Goal: Task Accomplishment & Management: Use online tool/utility

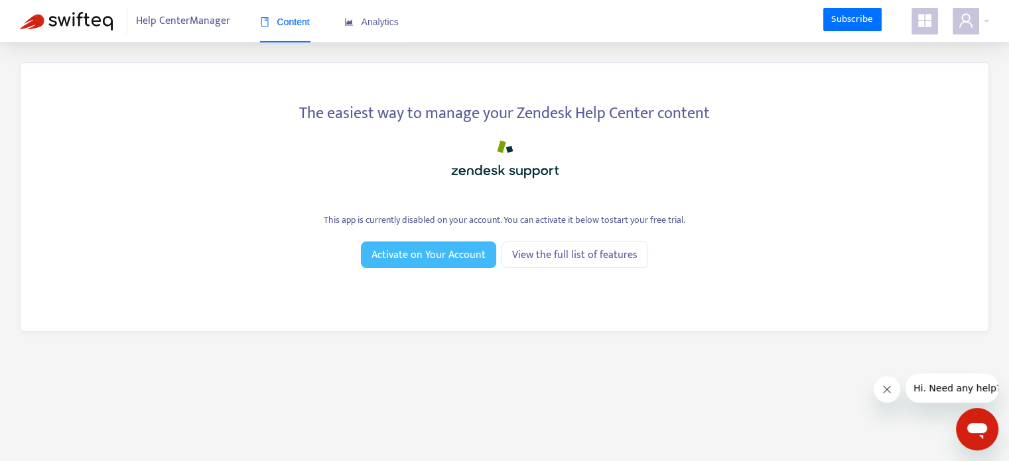
click at [435, 257] on span "Activate on Your Account" at bounding box center [429, 255] width 114 height 17
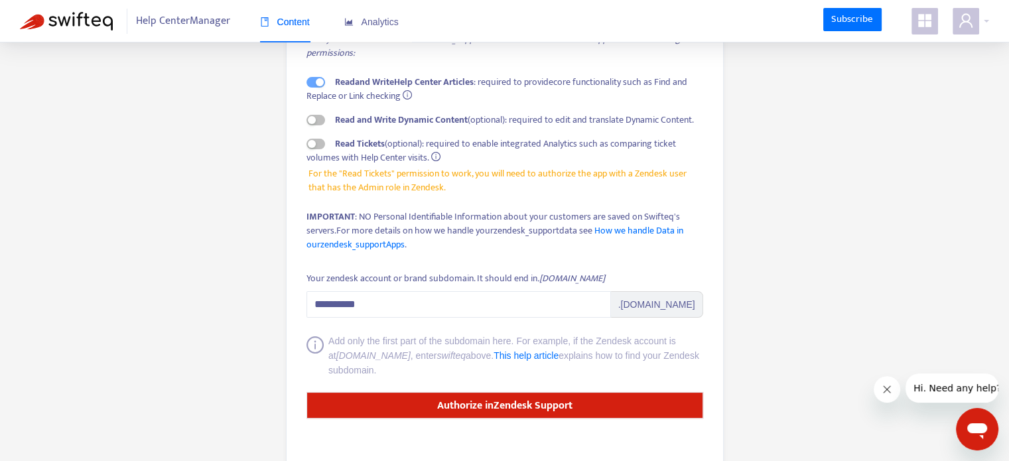
scroll to position [162, 0]
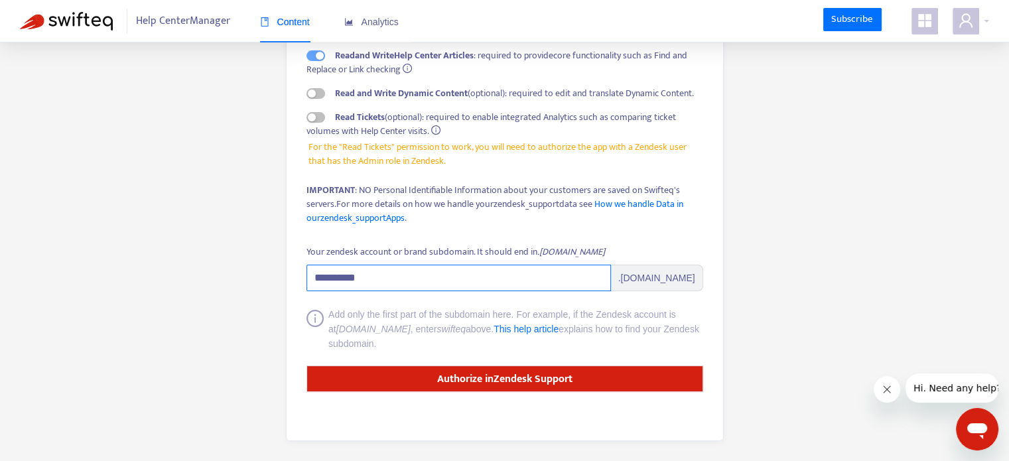
click at [422, 272] on input "**********" at bounding box center [459, 278] width 305 height 27
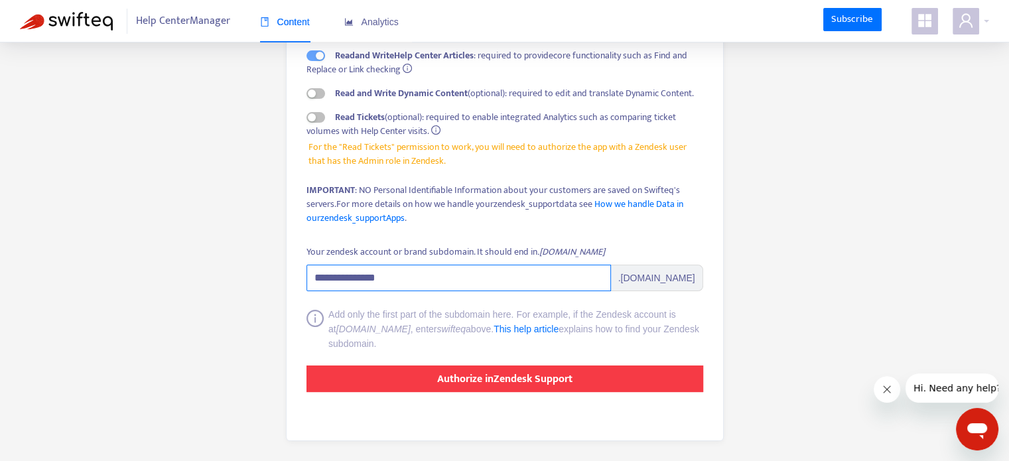
type input "**********"
click at [502, 379] on strong "Authorize in Zendesk Support" at bounding box center [504, 379] width 135 height 18
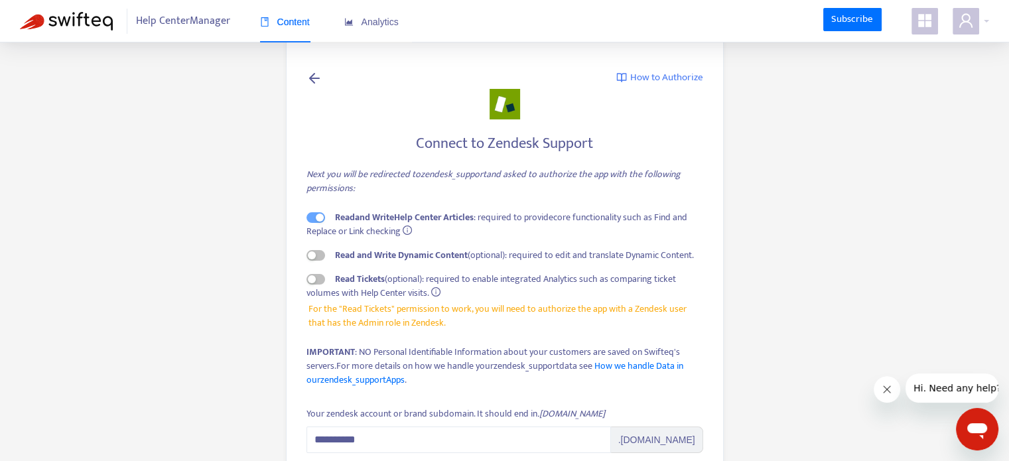
scroll to position [162, 0]
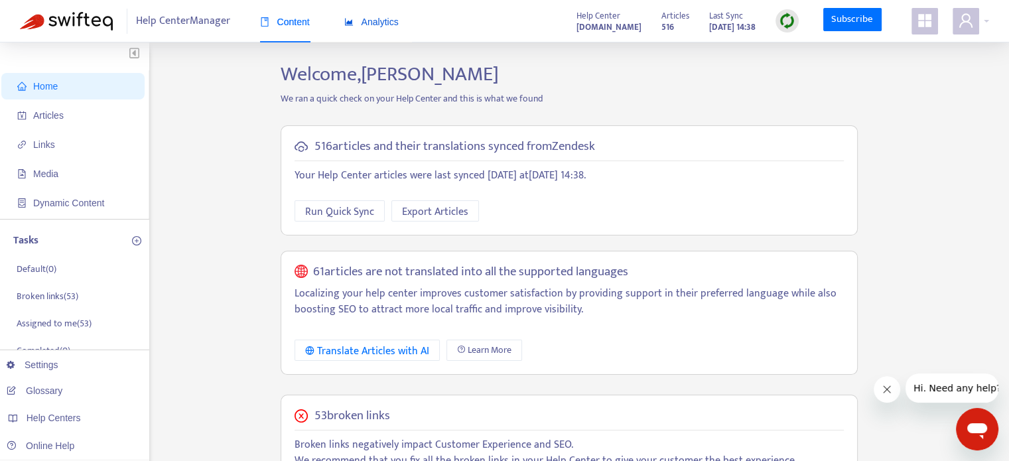
click at [371, 29] on div "Analytics" at bounding box center [371, 22] width 54 height 15
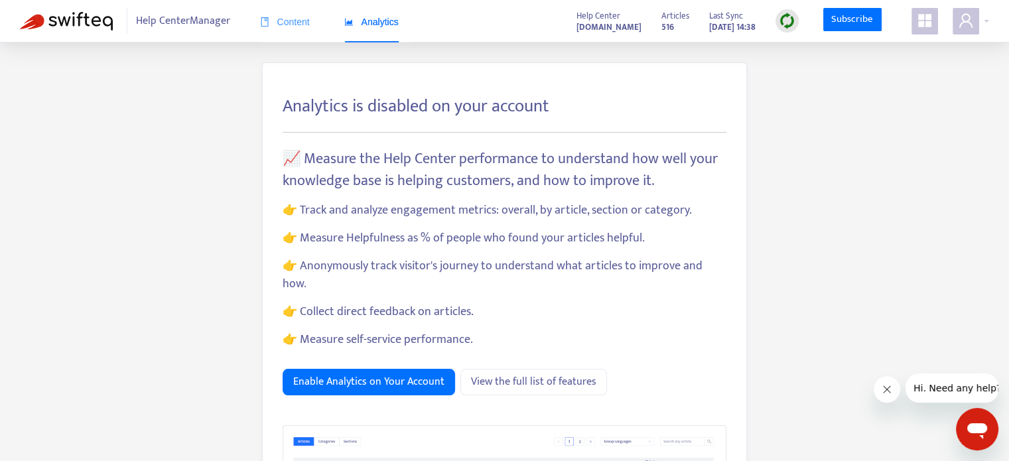
click at [293, 31] on div "Content" at bounding box center [285, 22] width 50 height 40
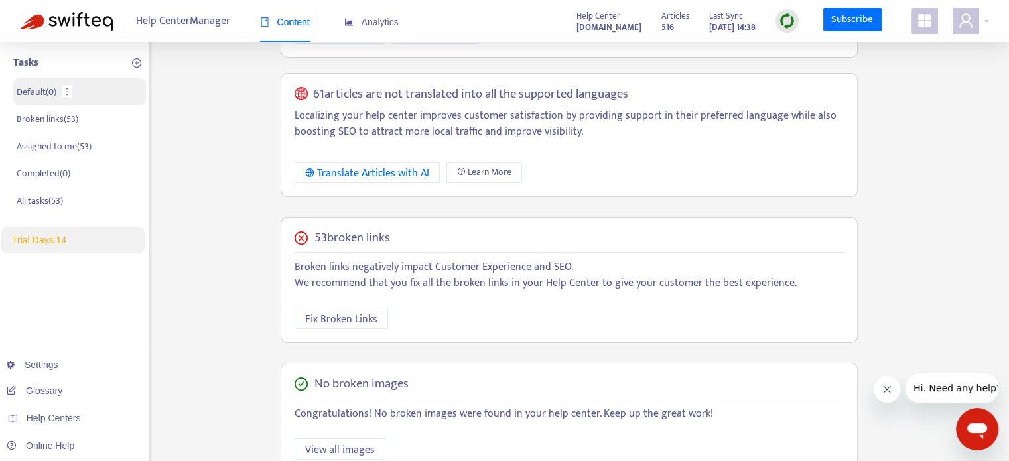
scroll to position [178, 0]
click at [57, 395] on link "Glossary" at bounding box center [35, 391] width 56 height 11
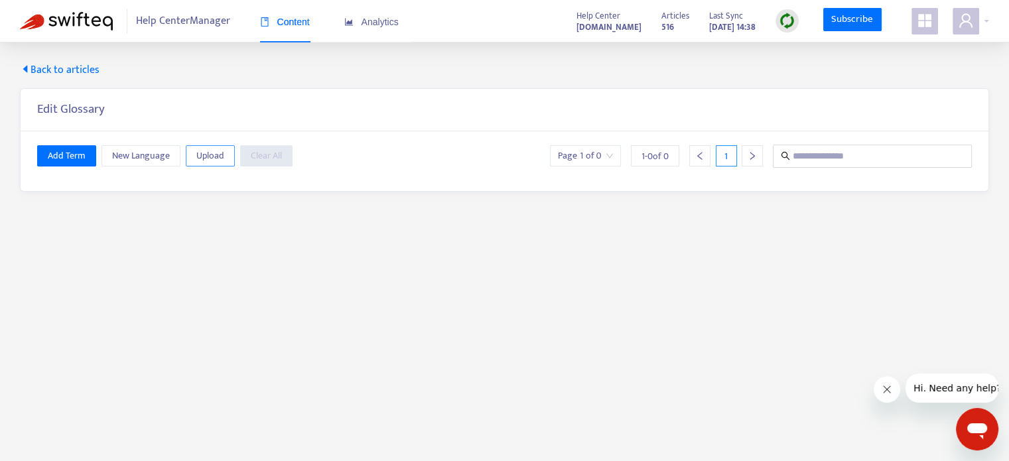
click at [220, 151] on span "Upload" at bounding box center [210, 156] width 28 height 15
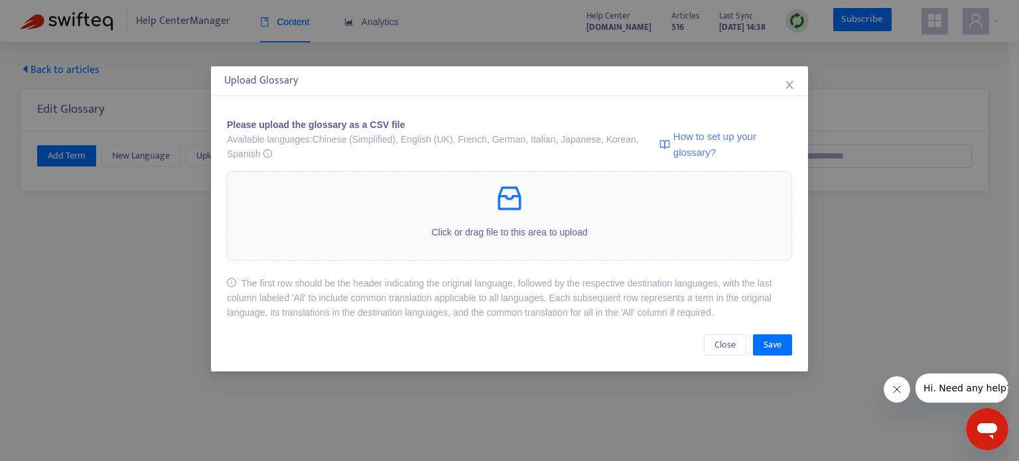
click at [698, 146] on span "How to set up your glossary?" at bounding box center [733, 144] width 119 height 31
drag, startPoint x: 398, startPoint y: 141, endPoint x: 431, endPoint y: 140, distance: 32.5
click at [431, 140] on div "Available languages: Chinese (Simplified), English (UK), French, German, Italia…" at bounding box center [441, 146] width 429 height 29
drag, startPoint x: 449, startPoint y: 140, endPoint x: 407, endPoint y: 137, distance: 41.9
click at [407, 137] on div "Available languages: Chinese (Simplified), English (UK), French, German, Italia…" at bounding box center [441, 146] width 429 height 29
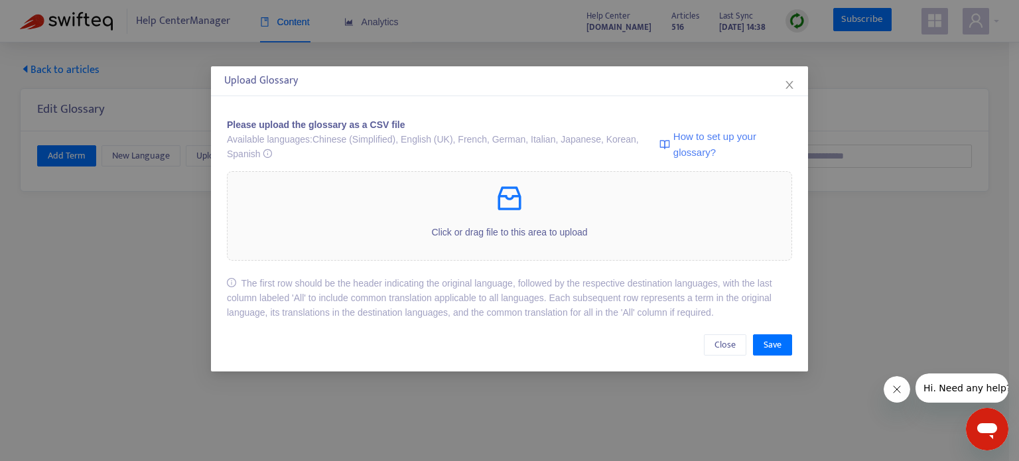
click at [401, 141] on div "Available languages: Chinese (Simplified), English (UK), French, German, Italia…" at bounding box center [441, 146] width 429 height 29
drag, startPoint x: 398, startPoint y: 141, endPoint x: 447, endPoint y: 137, distance: 48.6
click at [447, 137] on div "Available languages: Chinese (Simplified), English (UK), French, German, Italia…" at bounding box center [441, 146] width 429 height 29
copy div "English (UK)"
click at [866, 139] on div "Upload Glossary Please upload the glossary as a CSV file Available languages: C…" at bounding box center [509, 230] width 1019 height 461
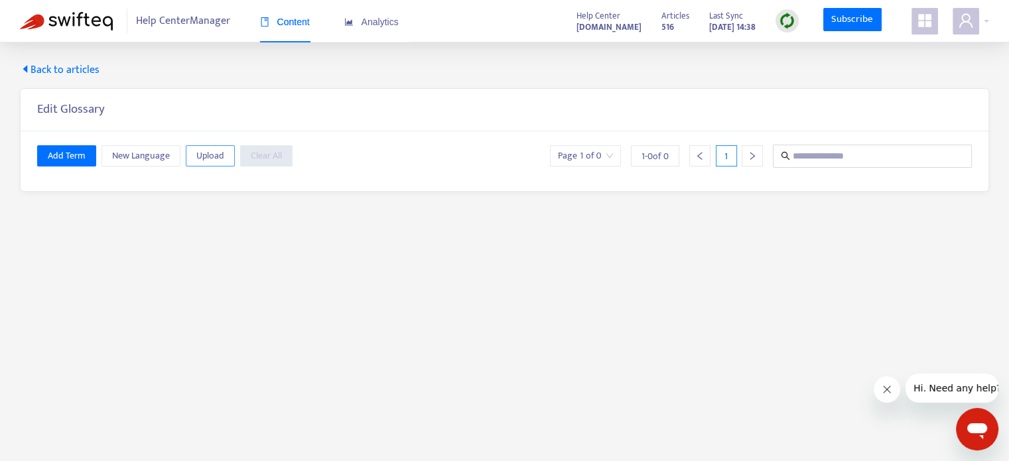
click at [198, 150] on span "Upload" at bounding box center [210, 156] width 28 height 15
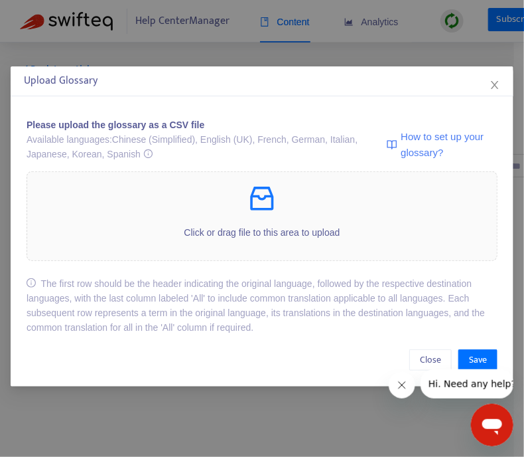
click at [129, 44] on div "Upload Glossary Please upload the glossary as a CSV file Available languages: C…" at bounding box center [262, 228] width 524 height 457
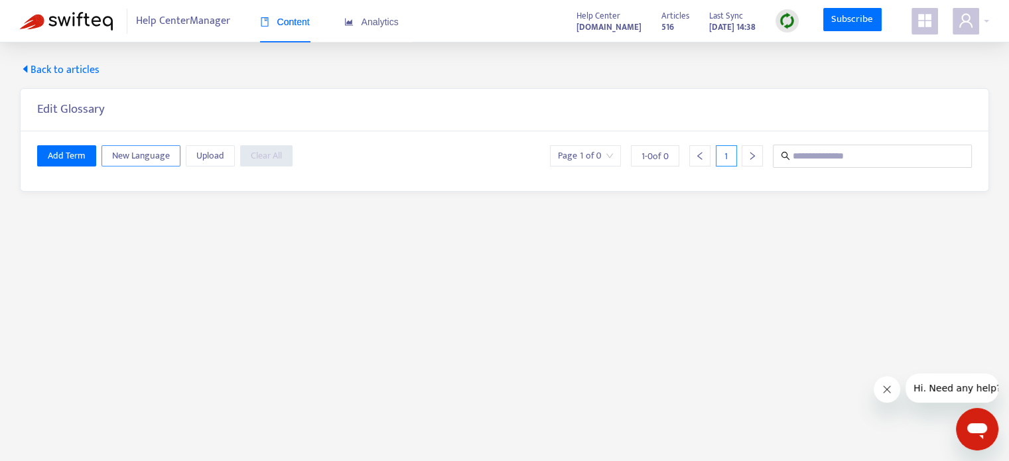
click at [117, 153] on span "New Language" at bounding box center [141, 156] width 58 height 15
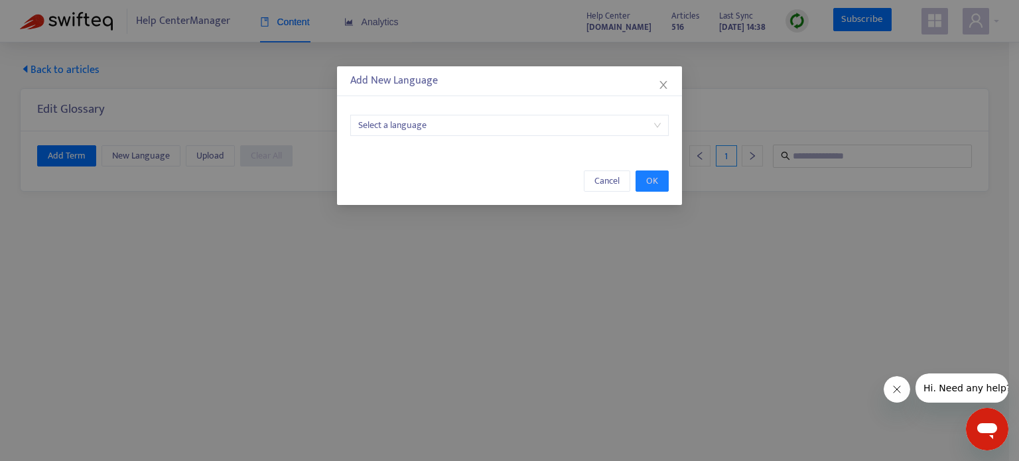
click at [583, 127] on input "search" at bounding box center [509, 125] width 303 height 20
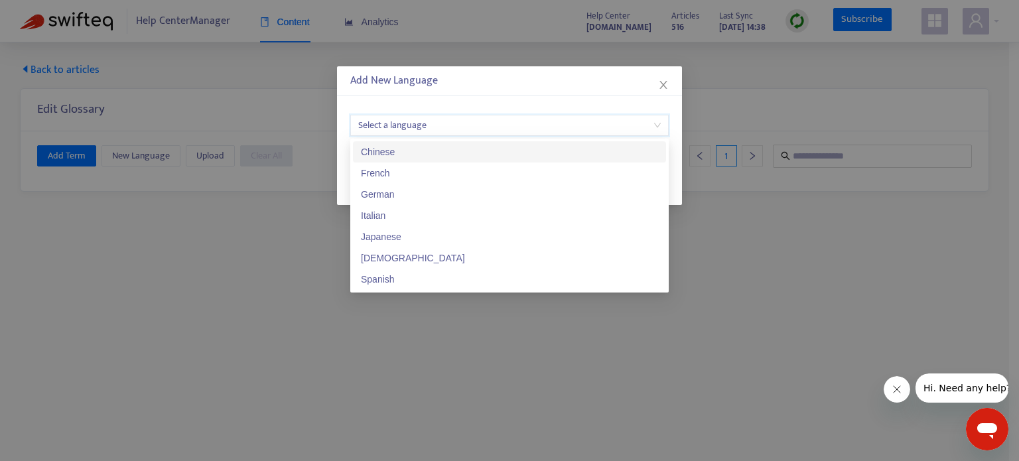
click at [118, 246] on div "Add New Language Select a language Cancel OK" at bounding box center [509, 230] width 1019 height 461
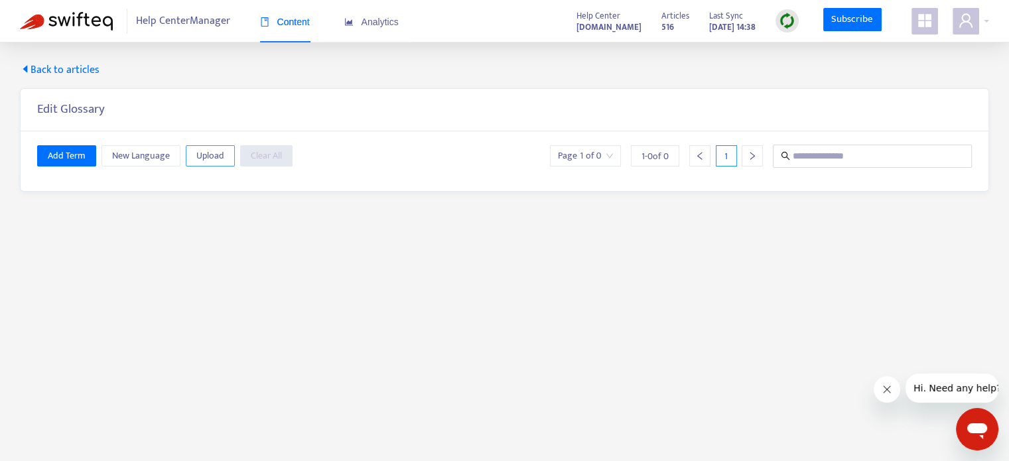
click at [222, 156] on button "Upload" at bounding box center [210, 155] width 49 height 21
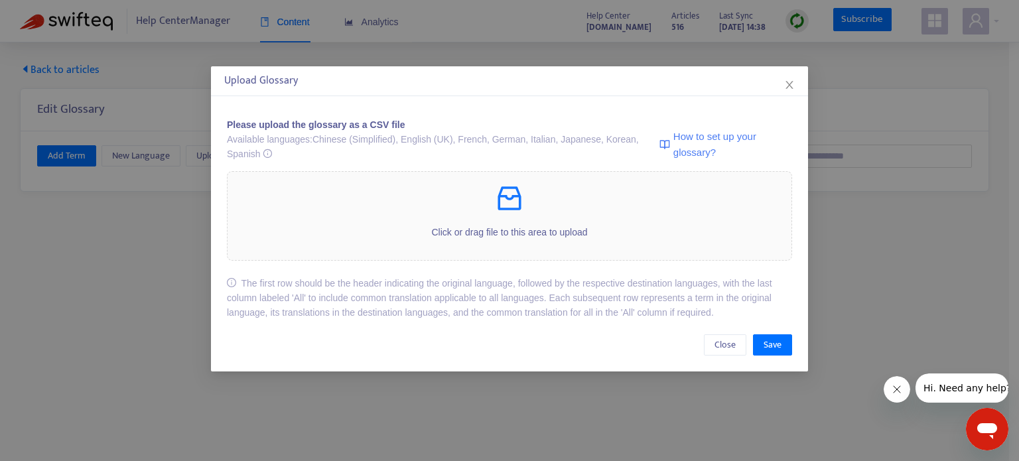
click at [674, 143] on span "How to set up your glossary?" at bounding box center [733, 144] width 119 height 31
drag, startPoint x: 313, startPoint y: 142, endPoint x: 394, endPoint y: 139, distance: 81.0
click at [394, 139] on div "Available languages: Chinese (Simplified), English (UK), French, German, Italia…" at bounding box center [441, 146] width 429 height 29
copy div "Chinese (Simplified)"
click at [526, 222] on div "Click or drag file to this area to upload" at bounding box center [510, 215] width 564 height 67
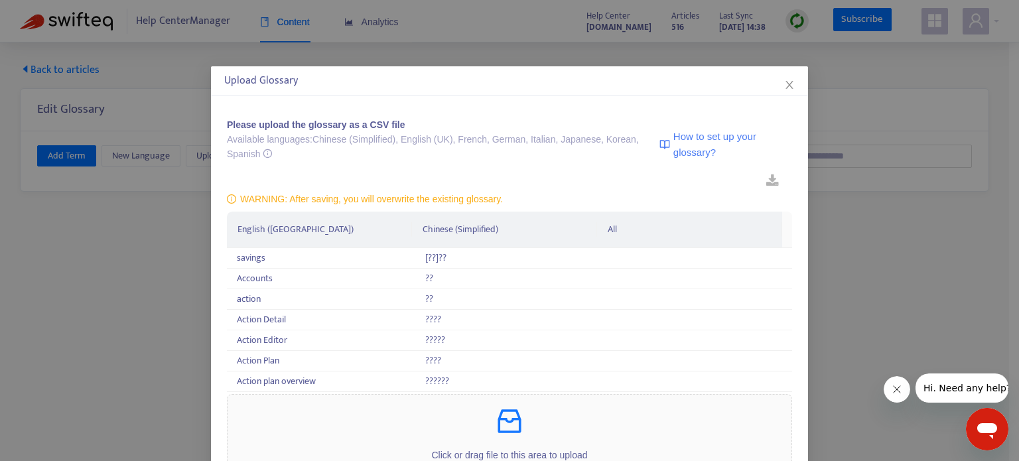
click at [489, 235] on th "Chinese (Simplified)" at bounding box center [504, 230] width 185 height 36
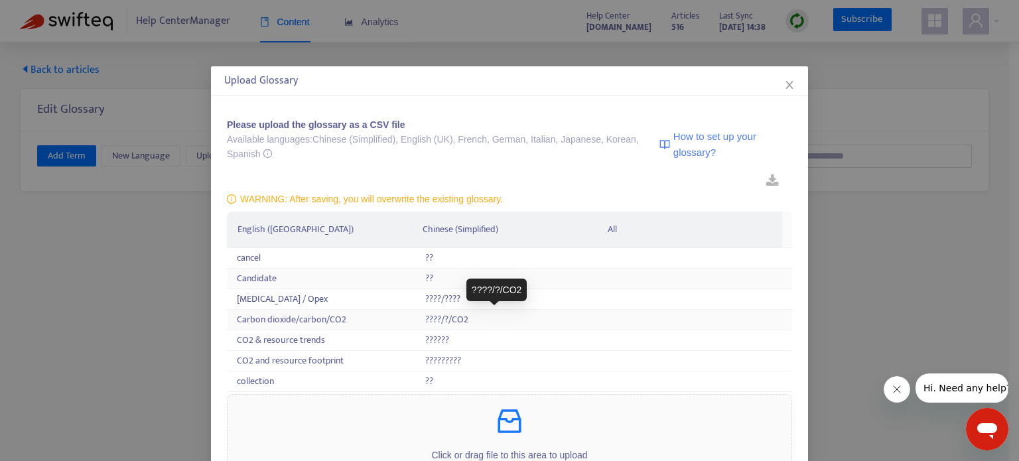
scroll to position [289, 0]
click at [787, 84] on icon "close" at bounding box center [789, 85] width 11 height 11
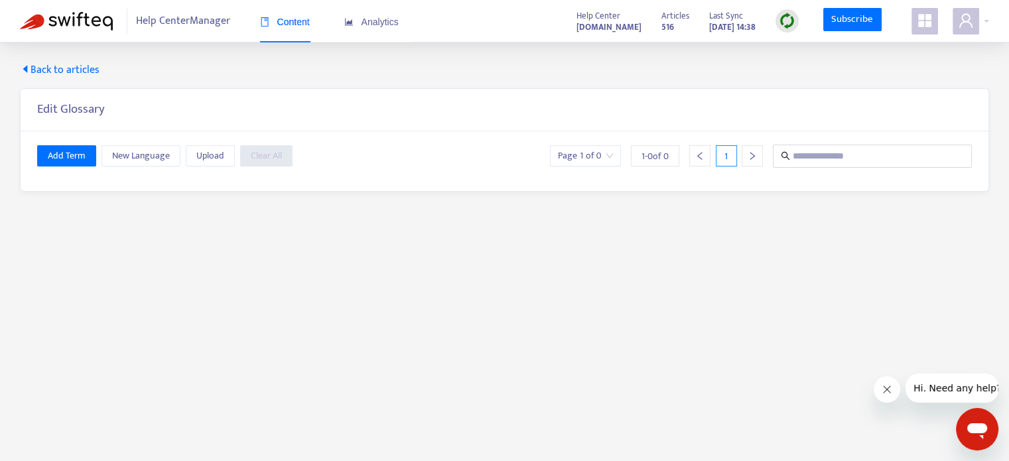
click at [169, 80] on div "Back to articles Edit Glossary Add Term New Language Upload Clear All Page 1 of…" at bounding box center [505, 126] width 970 height 129
click at [207, 150] on span "Upload" at bounding box center [210, 156] width 28 height 15
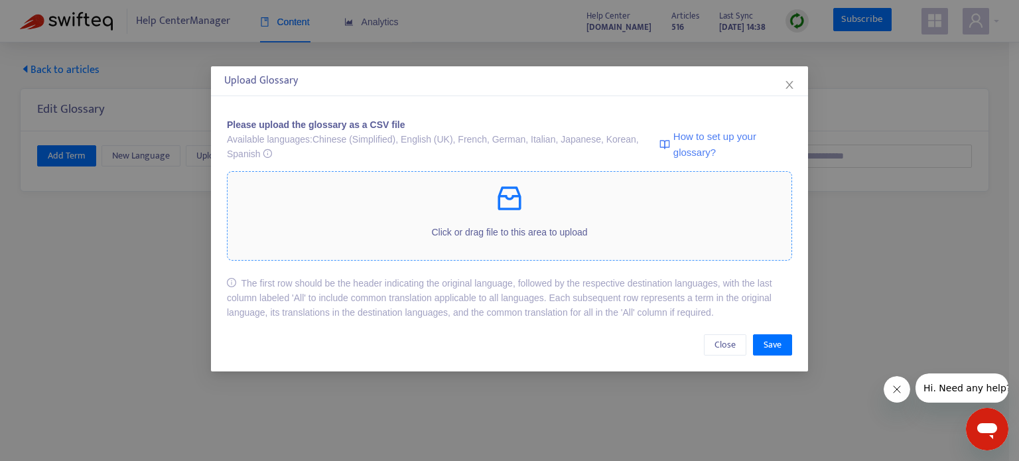
click at [538, 202] on p at bounding box center [510, 198] width 564 height 32
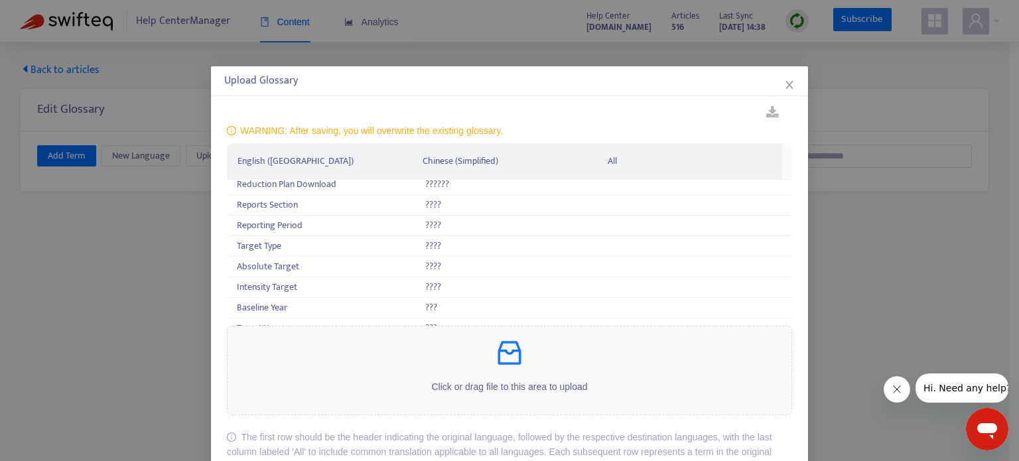
scroll to position [64, 0]
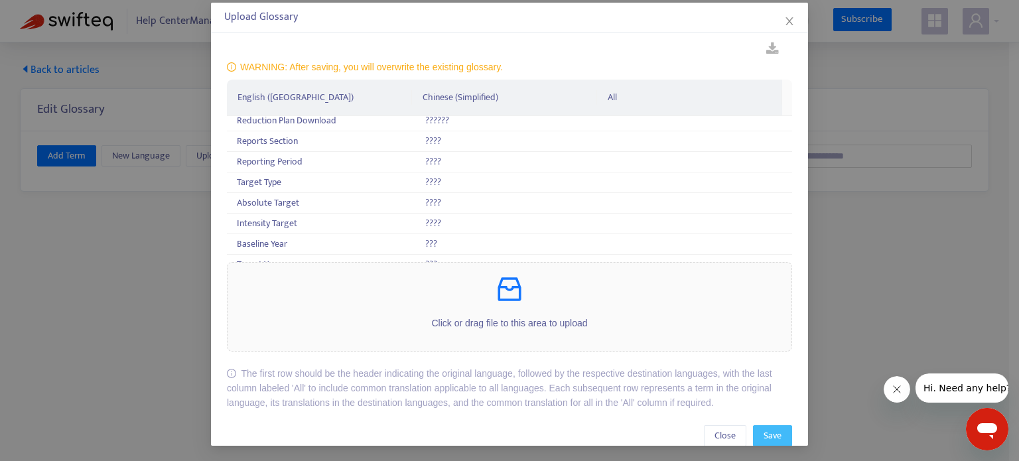
click at [771, 427] on button "Save" at bounding box center [772, 435] width 39 height 21
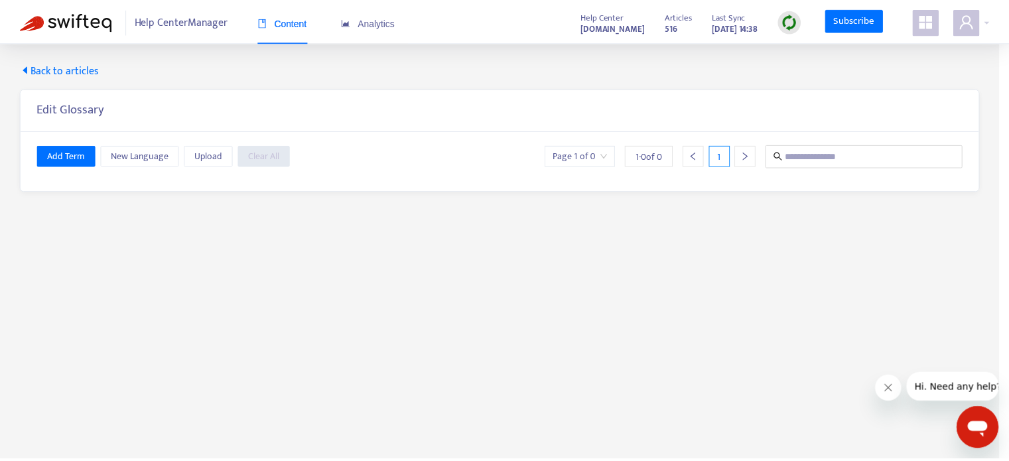
scroll to position [0, 0]
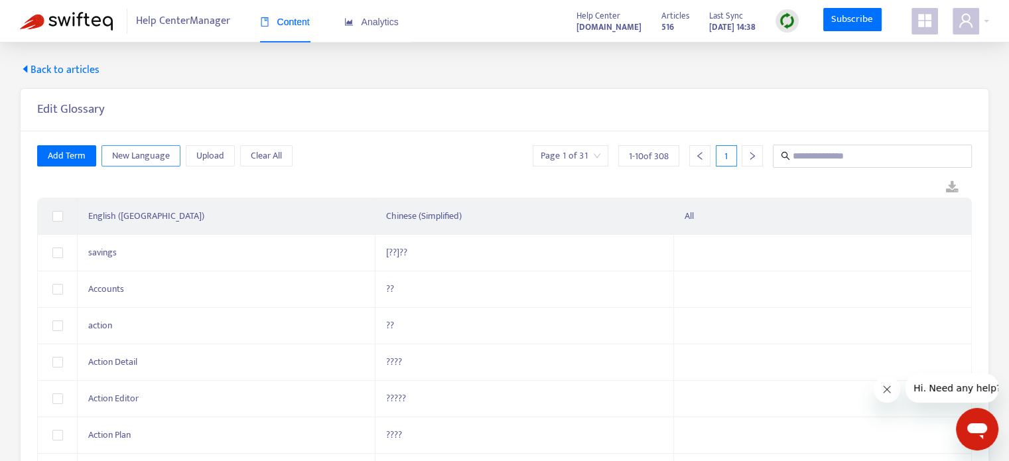
click at [167, 158] on span "New Language" at bounding box center [141, 156] width 58 height 15
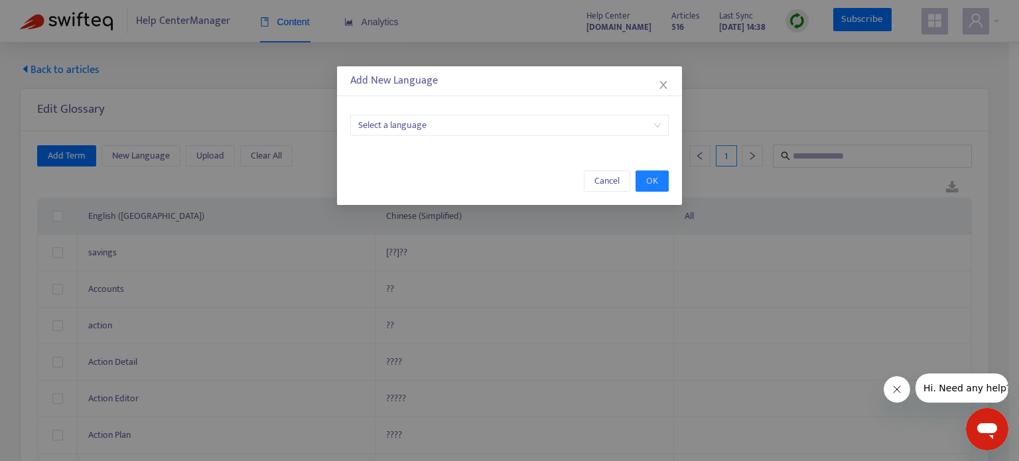
click at [560, 127] on input "search" at bounding box center [509, 125] width 303 height 20
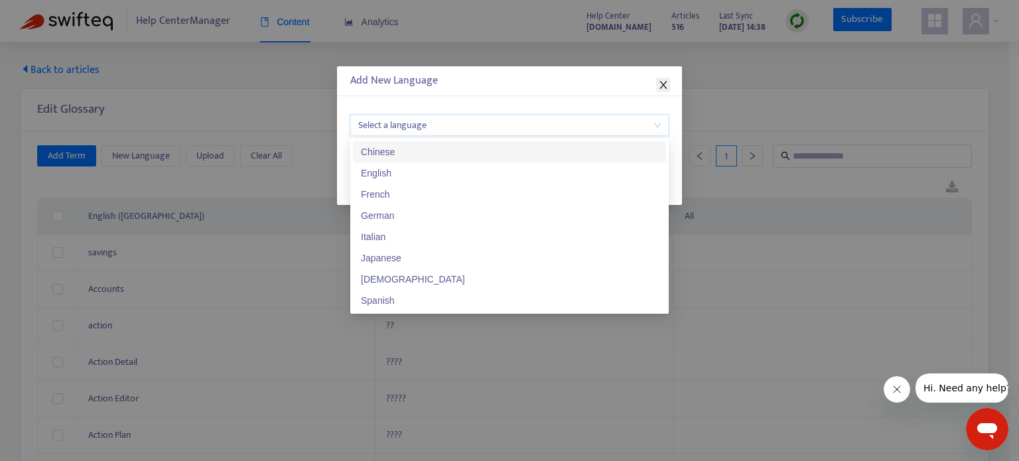
click at [660, 82] on icon "close" at bounding box center [663, 85] width 11 height 11
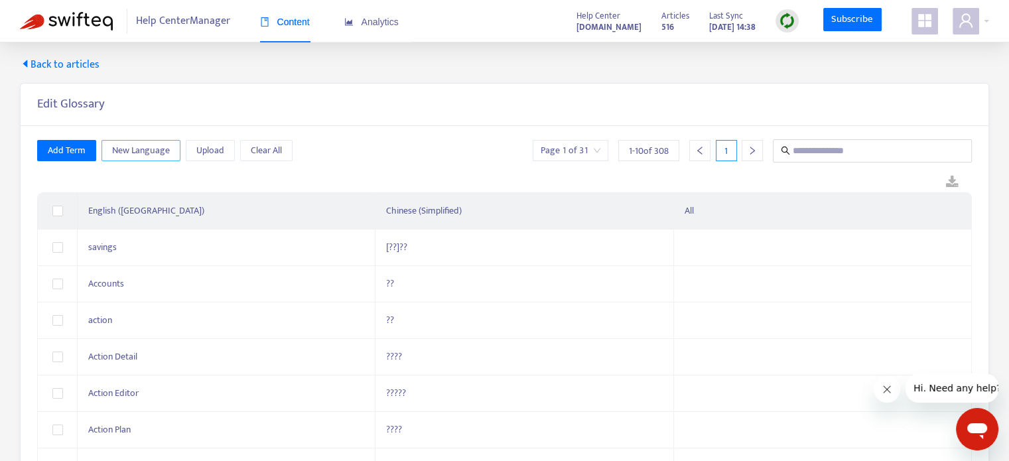
scroll to position [3, 0]
click at [757, 151] on div at bounding box center [752, 153] width 21 height 21
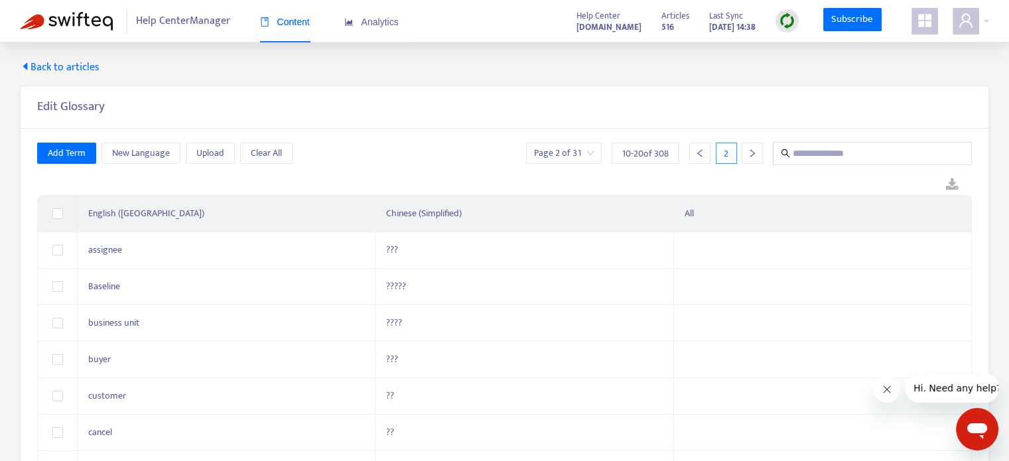
click at [757, 151] on div at bounding box center [752, 153] width 21 height 21
drag, startPoint x: 88, startPoint y: 242, endPoint x: 438, endPoint y: 257, distance: 350.7
click at [438, 257] on tr "CO2 & resource trends ??????" at bounding box center [505, 250] width 934 height 36
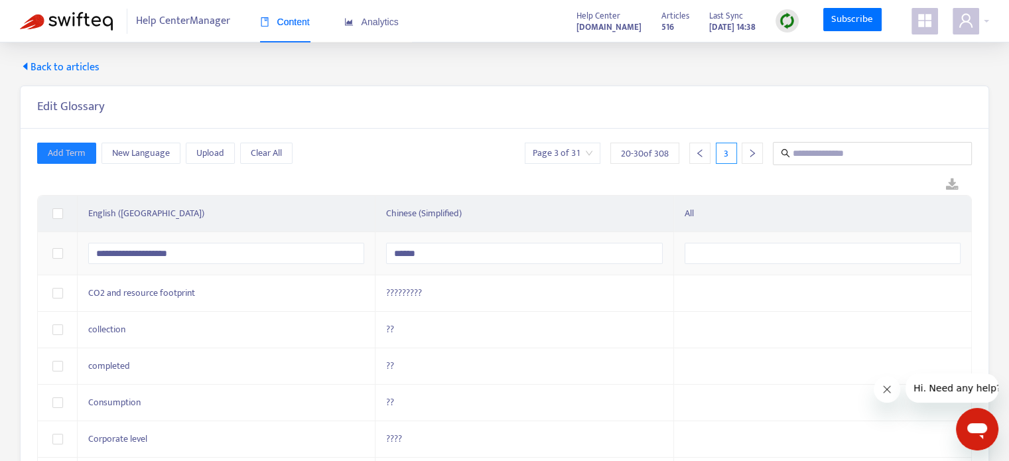
click at [68, 21] on img at bounding box center [66, 21] width 93 height 19
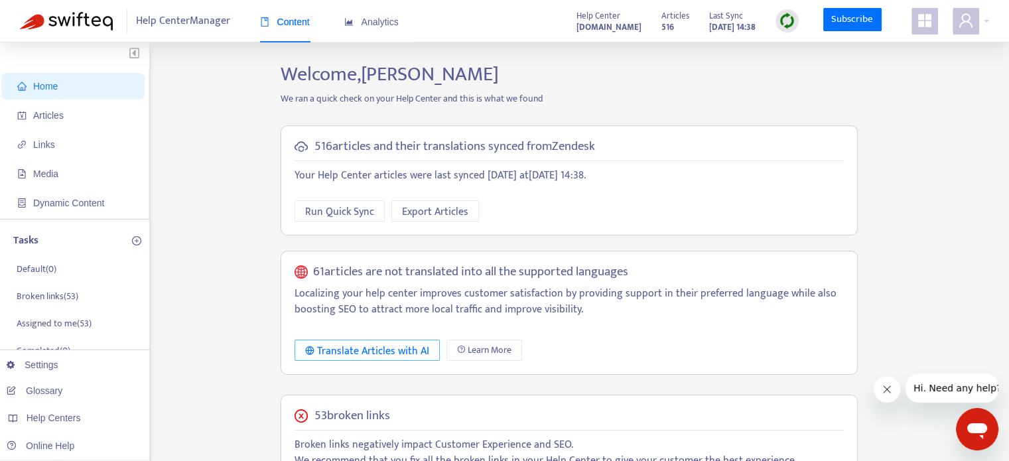
click at [346, 351] on div "Translate Articles with AI" at bounding box center [367, 351] width 124 height 17
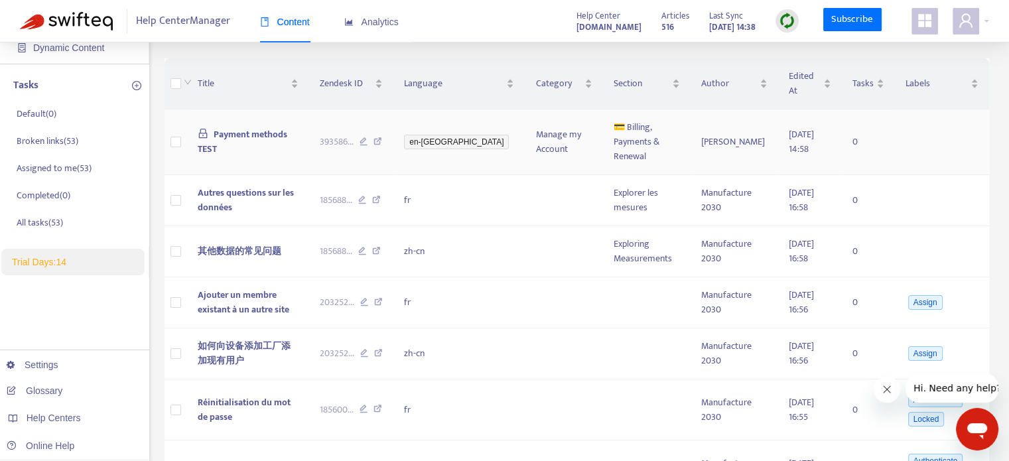
scroll to position [157, 0]
click at [88, 137] on icon "more" at bounding box center [88, 139] width 9 height 9
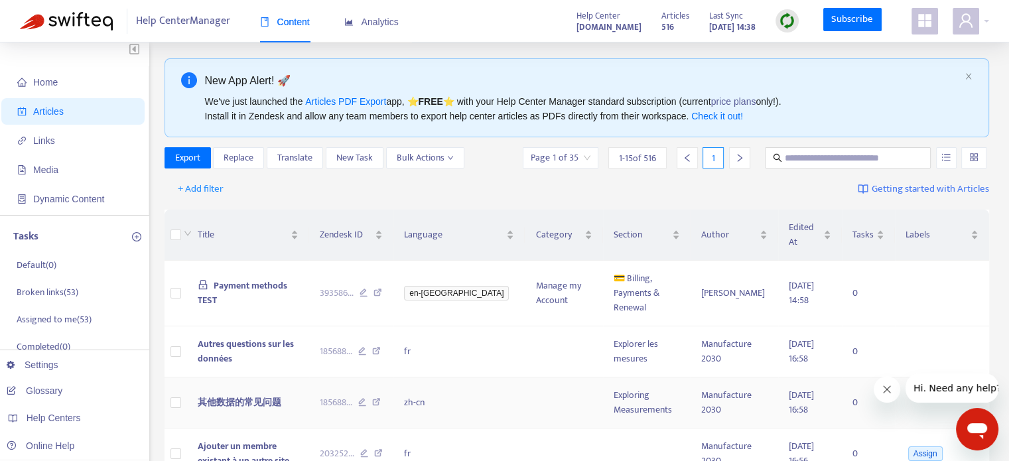
scroll to position [0, 0]
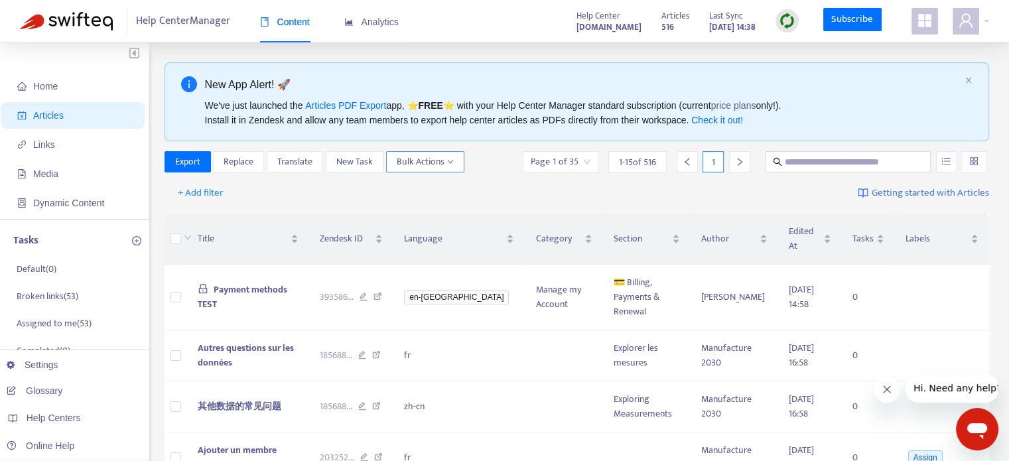
click at [433, 157] on span "Bulk Actions" at bounding box center [425, 162] width 57 height 15
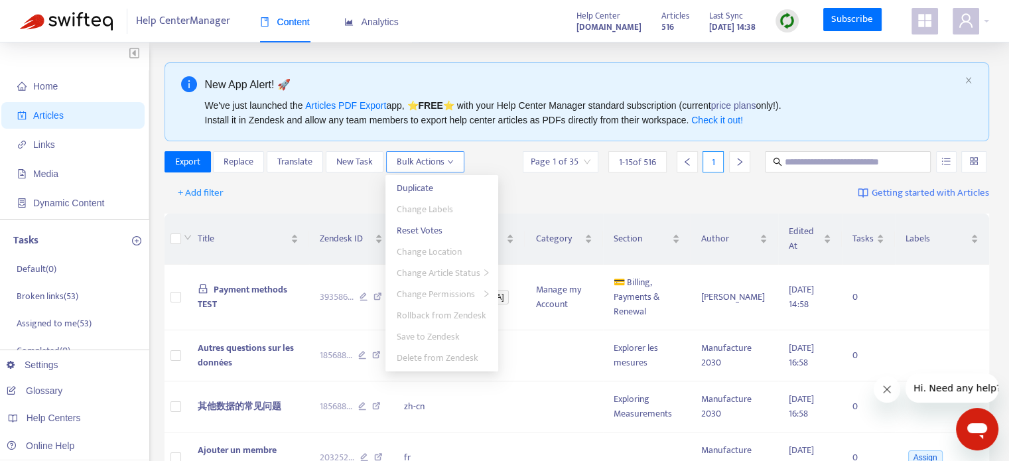
click at [433, 158] on span "Bulk Actions" at bounding box center [425, 162] width 57 height 15
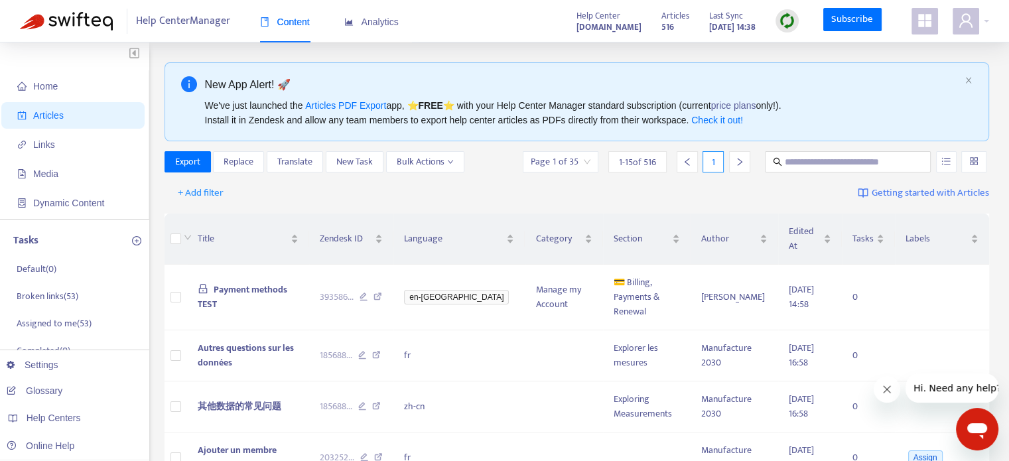
click at [921, 190] on span "Getting started with Articles" at bounding box center [930, 193] width 117 height 15
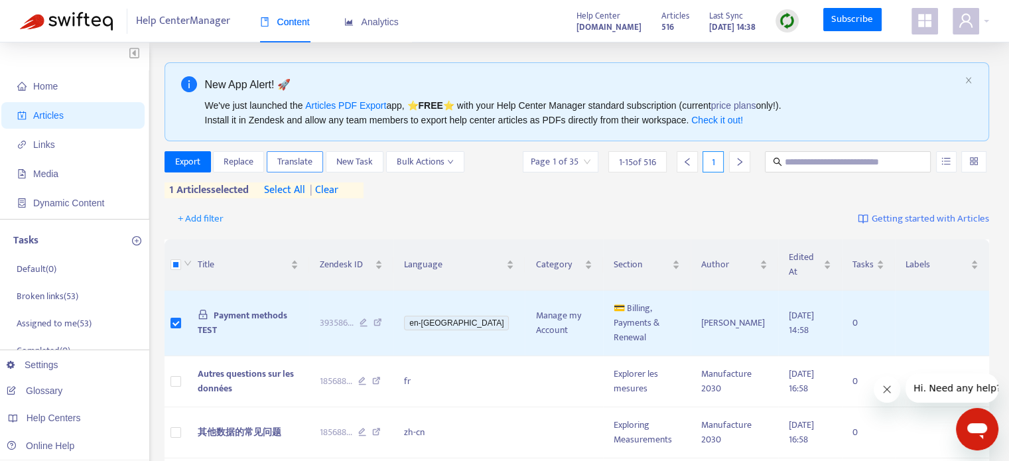
click at [291, 164] on span "Translate" at bounding box center [294, 162] width 35 height 15
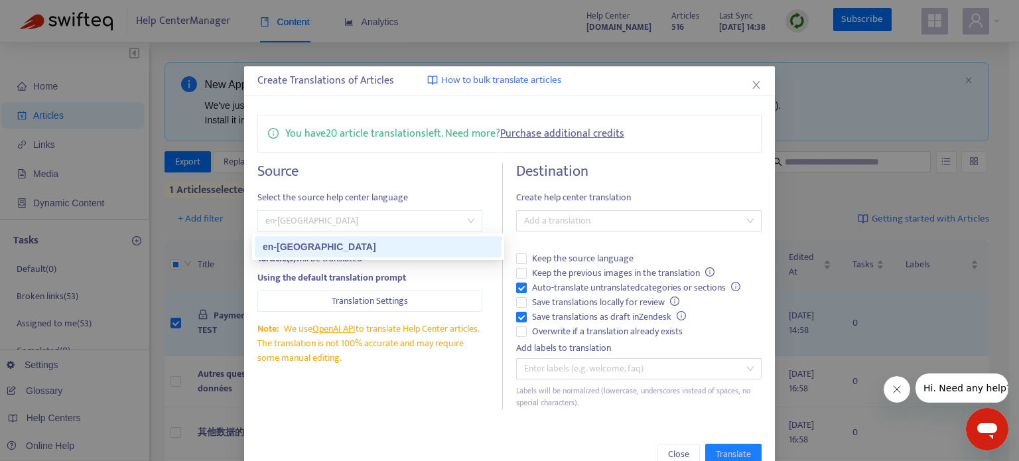
click at [356, 222] on span "en-[GEOGRAPHIC_DATA]" at bounding box center [369, 221] width 209 height 20
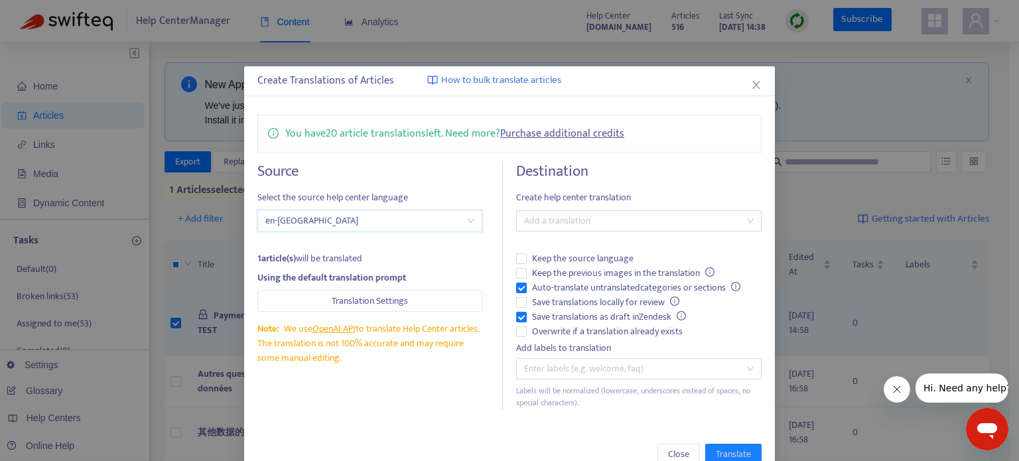
click at [356, 222] on span "en-[GEOGRAPHIC_DATA]" at bounding box center [369, 221] width 209 height 20
click at [396, 302] on span "Translation Settings" at bounding box center [370, 301] width 76 height 15
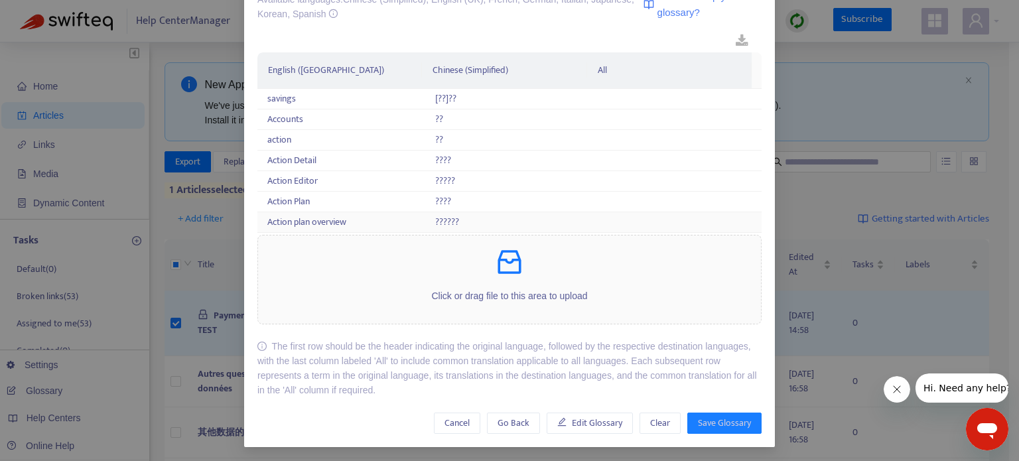
scroll to position [236, 0]
click at [441, 226] on div "??????" at bounding box center [509, 222] width 148 height 15
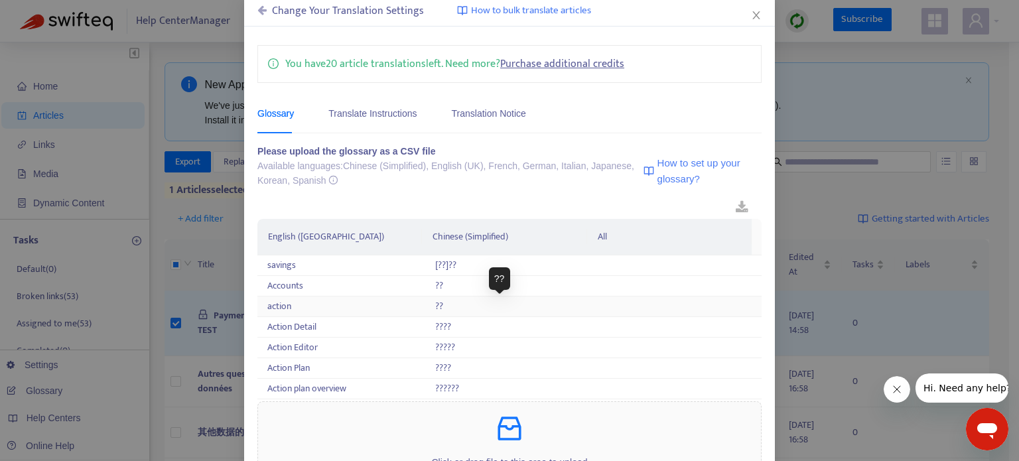
scroll to position [61, 0]
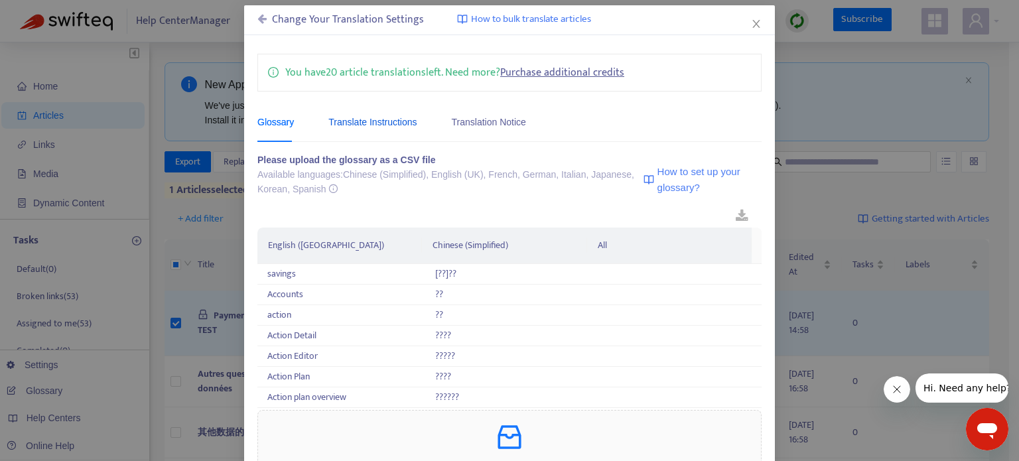
click at [344, 127] on div "Translate Instructions" at bounding box center [372, 122] width 88 height 15
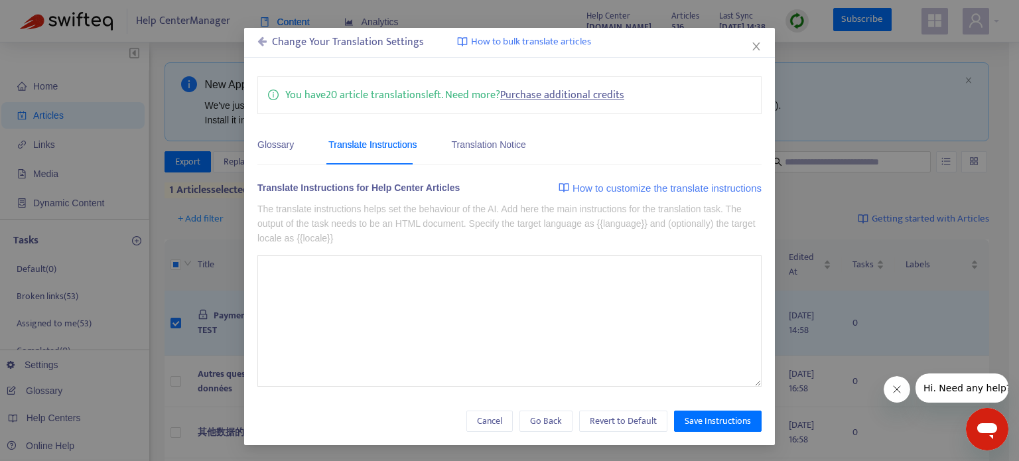
scroll to position [37, 0]
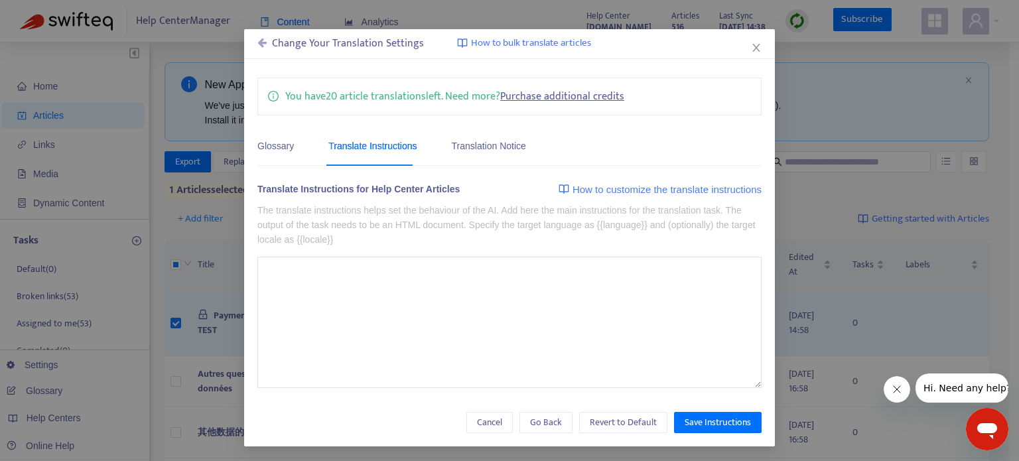
type textarea "**********"
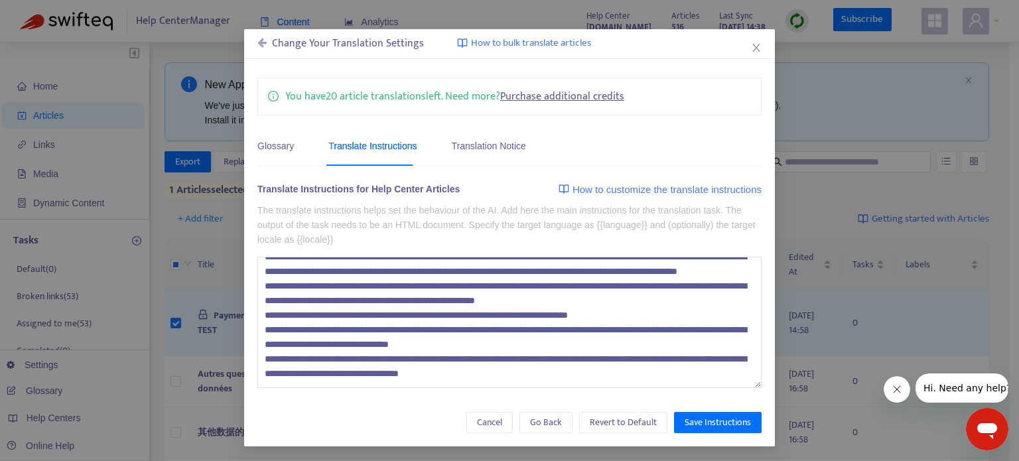
scroll to position [0, 0]
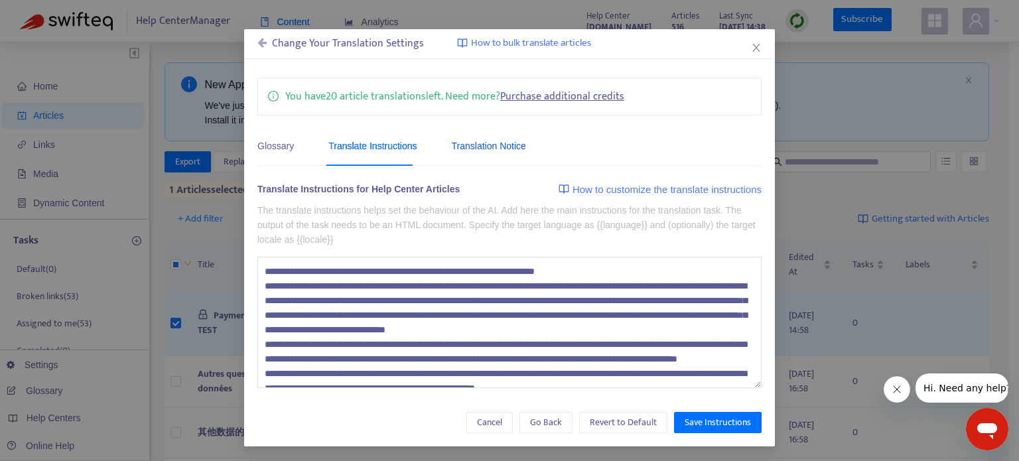
click at [466, 148] on div "Translation Notice" at bounding box center [489, 146] width 74 height 15
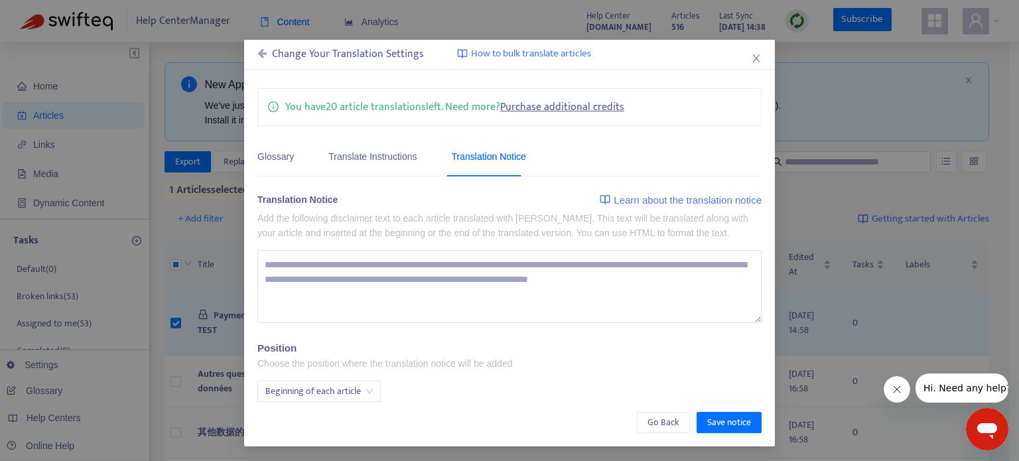
click at [289, 161] on div "Glossary Translate Instructions Translation Notice" at bounding box center [398, 156] width 282 height 40
click at [276, 156] on div "Glossary" at bounding box center [275, 156] width 36 height 15
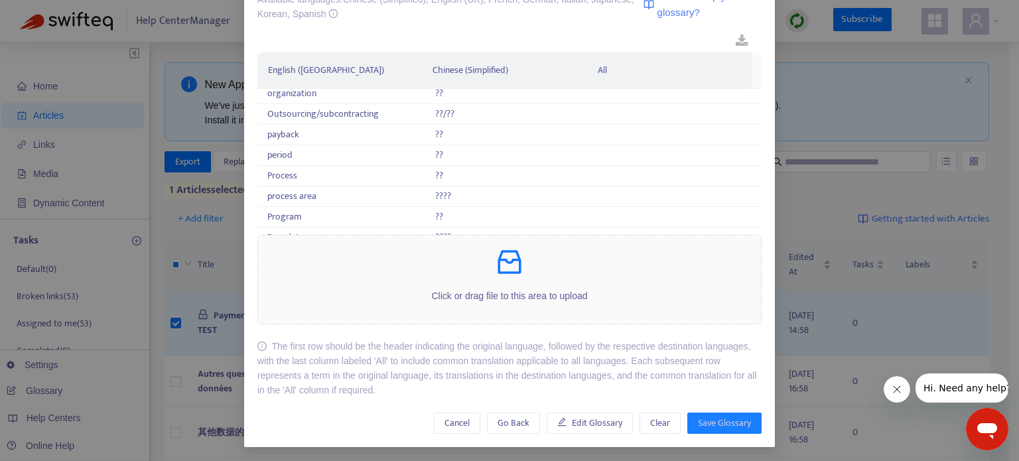
scroll to position [0, 0]
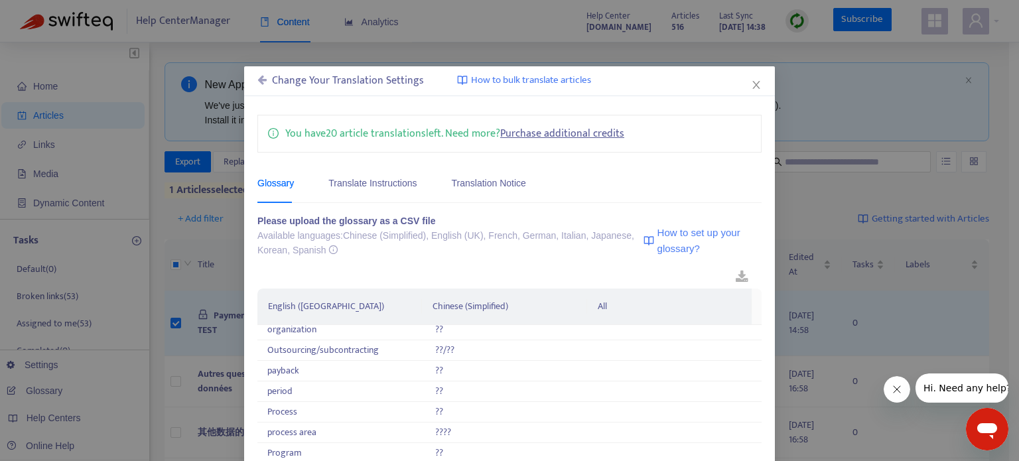
click at [334, 89] on div "Change Your Translation Settings" at bounding box center [340, 81] width 167 height 16
click at [334, 82] on div "Change Your Translation Settings" at bounding box center [340, 81] width 167 height 16
click at [260, 82] on icon at bounding box center [261, 79] width 9 height 11
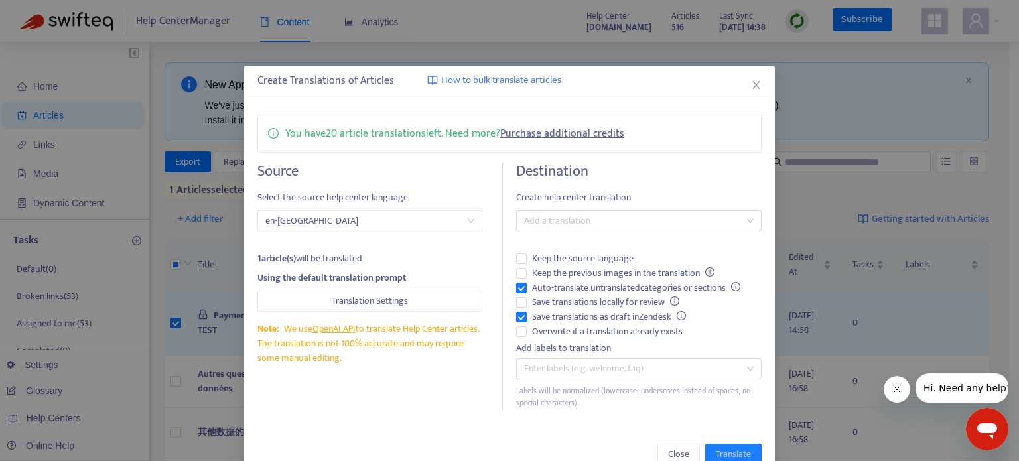
scroll to position [32, 0]
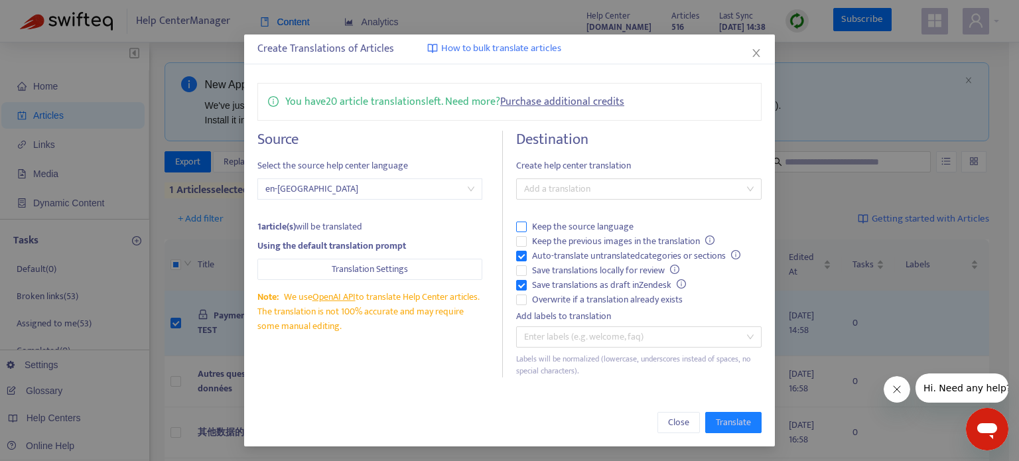
click at [569, 222] on span "Keep the source language" at bounding box center [583, 227] width 112 height 15
click at [583, 185] on div at bounding box center [633, 189] width 226 height 16
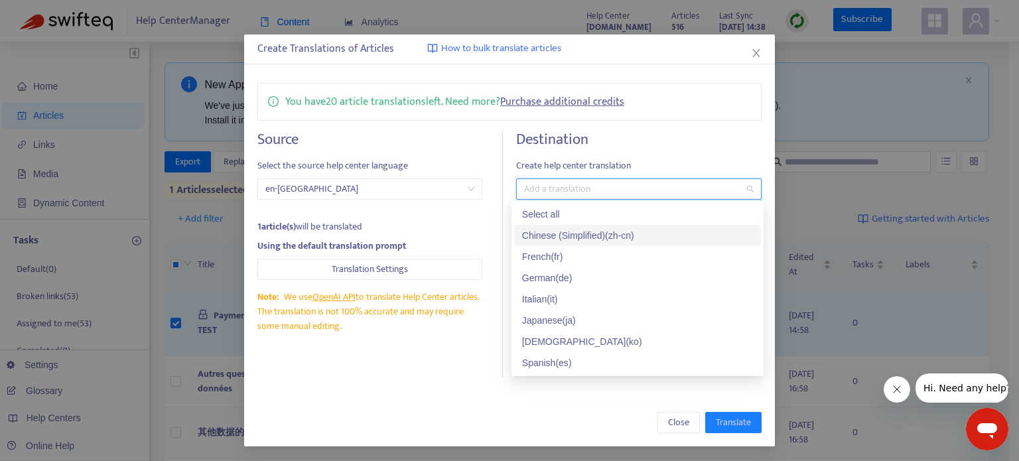
click at [589, 235] on div "Chinese (Simplified) ( zh-cn )" at bounding box center [637, 235] width 231 height 15
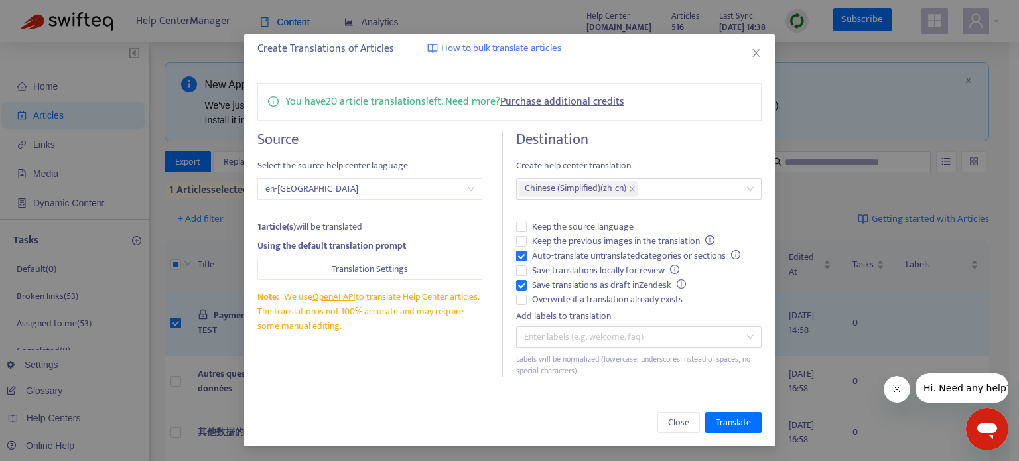
click at [655, 141] on h4 "Destination" at bounding box center [639, 140] width 246 height 18
click at [658, 186] on div "Chinese (Simplified) ( zh-cn )" at bounding box center [633, 189] width 226 height 19
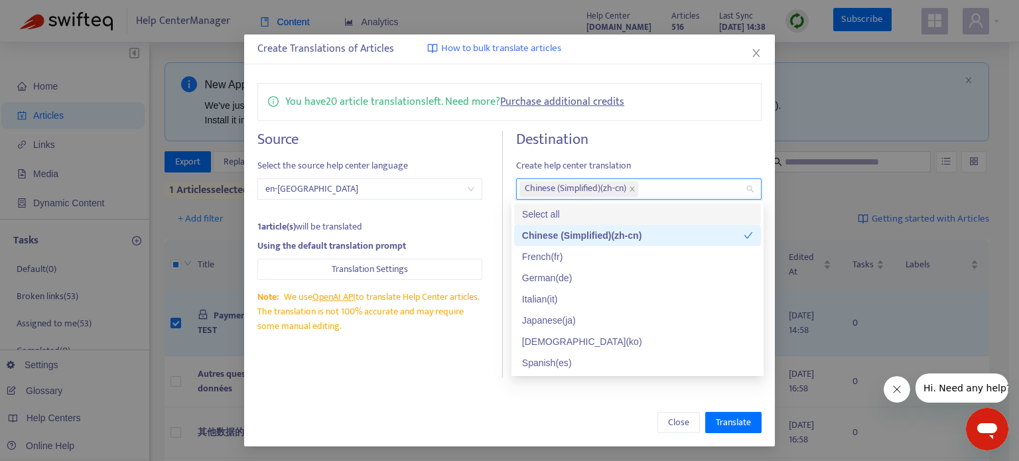
click at [687, 135] on h4 "Destination" at bounding box center [639, 140] width 246 height 18
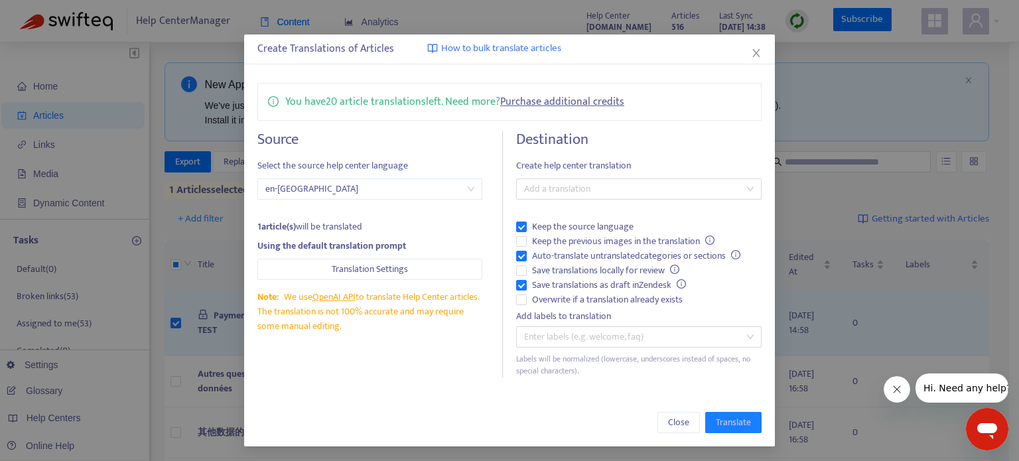
drag, startPoint x: 522, startPoint y: 226, endPoint x: 497, endPoint y: 213, distance: 28.2
click at [497, 213] on div "Source Select the source help center language en-gb 1 article(s) will be transl…" at bounding box center [380, 254] width 246 height 247
click at [547, 194] on div at bounding box center [633, 189] width 226 height 16
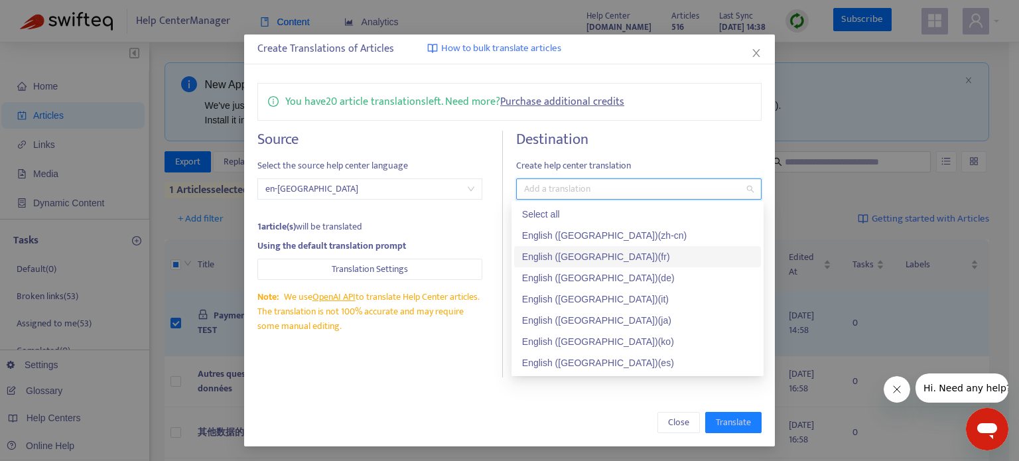
click at [473, 226] on div "1 article(s) will be translated" at bounding box center [369, 227] width 225 height 15
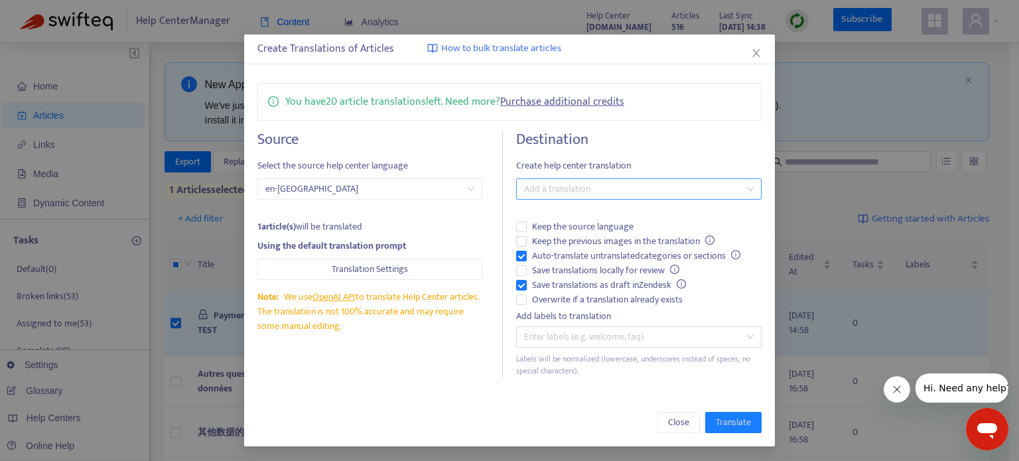
click at [559, 182] on div at bounding box center [633, 189] width 226 height 16
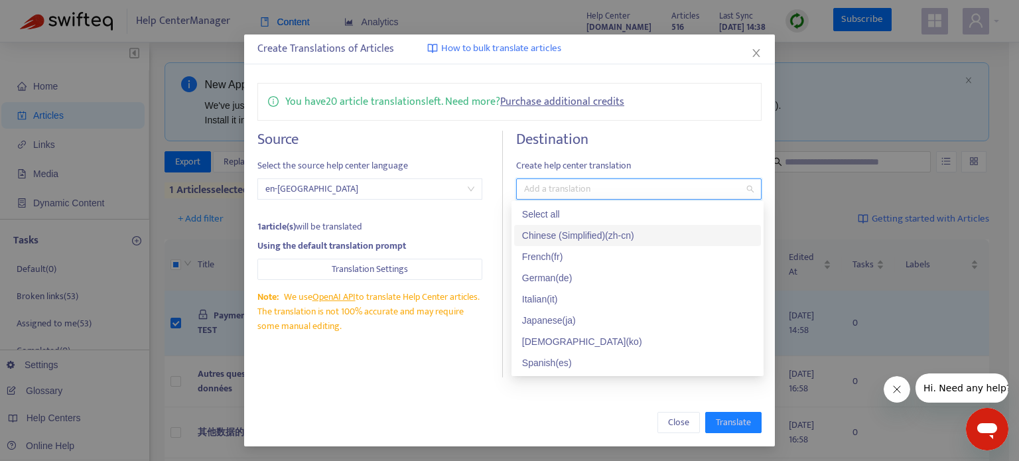
click at [573, 228] on div "Chinese (Simplified) ( zh-cn )" at bounding box center [637, 235] width 231 height 15
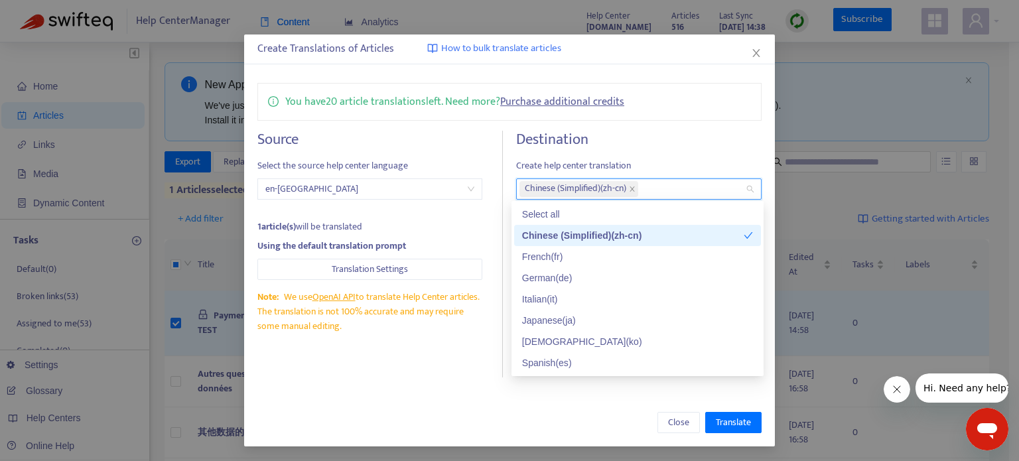
click at [469, 246] on div "Using the default translation prompt" at bounding box center [369, 246] width 225 height 15
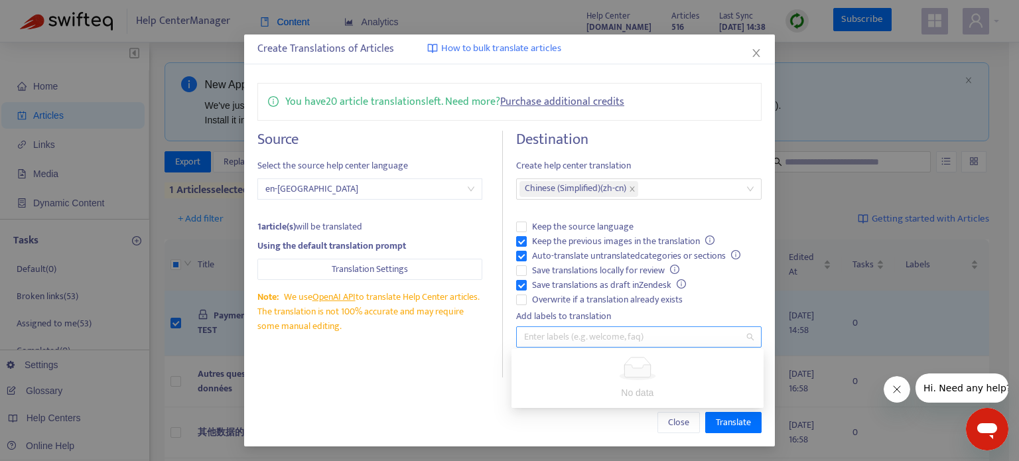
drag, startPoint x: 566, startPoint y: 332, endPoint x: 580, endPoint y: 332, distance: 13.9
click at [580, 332] on div at bounding box center [633, 337] width 226 height 16
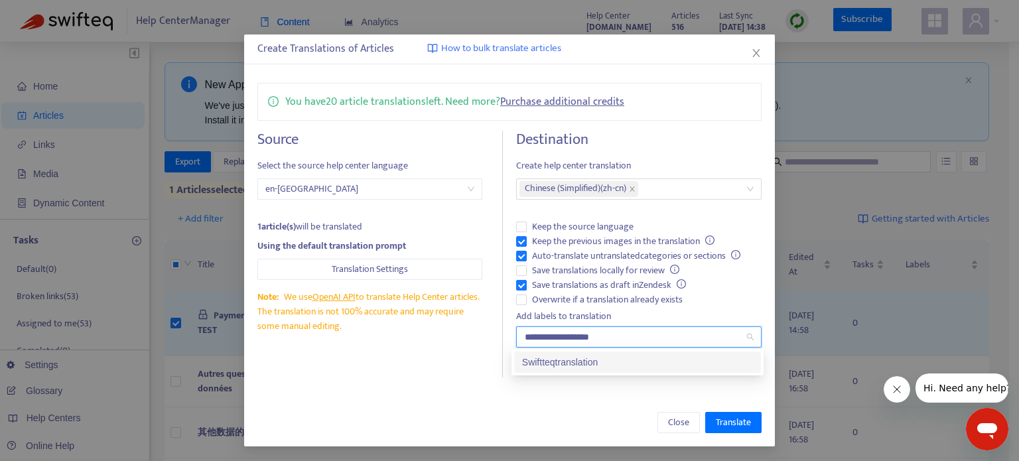
click at [552, 334] on input "**********" at bounding box center [564, 337] width 79 height 16
type input "**********"
click at [547, 401] on div "Close Translate" at bounding box center [509, 423] width 531 height 48
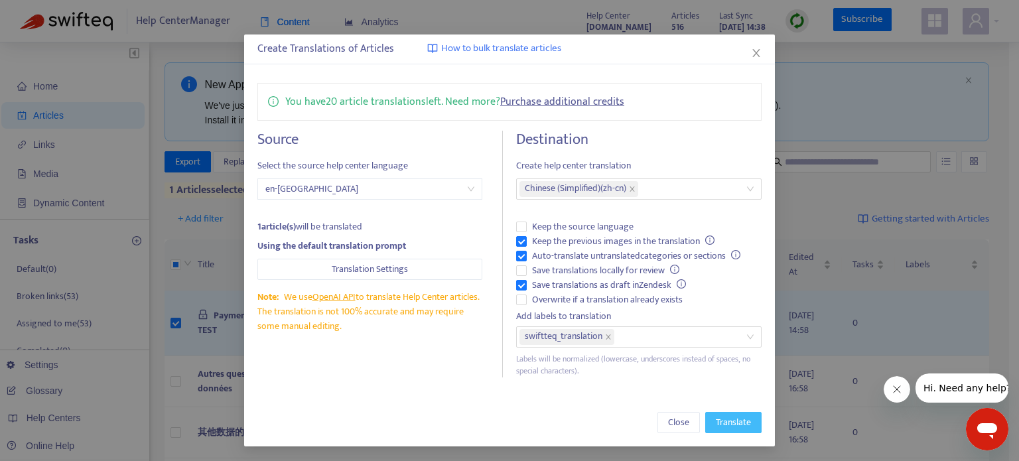
click at [725, 427] on span "Translate" at bounding box center [733, 422] width 35 height 15
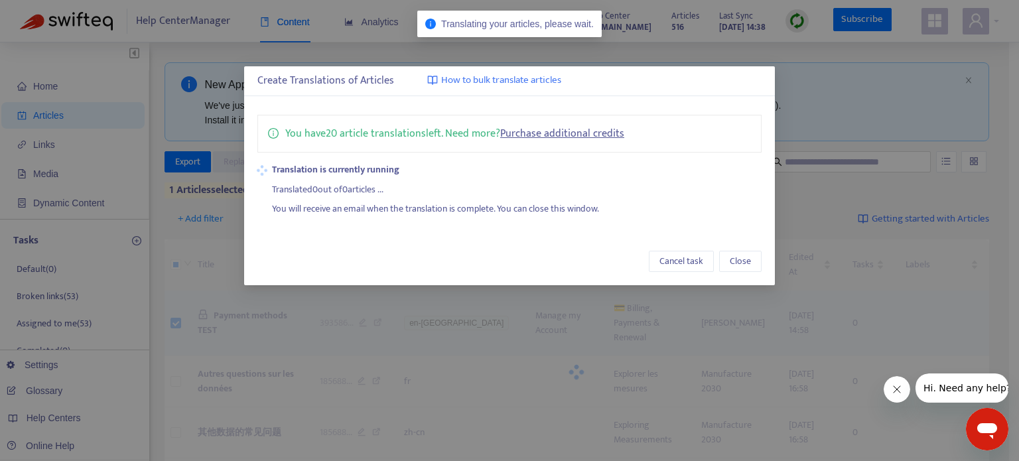
scroll to position [0, 0]
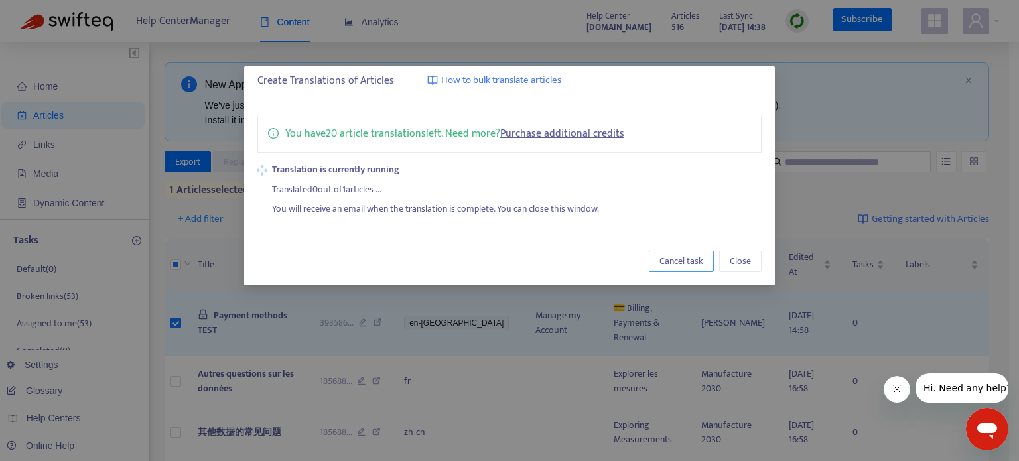
click at [671, 257] on span "Cancel task" at bounding box center [682, 261] width 44 height 15
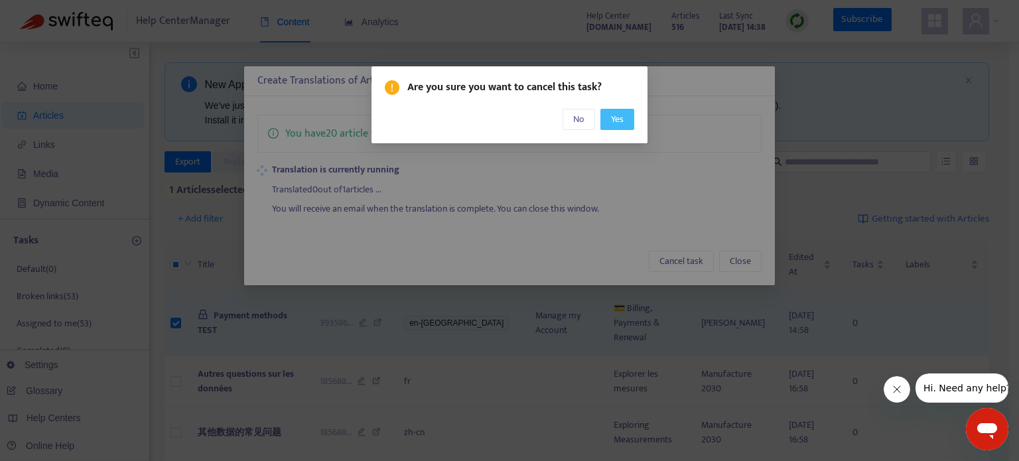
click at [608, 116] on button "Yes" at bounding box center [618, 119] width 34 height 21
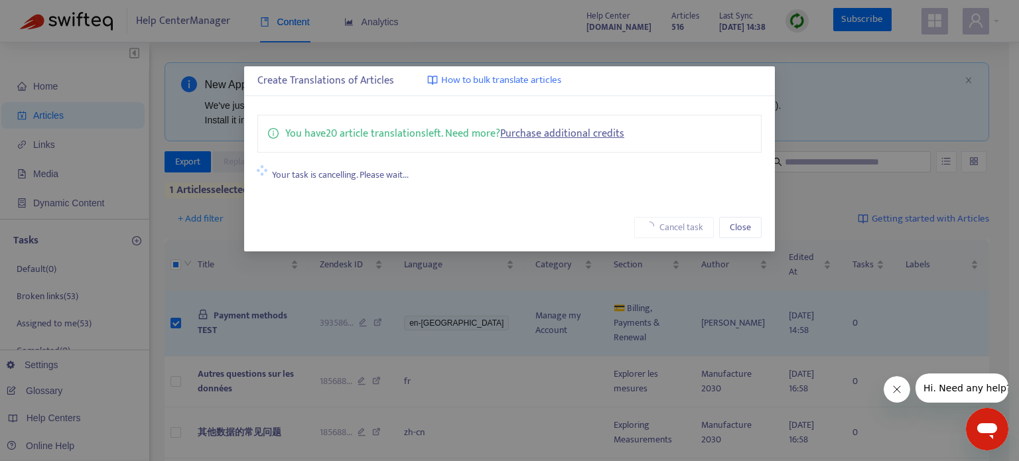
click at [589, 132] on link "Purchase additional credits" at bounding box center [562, 134] width 124 height 18
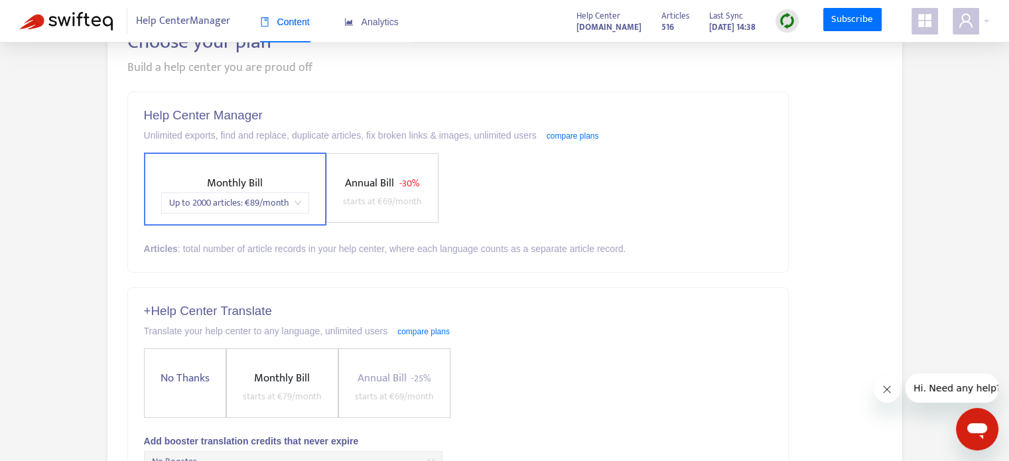
scroll to position [257, 0]
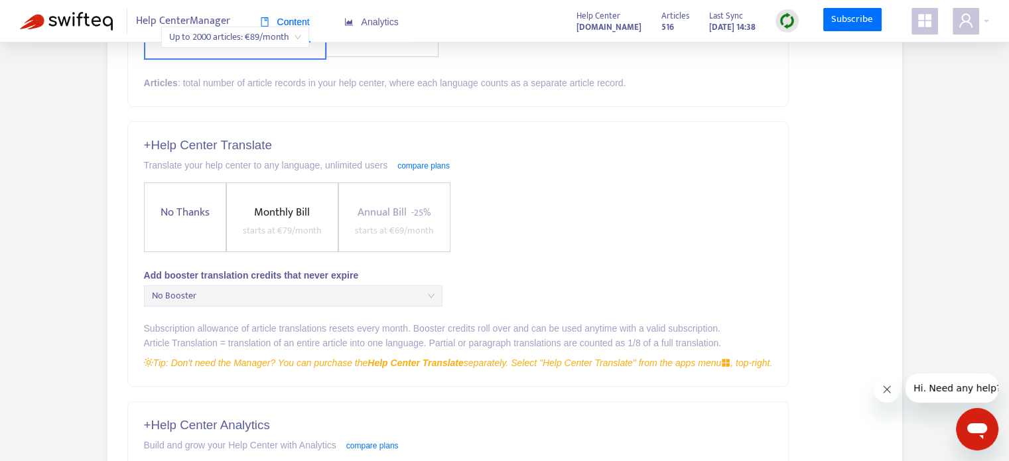
click at [305, 214] on span "Monthly Bill" at bounding box center [282, 212] width 56 height 19
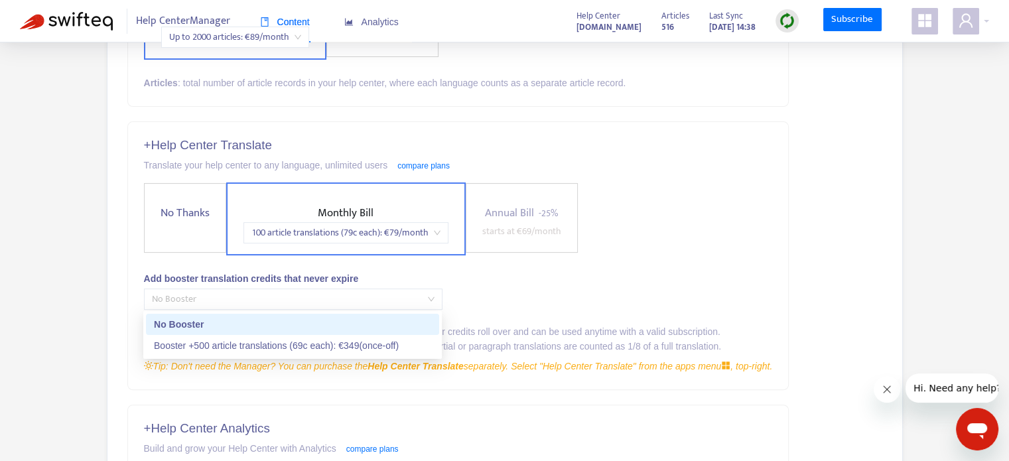
click at [370, 291] on span "No Booster" at bounding box center [293, 299] width 283 height 20
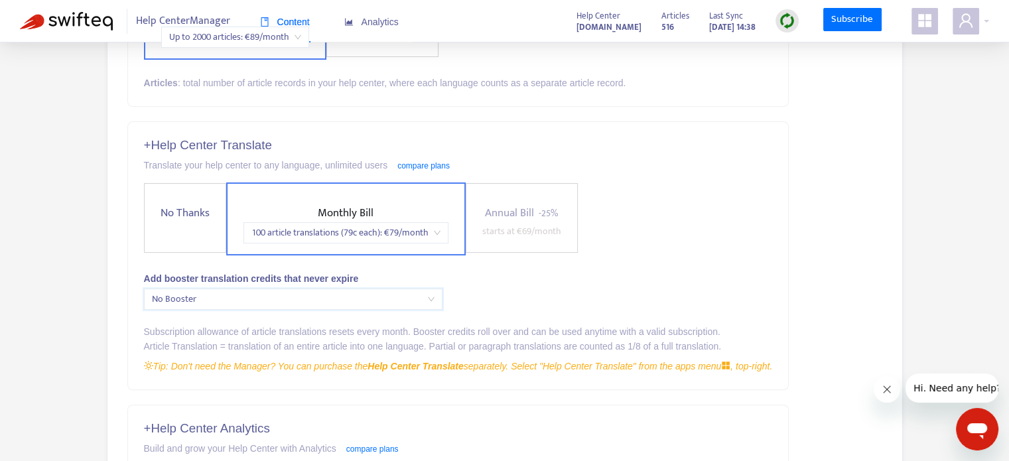
click at [370, 291] on span "No Booster" at bounding box center [293, 299] width 283 height 20
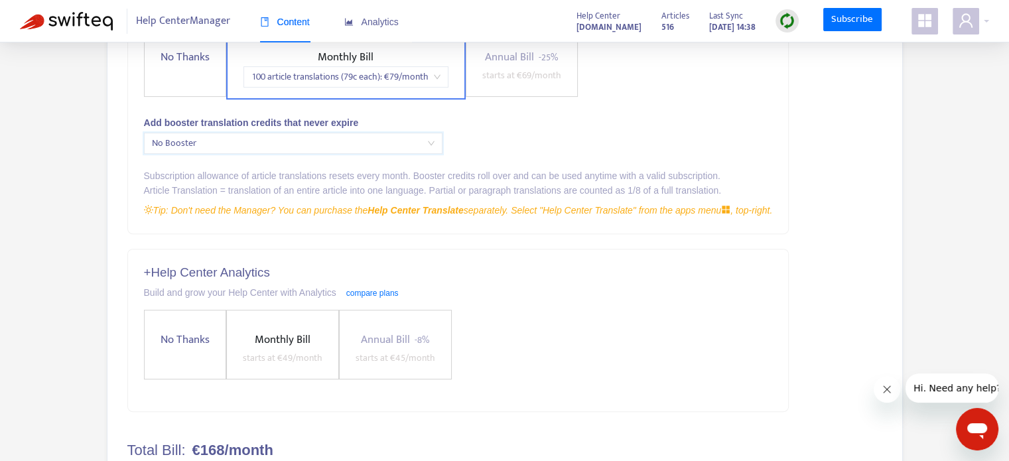
scroll to position [414, 0]
click at [928, 16] on icon "appstore" at bounding box center [924, 20] width 13 height 13
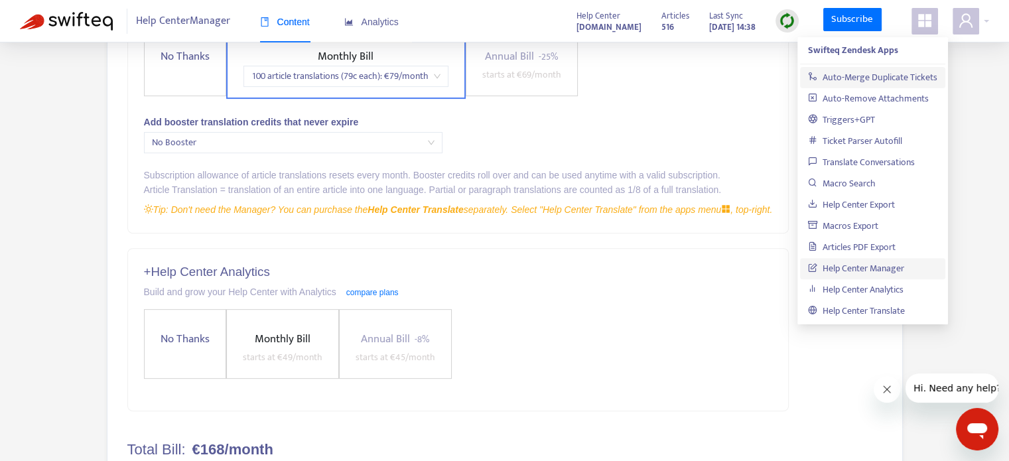
click at [887, 82] on link "Auto-Merge Duplicate Tickets" at bounding box center [872, 77] width 129 height 15
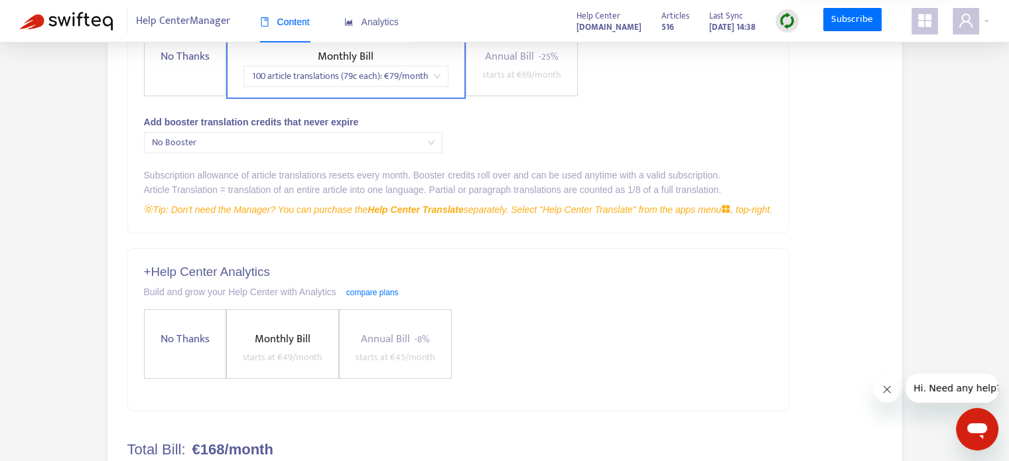
scroll to position [0, 0]
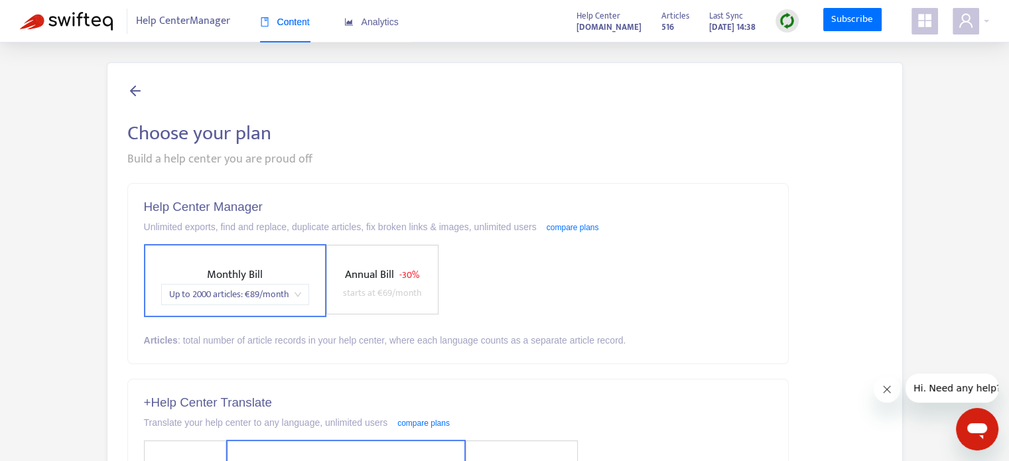
click at [132, 90] on icon at bounding box center [135, 90] width 16 height 17
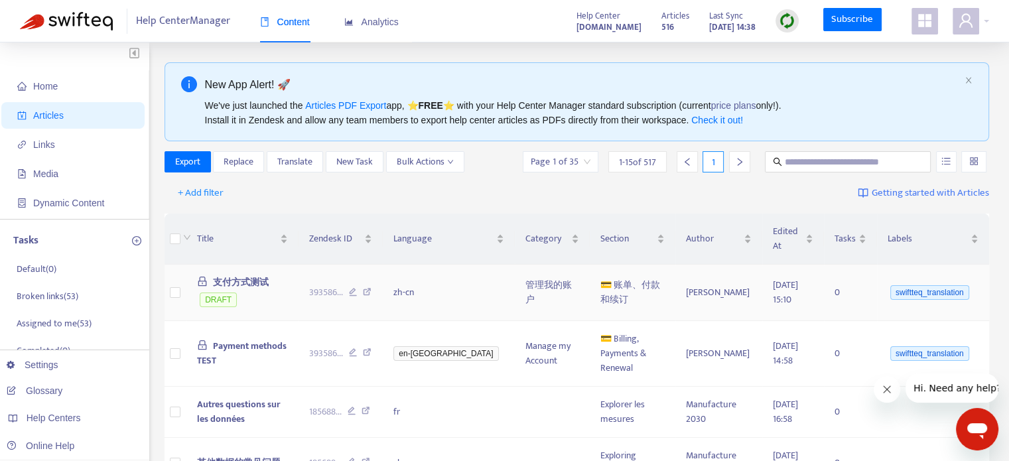
click at [259, 275] on span "支付方式测试" at bounding box center [241, 282] width 56 height 15
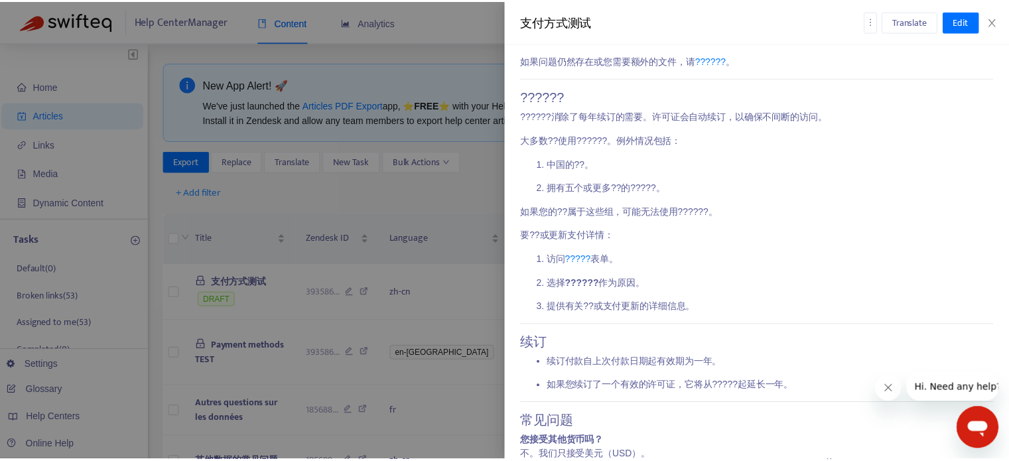
scroll to position [1091, 0]
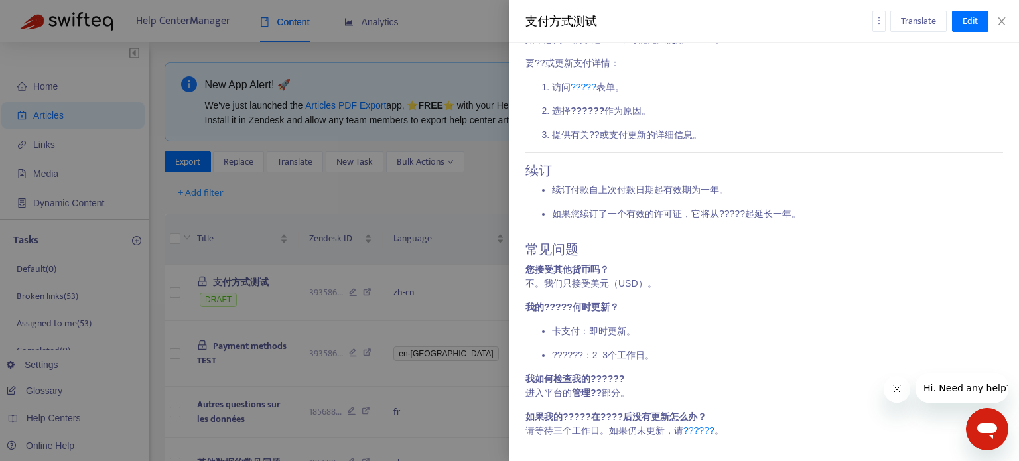
click at [279, 192] on div at bounding box center [509, 230] width 1019 height 461
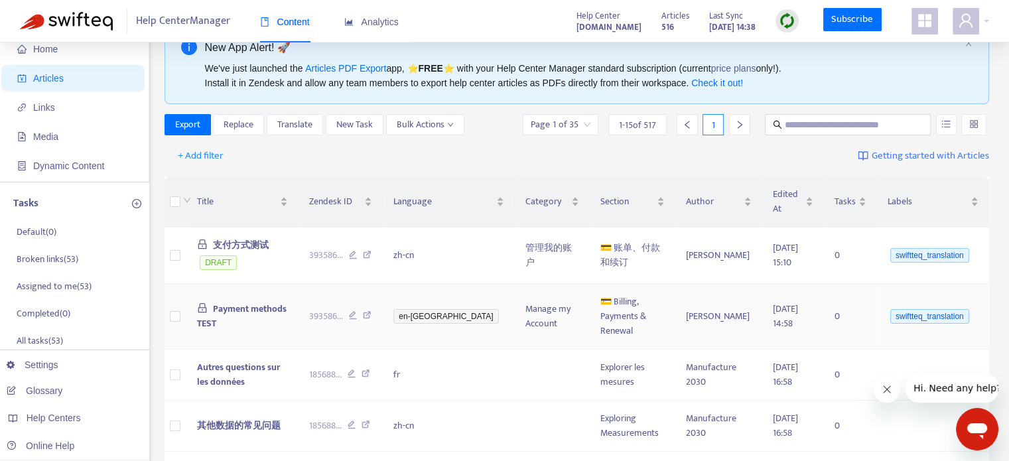
scroll to position [40, 0]
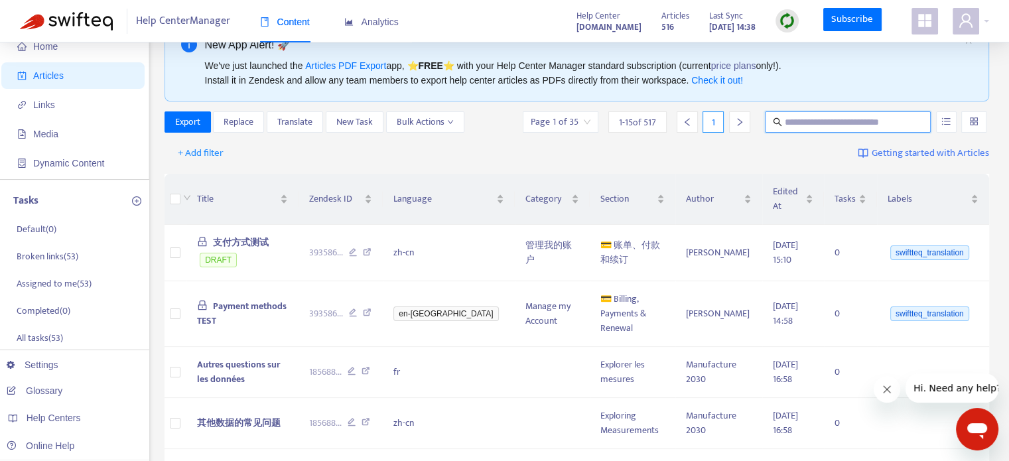
click at [828, 119] on input "text" at bounding box center [848, 122] width 127 height 15
type input "********"
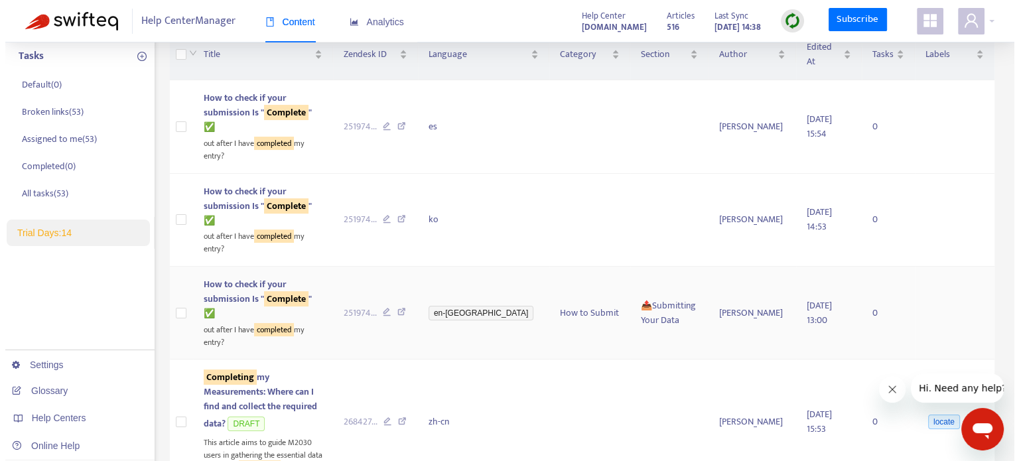
scroll to position [178, 0]
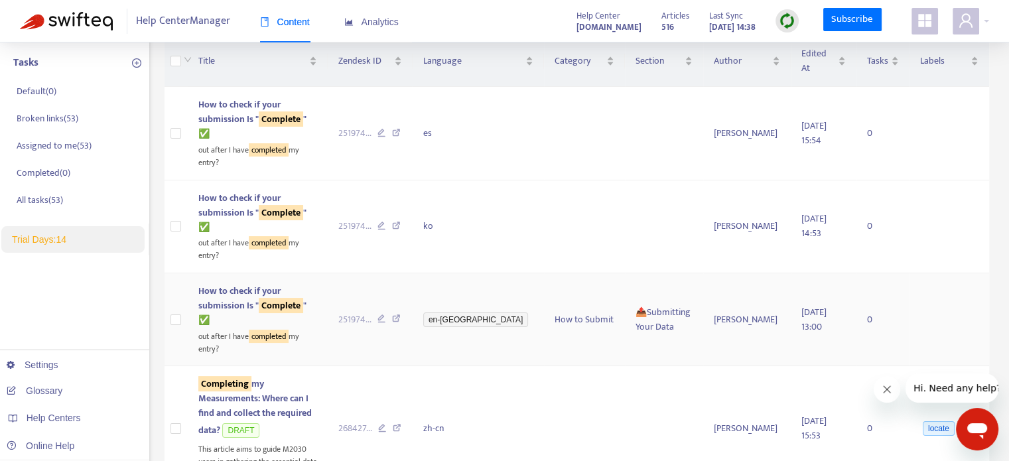
click at [307, 283] on span "How to check if your submission Is " Complete " ✅" at bounding box center [252, 305] width 108 height 44
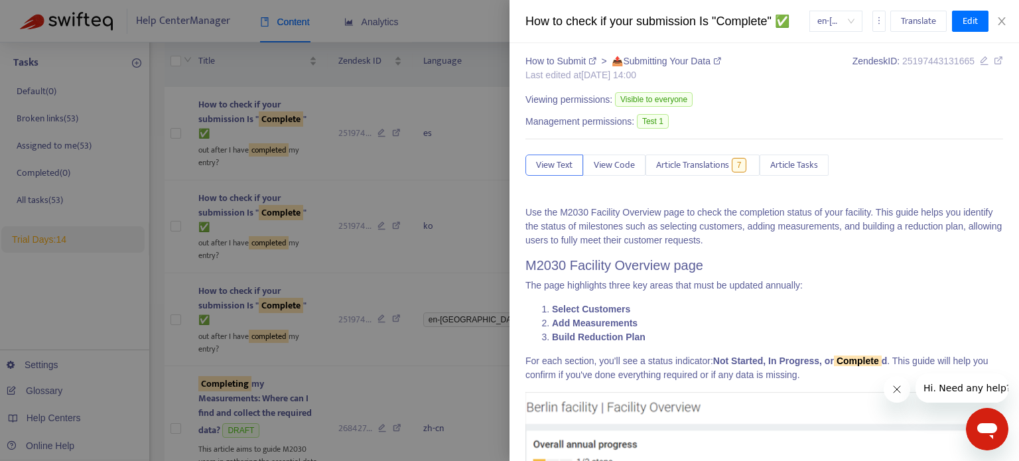
scroll to position [0, 0]
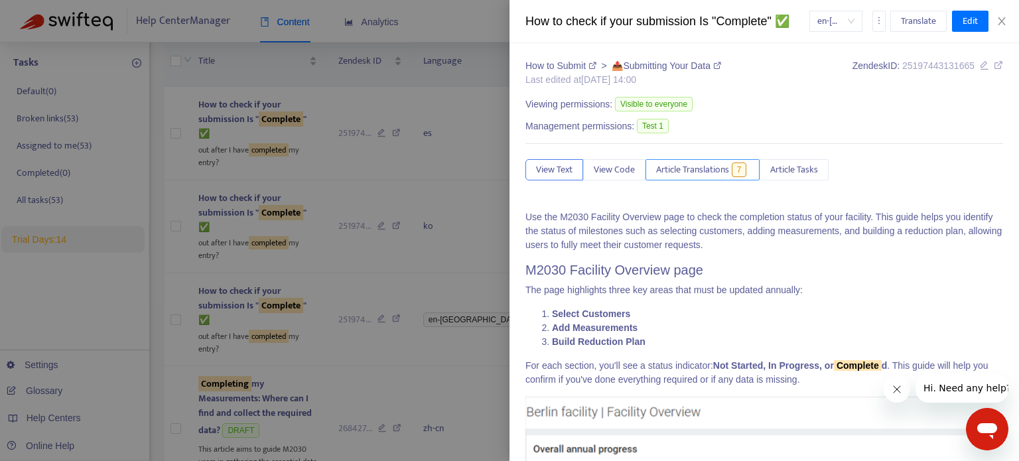
click at [713, 167] on span "Article Translations" at bounding box center [692, 170] width 73 height 15
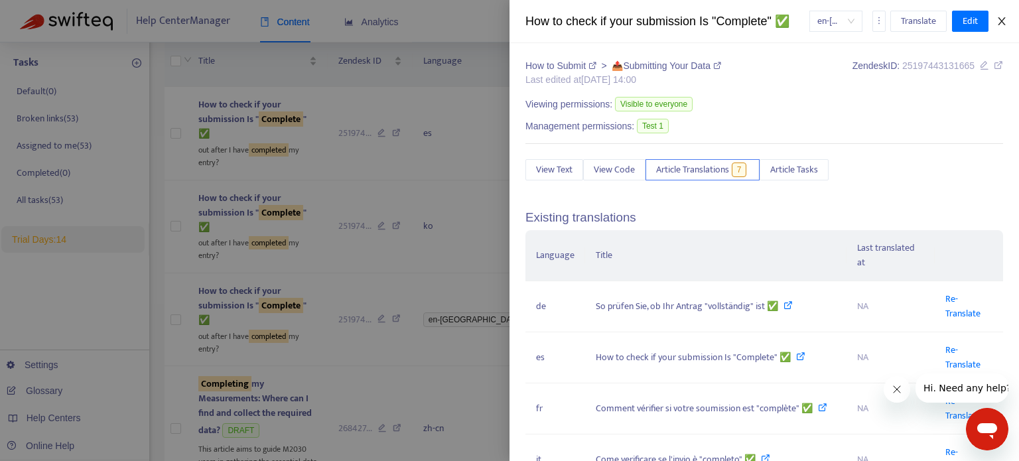
click at [1000, 17] on icon "close" at bounding box center [1002, 21] width 11 height 11
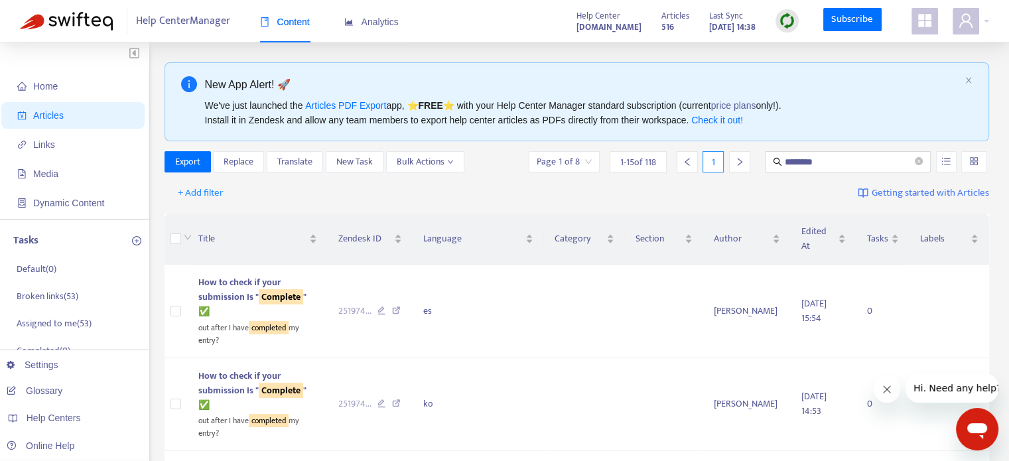
click at [281, 21] on span "Content" at bounding box center [285, 22] width 50 height 11
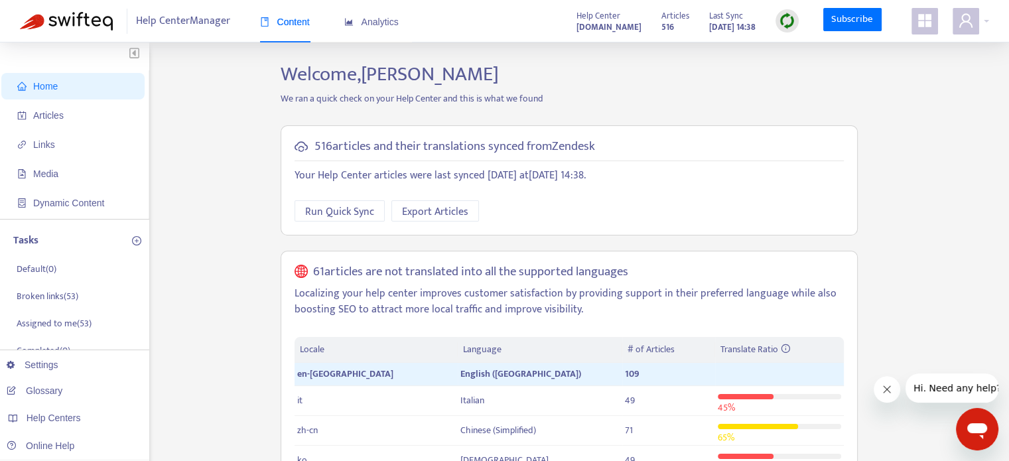
click at [89, 87] on span "Home" at bounding box center [75, 86] width 117 height 27
click at [90, 108] on span "Articles" at bounding box center [75, 115] width 117 height 27
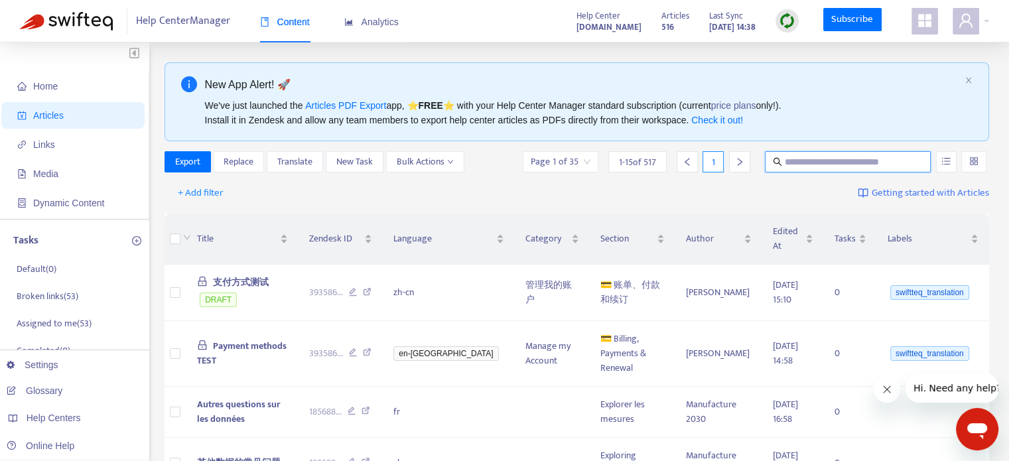
click at [798, 159] on input "text" at bounding box center [848, 162] width 127 height 15
type input "*"
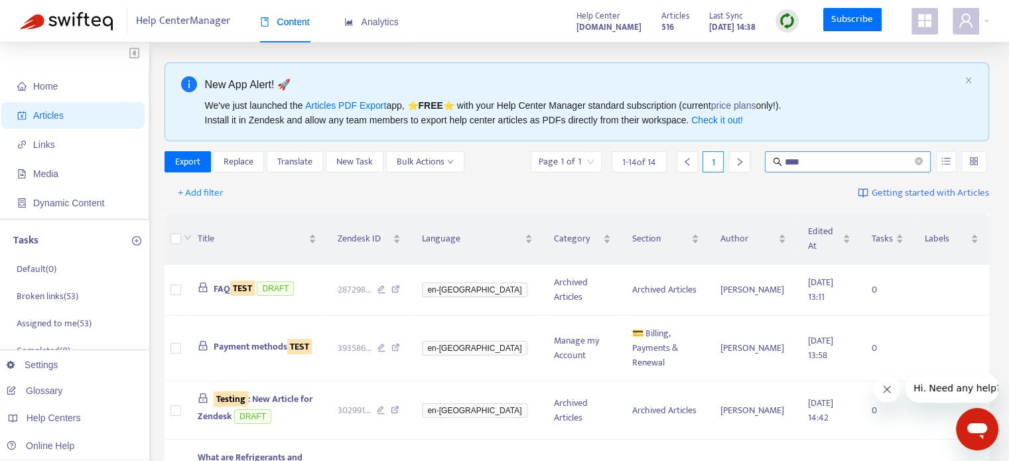
click at [796, 151] on span "****" at bounding box center [848, 161] width 166 height 21
click at [793, 167] on input "****" at bounding box center [848, 162] width 127 height 15
paste input "**********"
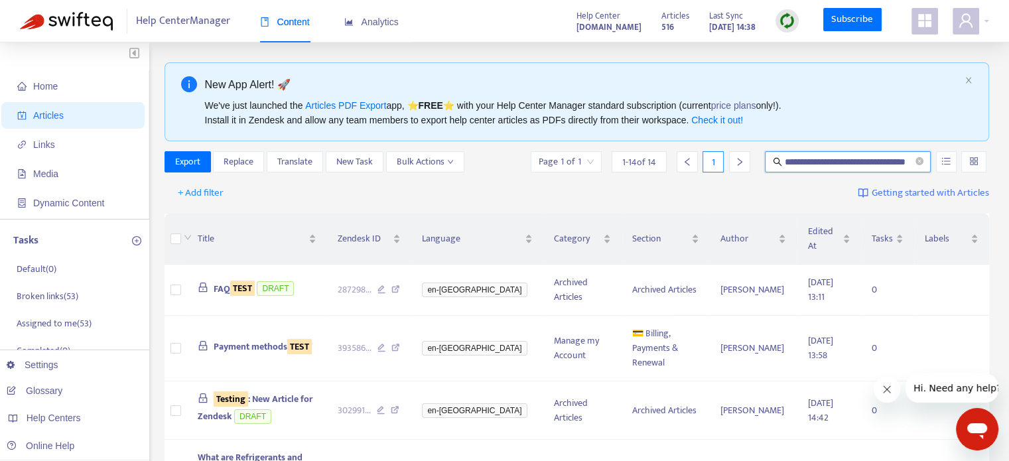
type input "**********"
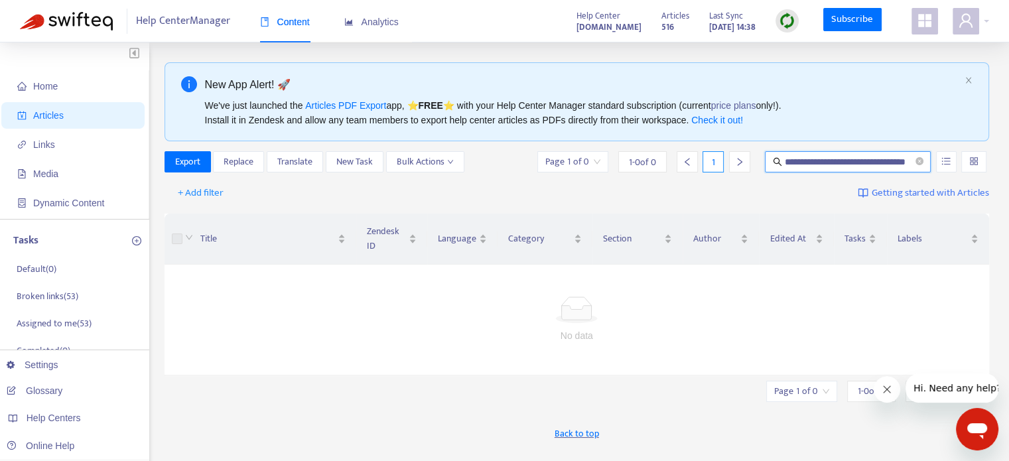
scroll to position [0, 0]
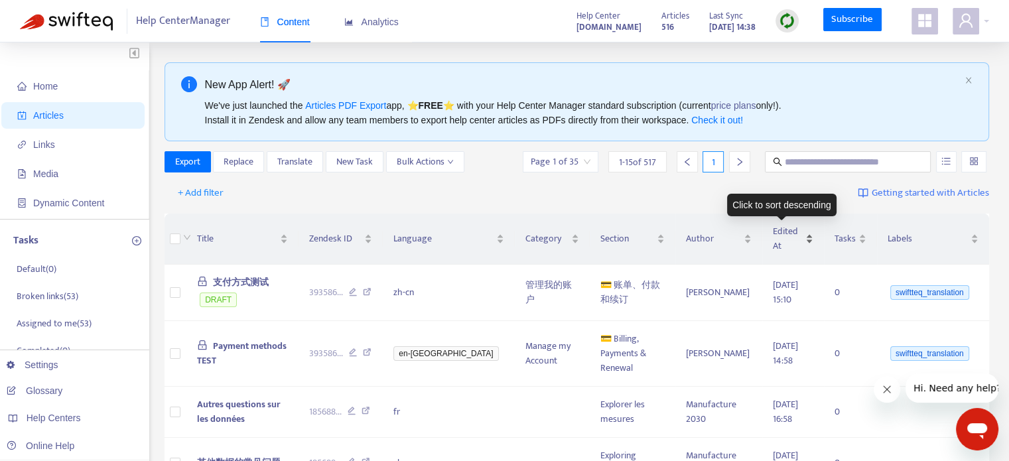
click at [796, 225] on div "Edited At" at bounding box center [793, 238] width 40 height 29
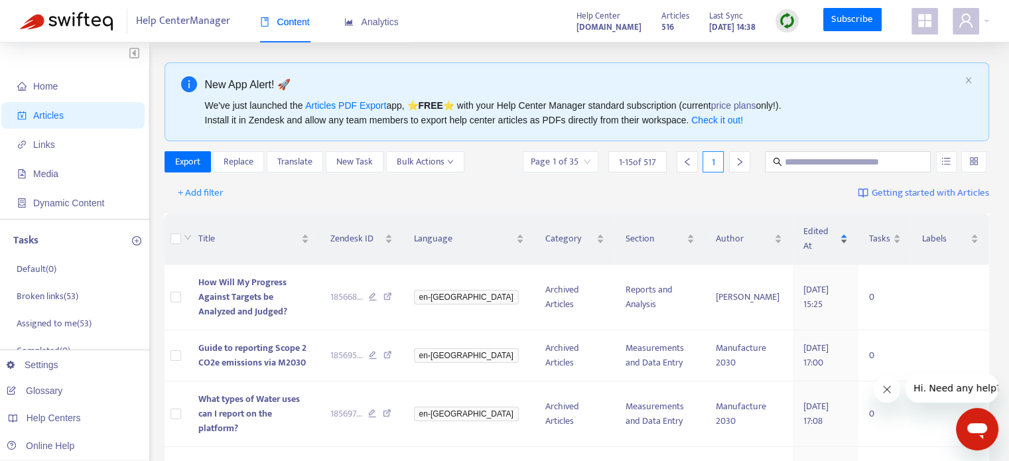
click at [804, 225] on span "Edited At" at bounding box center [821, 238] width 34 height 29
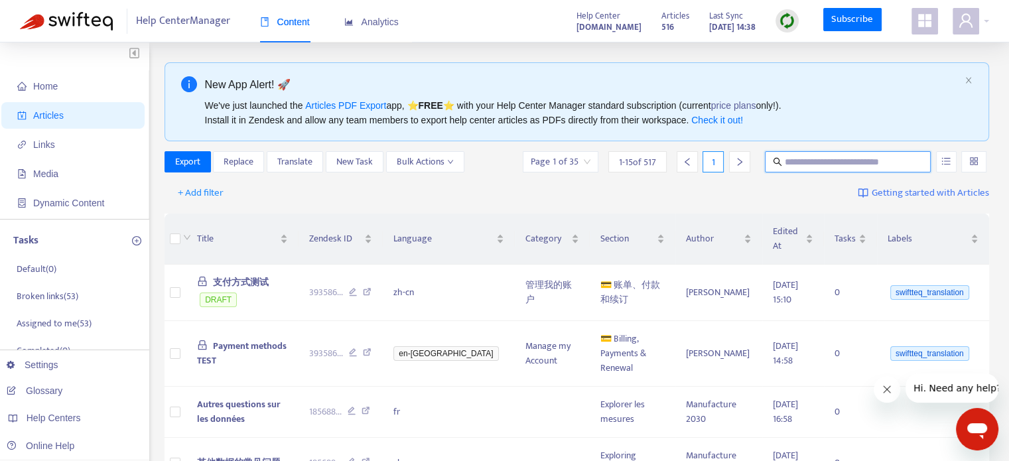
click at [848, 160] on input "text" at bounding box center [848, 162] width 127 height 15
paste input "**********"
type input "**********"
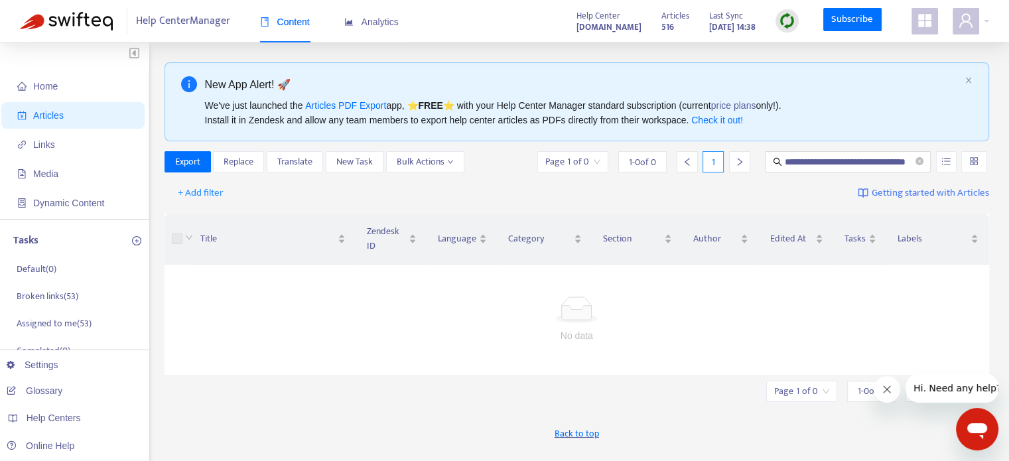
scroll to position [0, 0]
click at [892, 157] on input "**********" at bounding box center [848, 162] width 127 height 15
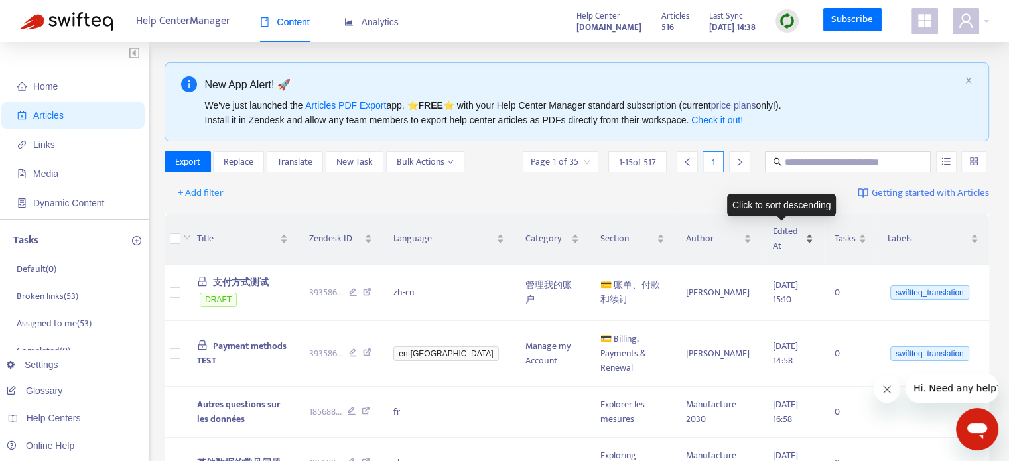
click at [798, 237] on div "Edited At" at bounding box center [793, 238] width 40 height 29
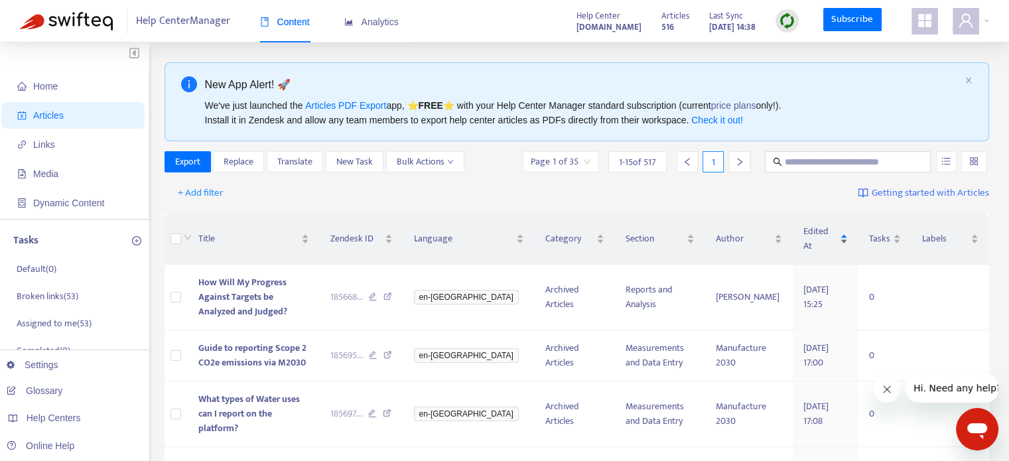
click at [804, 237] on span "Edited At" at bounding box center [821, 238] width 34 height 29
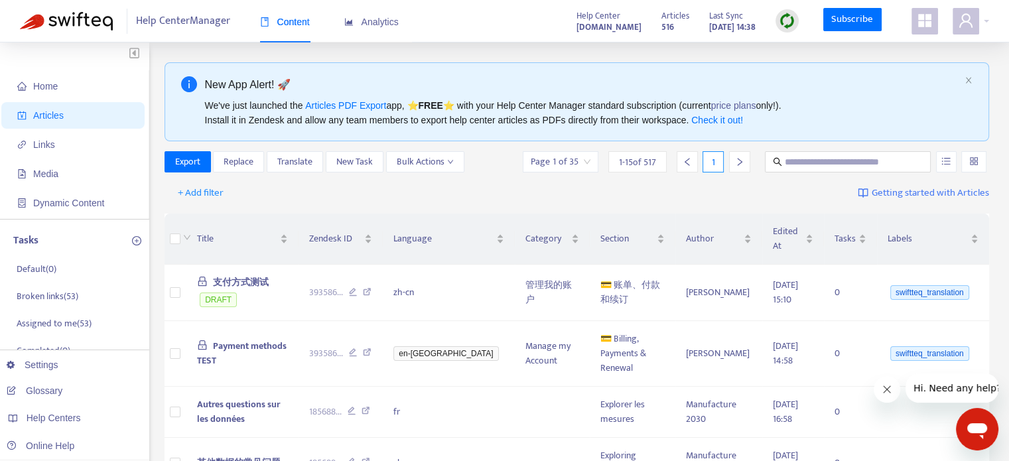
click at [784, 17] on img at bounding box center [787, 21] width 17 height 17
click at [800, 47] on link "Quick Sync" at bounding box center [815, 47] width 56 height 15
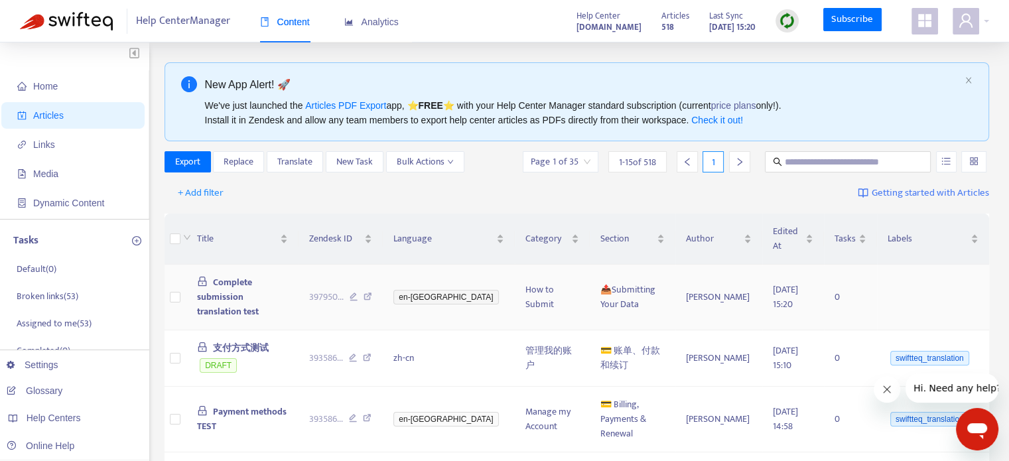
click at [238, 275] on span "Complete submission translation test" at bounding box center [228, 297] width 62 height 44
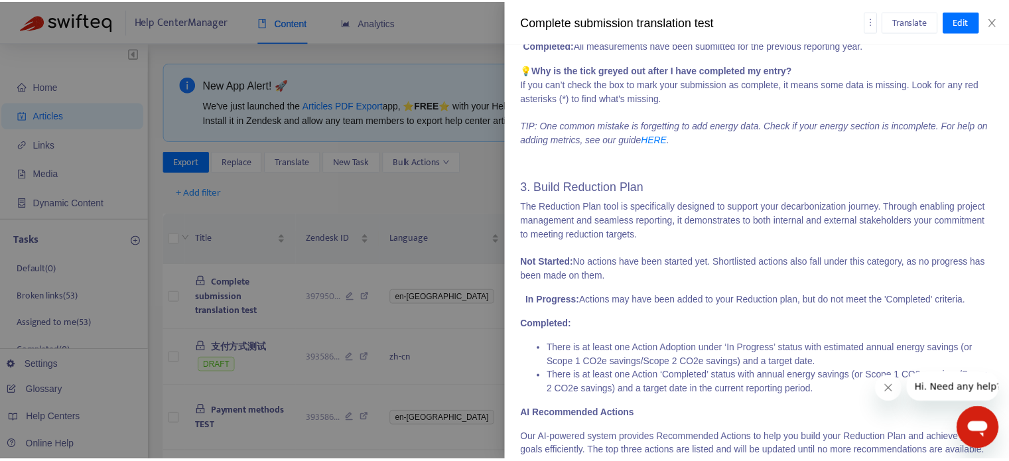
scroll to position [875, 0]
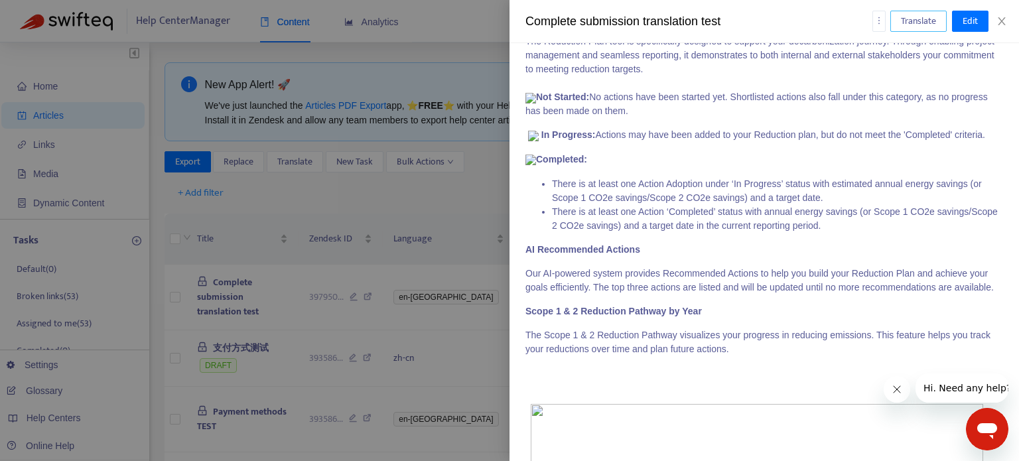
click at [911, 18] on span "Translate" at bounding box center [918, 21] width 35 height 15
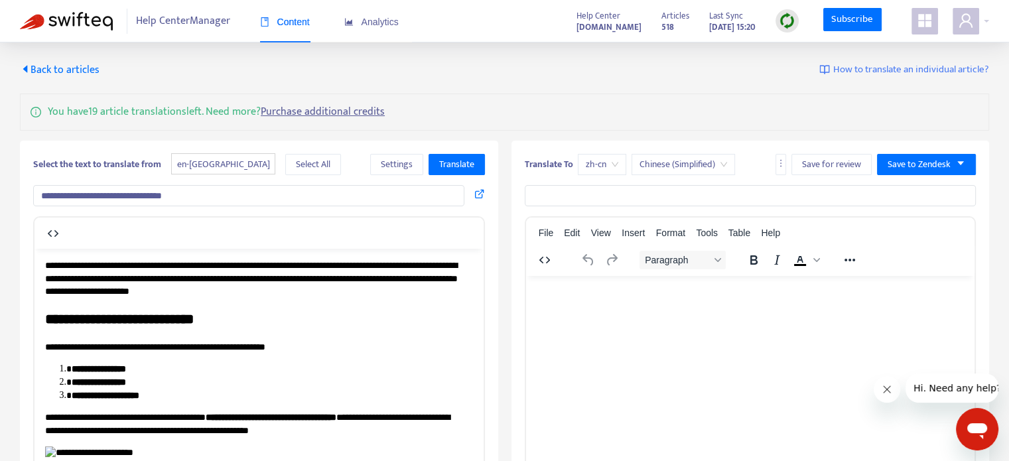
scroll to position [0, 0]
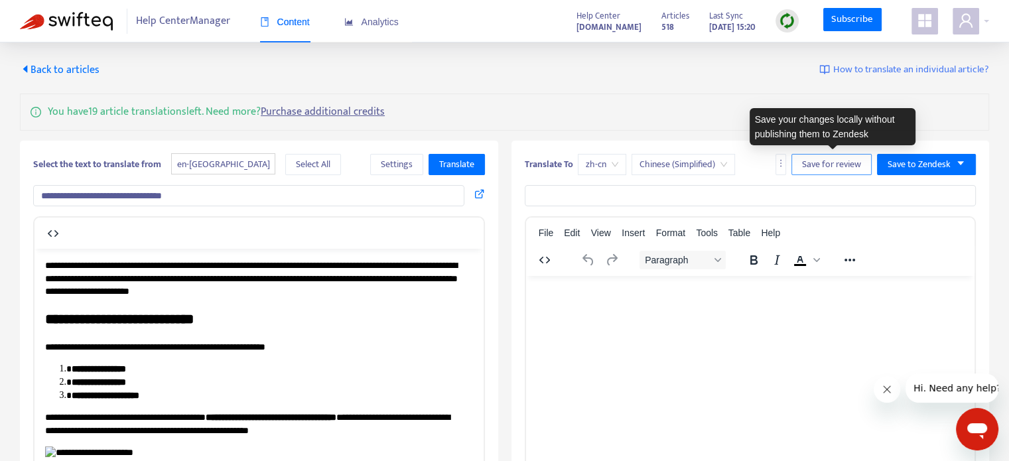
click at [845, 161] on span "Save for review" at bounding box center [831, 164] width 59 height 15
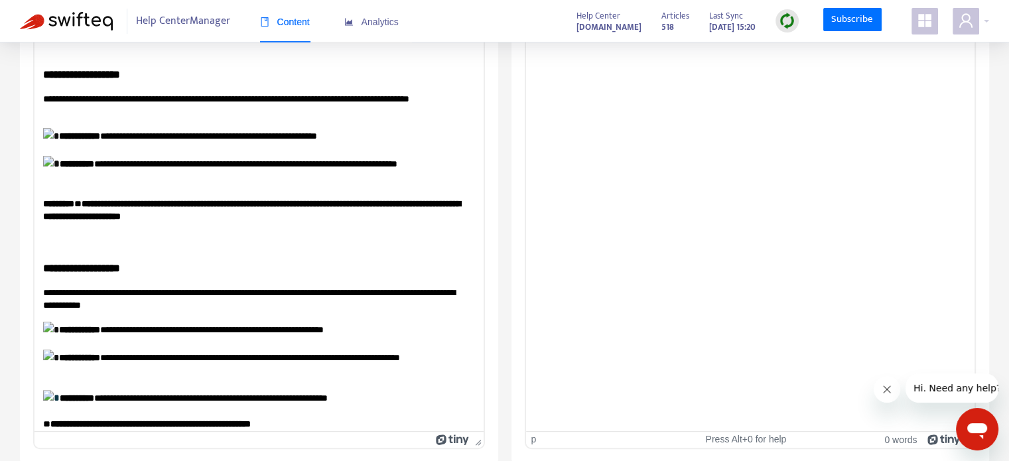
scroll to position [186, 2]
click at [883, 392] on icon "Close message from company" at bounding box center [886, 389] width 7 height 7
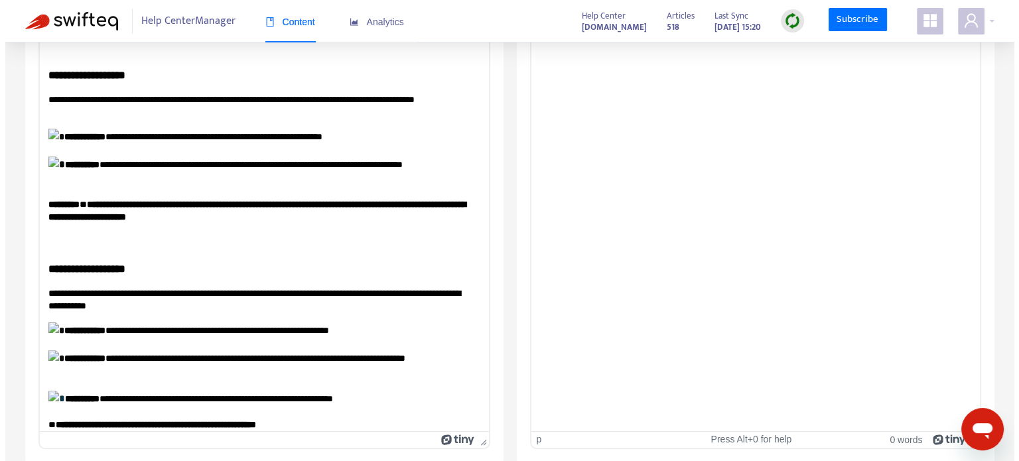
scroll to position [0, 0]
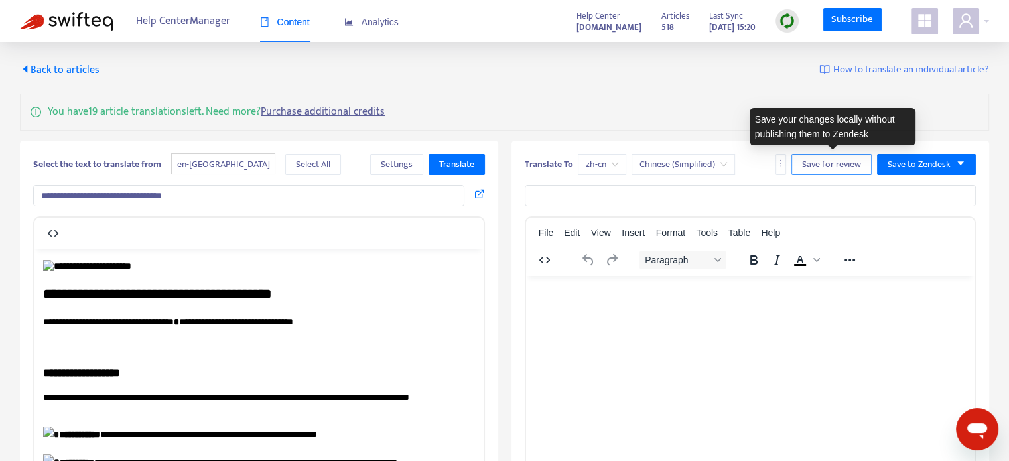
click at [845, 164] on span "Save for review" at bounding box center [831, 164] width 59 height 15
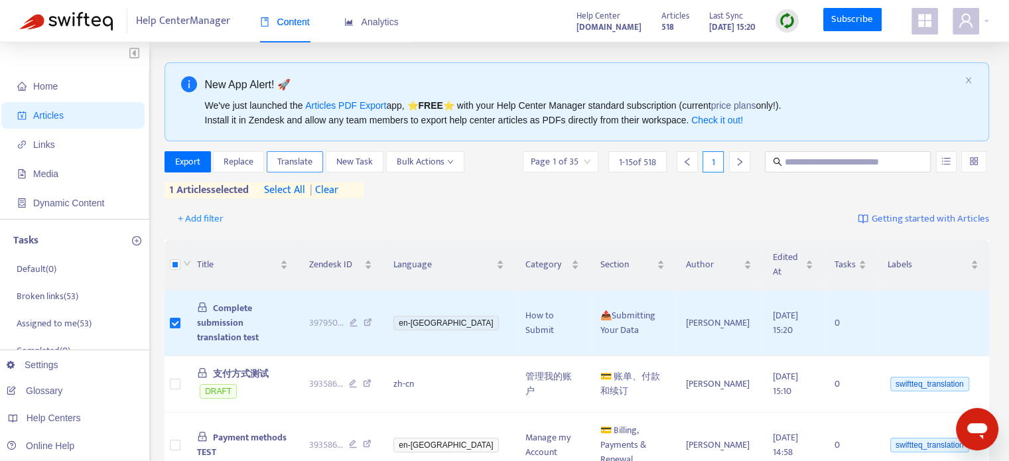
click at [297, 161] on span "Translate" at bounding box center [294, 162] width 35 height 15
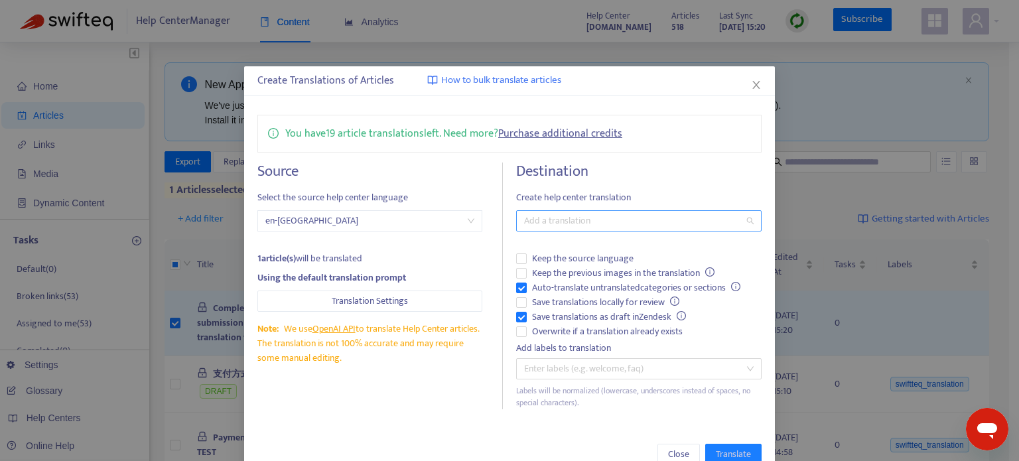
click at [544, 220] on div at bounding box center [633, 221] width 226 height 16
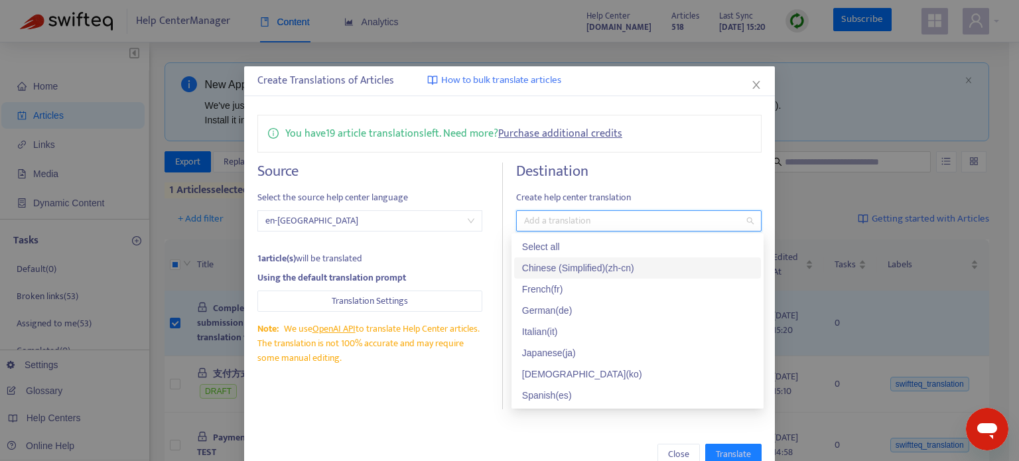
click at [560, 272] on div "Chinese (Simplified) ( zh-cn )" at bounding box center [637, 268] width 231 height 15
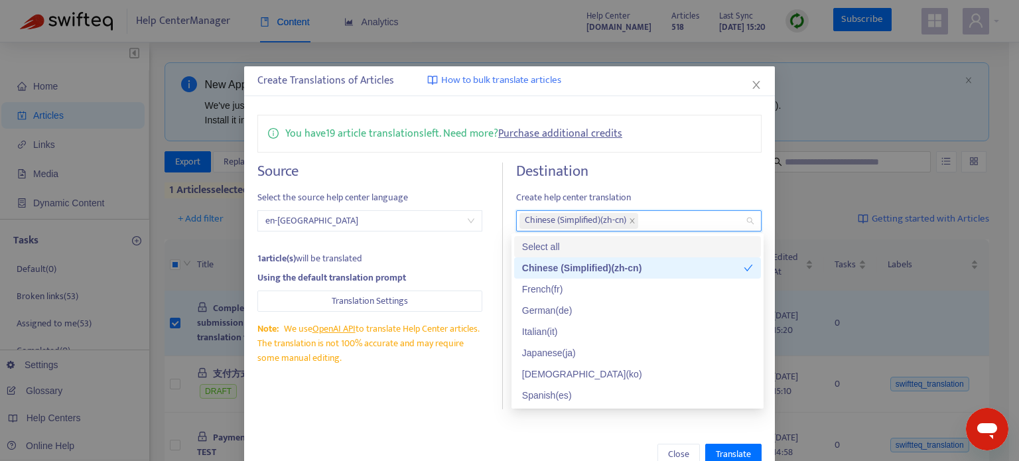
click at [666, 191] on span "Create help center translation" at bounding box center [639, 197] width 246 height 15
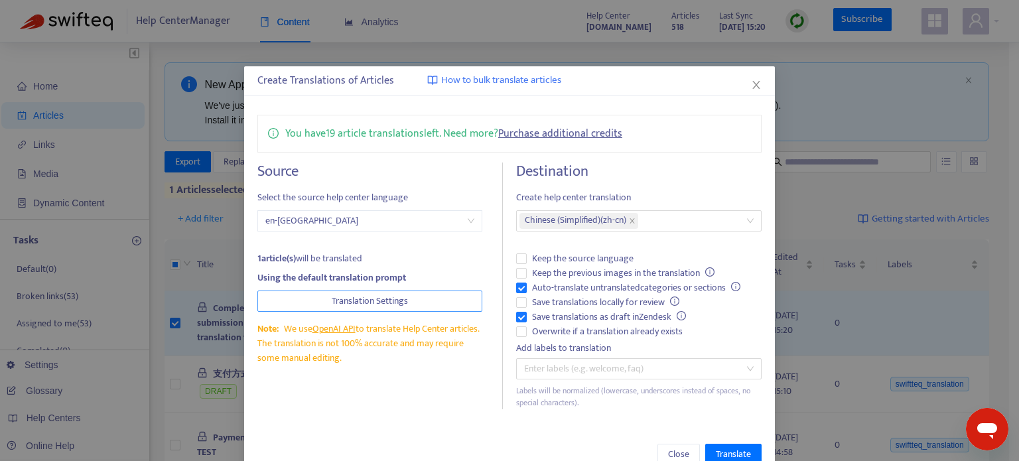
click at [403, 302] on button "Translation Settings" at bounding box center [369, 301] width 225 height 21
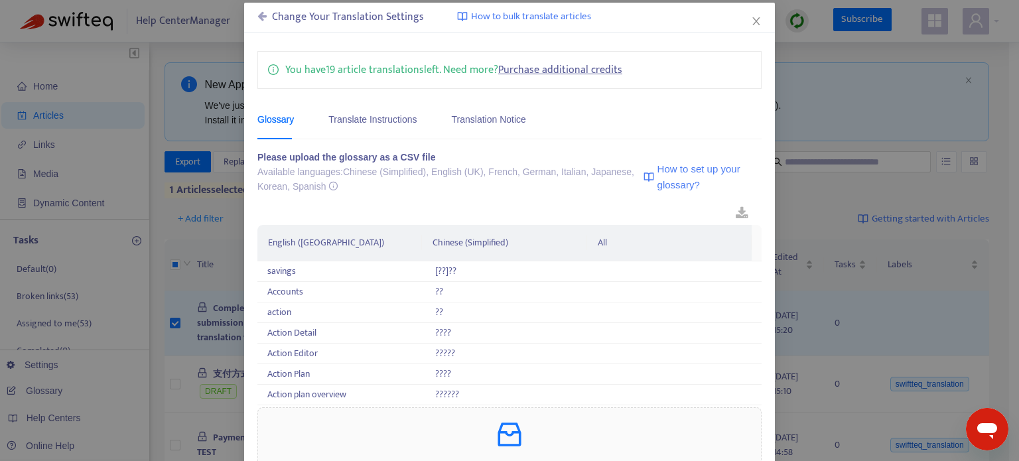
scroll to position [71, 0]
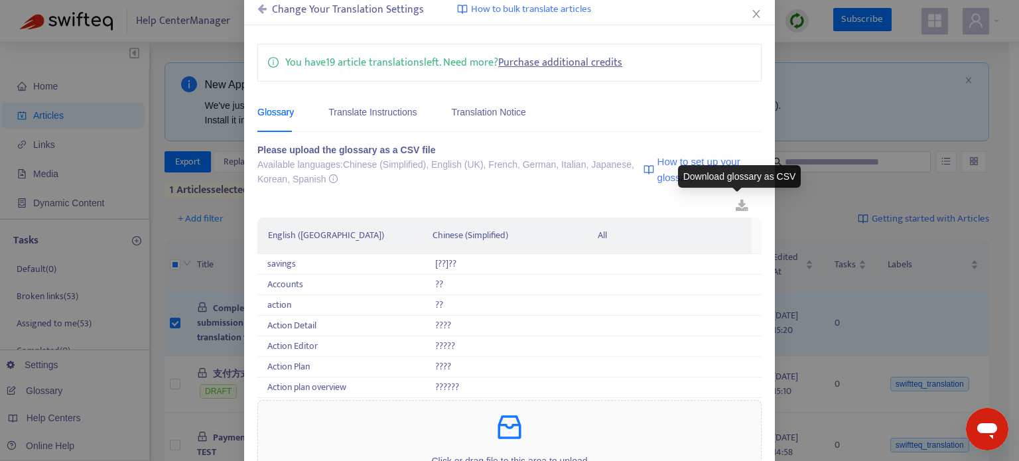
click at [735, 202] on link at bounding box center [742, 206] width 39 height 21
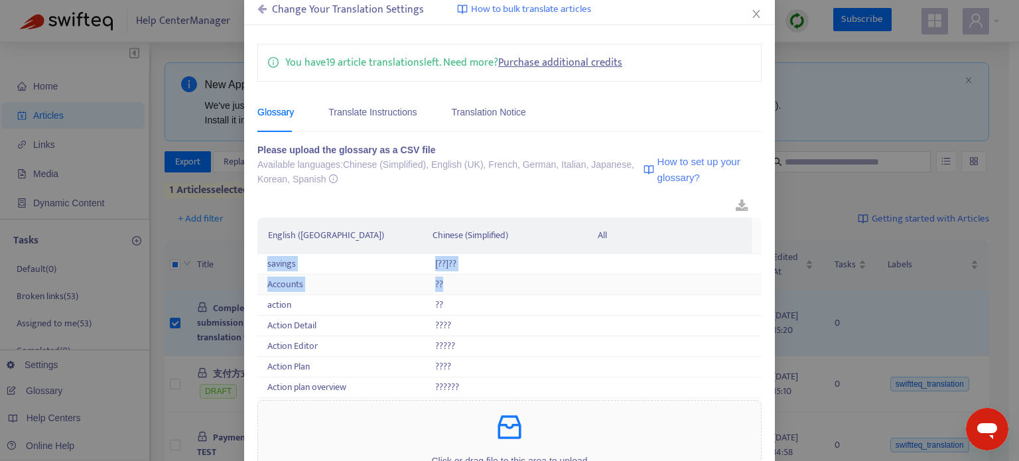
drag, startPoint x: 261, startPoint y: 259, endPoint x: 451, endPoint y: 276, distance: 190.5
copy tbody "savings [??]?? Accounts ??"
click at [755, 12] on icon "close" at bounding box center [756, 14] width 11 height 11
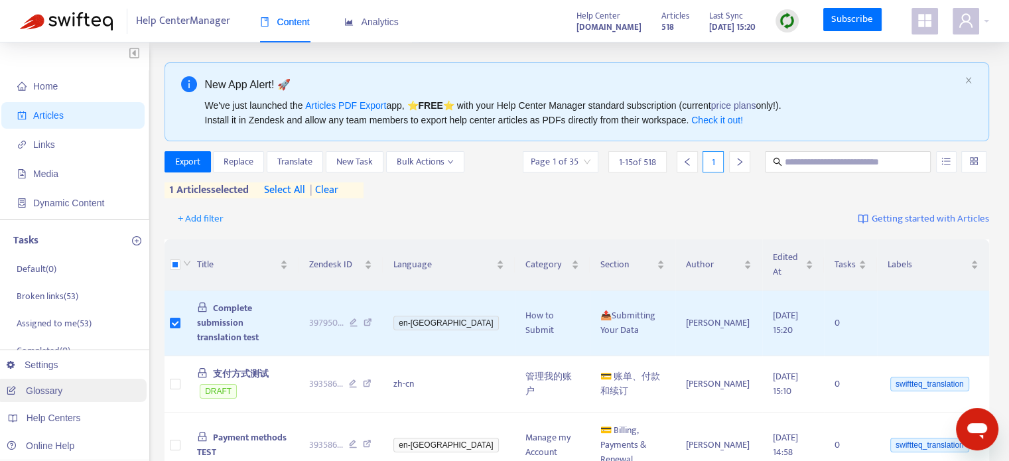
click at [60, 387] on link "Glossary" at bounding box center [35, 391] width 56 height 11
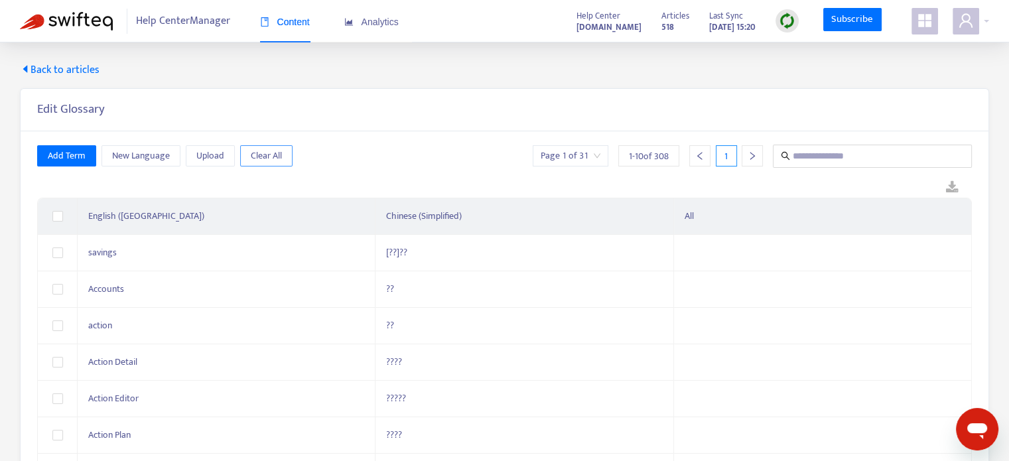
click at [257, 160] on span "Clear All" at bounding box center [266, 156] width 31 height 15
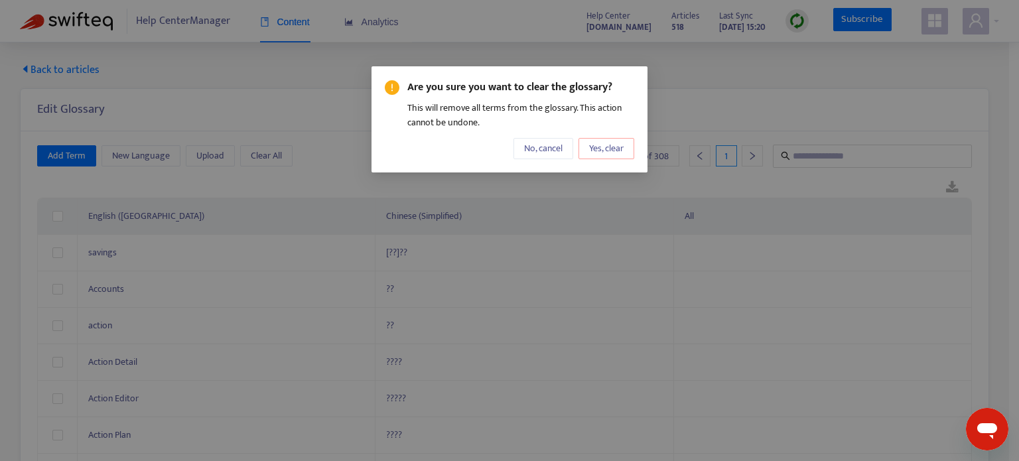
click at [592, 145] on span "Yes, clear" at bounding box center [606, 148] width 35 height 15
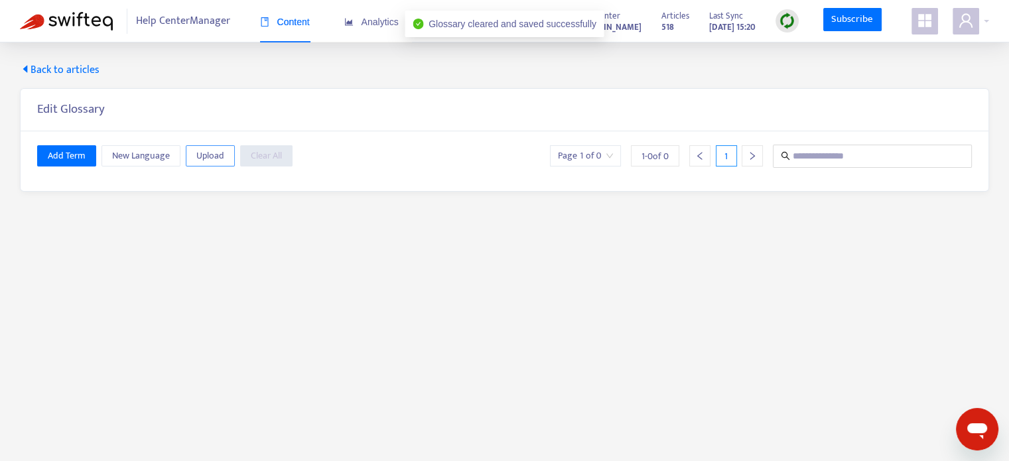
click at [213, 156] on span "Upload" at bounding box center [210, 156] width 28 height 15
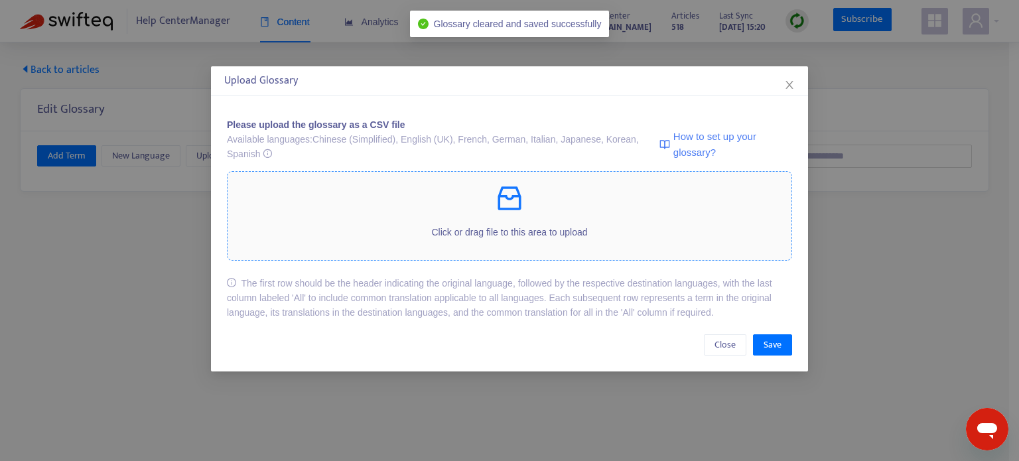
click at [542, 217] on div "Click or drag file to this area to upload" at bounding box center [510, 215] width 564 height 67
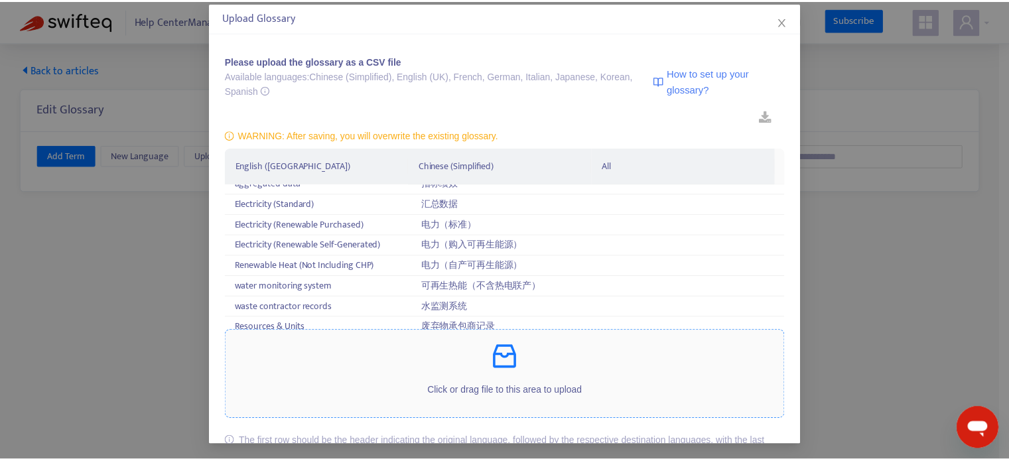
scroll to position [68, 0]
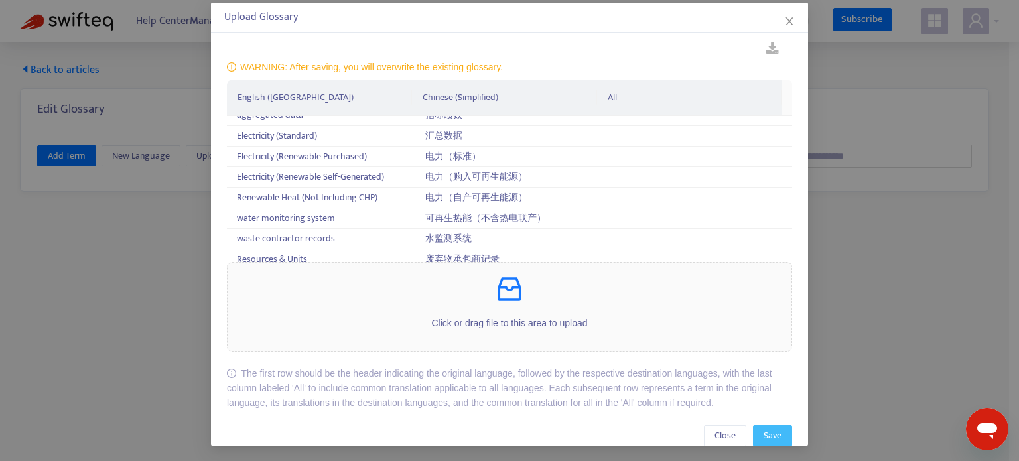
click at [764, 429] on span "Save" at bounding box center [773, 436] width 18 height 15
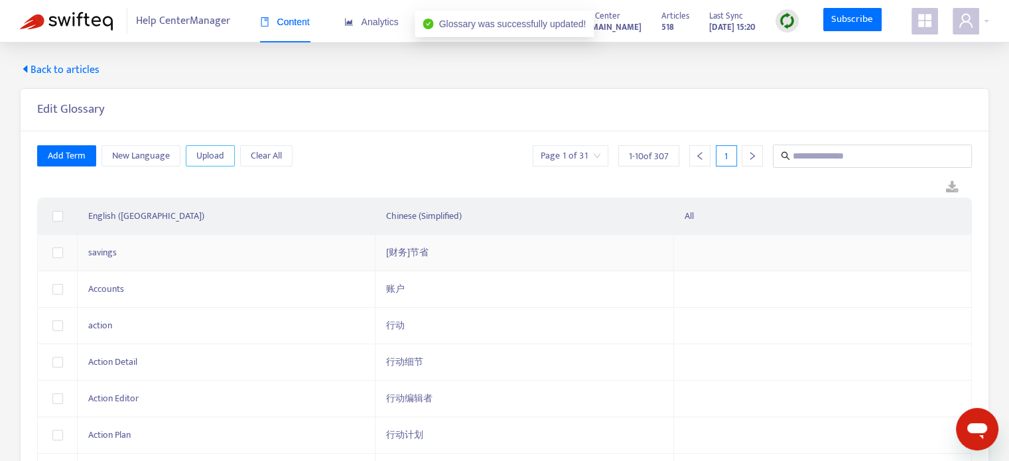
scroll to position [170, 0]
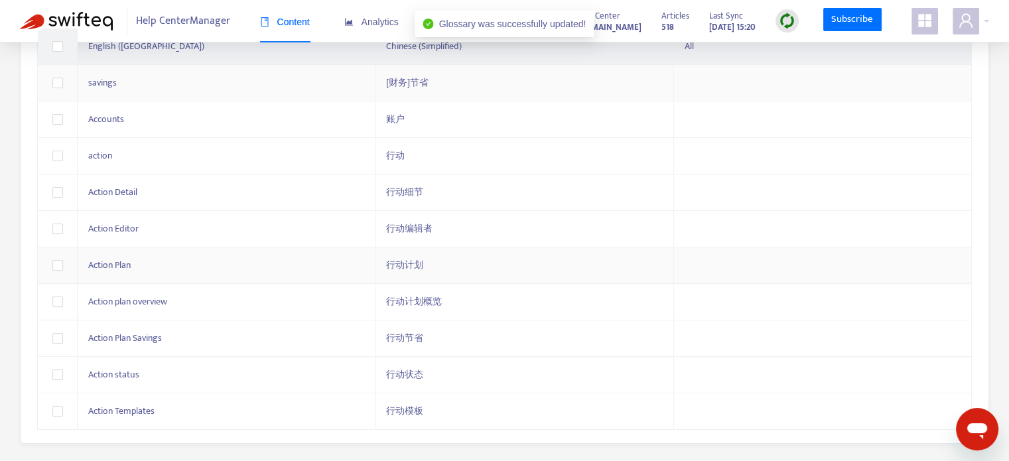
click at [603, 269] on div "行动计划" at bounding box center [524, 265] width 276 height 15
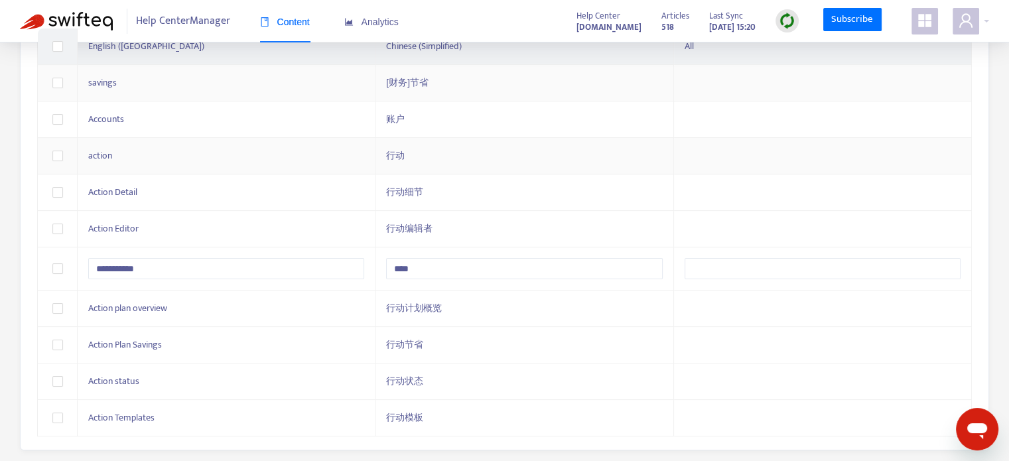
click at [977, 163] on div "**********" at bounding box center [505, 206] width 968 height 488
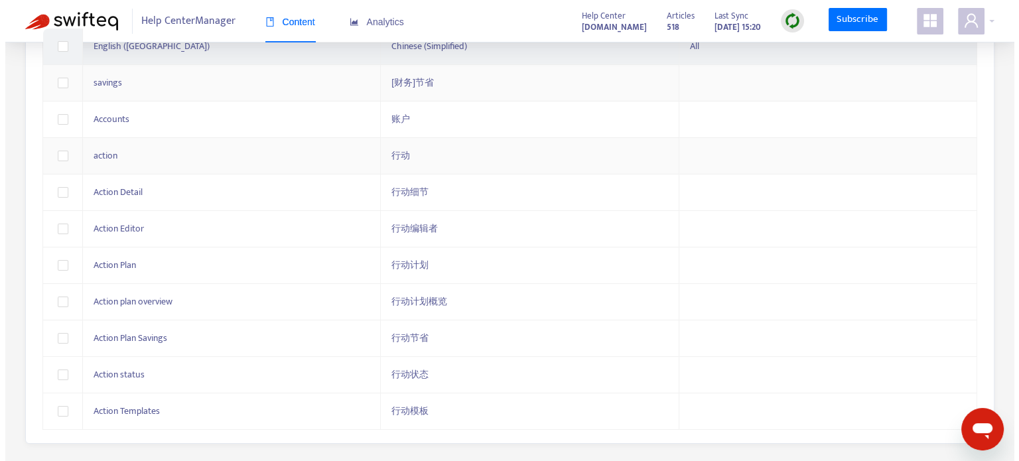
scroll to position [0, 0]
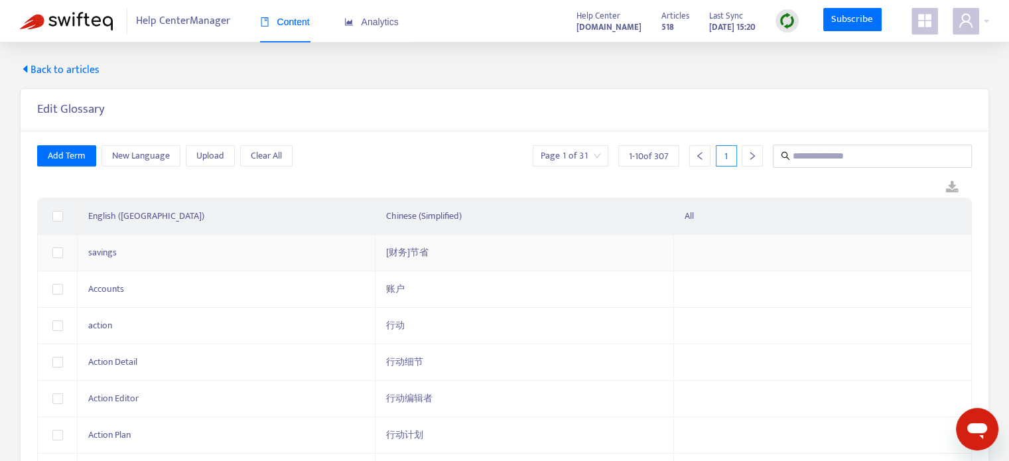
click at [74, 68] on span "Back to articles" at bounding box center [60, 70] width 80 height 16
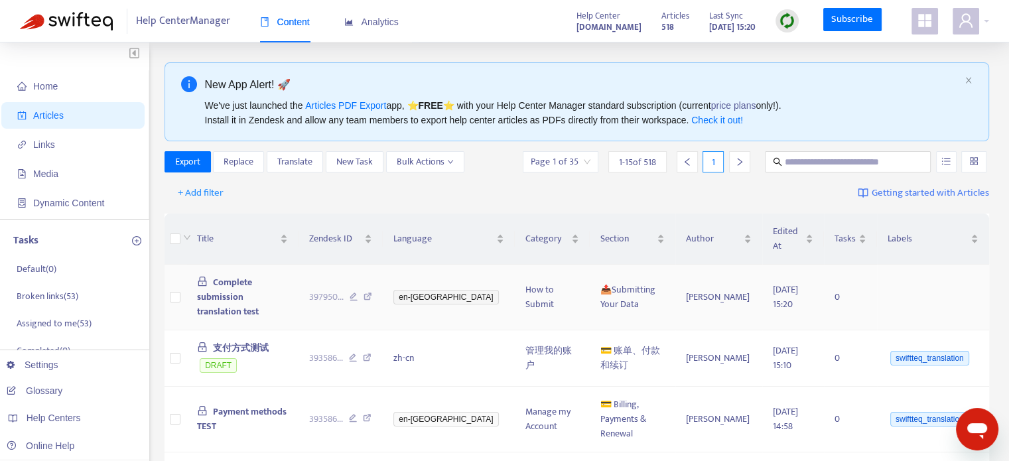
click at [240, 285] on span "Complete submission translation test" at bounding box center [228, 297] width 62 height 44
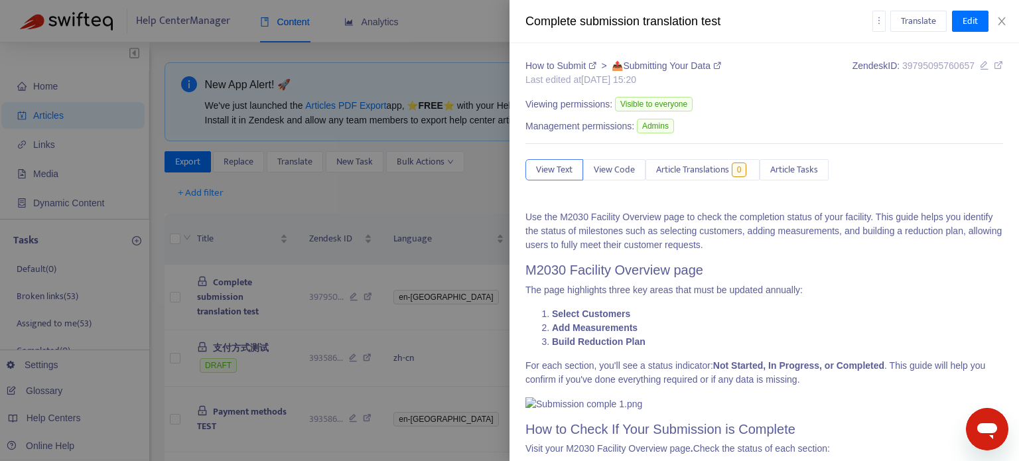
click at [319, 202] on div at bounding box center [509, 230] width 1019 height 461
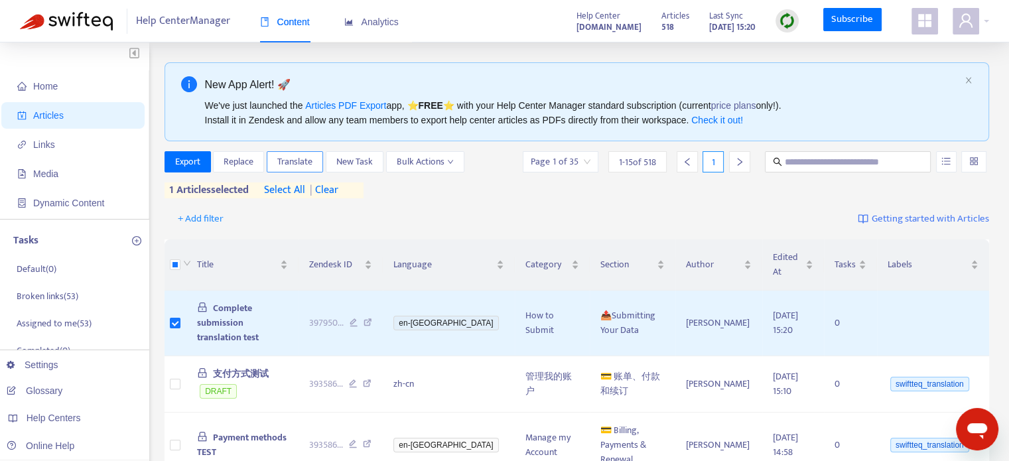
click at [301, 166] on span "Translate" at bounding box center [294, 162] width 35 height 15
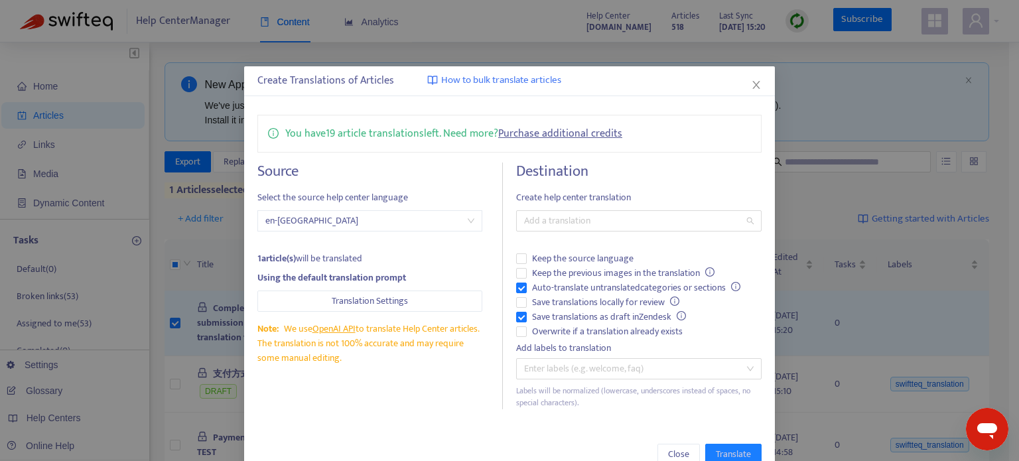
click at [581, 230] on div "Add a translation" at bounding box center [639, 220] width 246 height 21
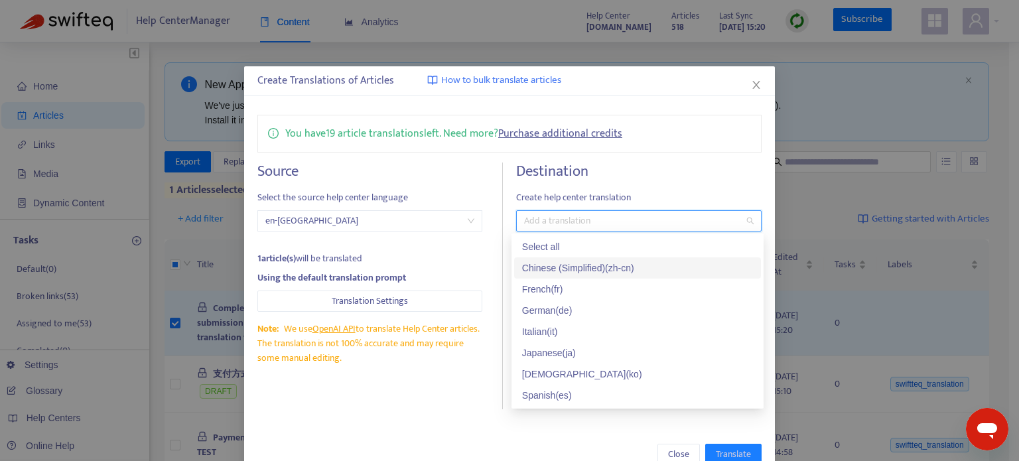
click at [568, 265] on div "Chinese (Simplified) ( zh-cn )" at bounding box center [637, 268] width 231 height 15
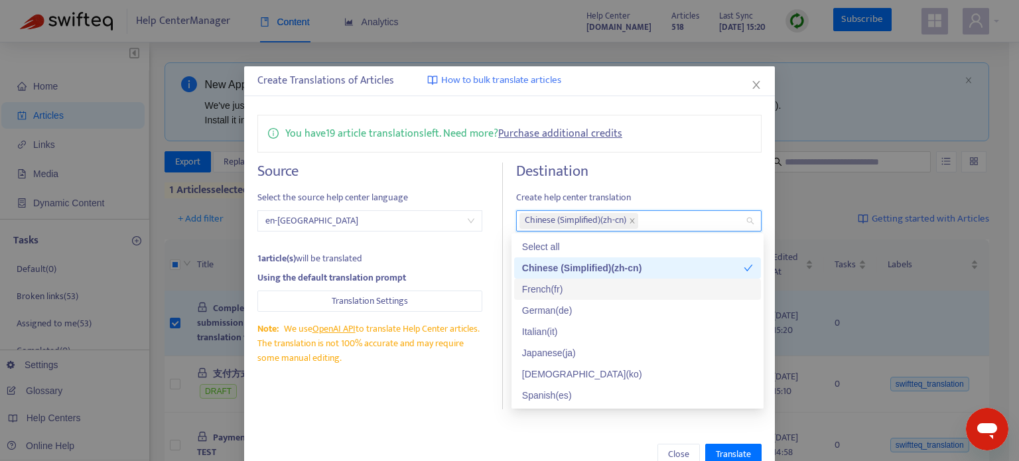
click at [386, 379] on div "Source Select the source help center language en-gb 1 article(s) will be transl…" at bounding box center [380, 286] width 246 height 247
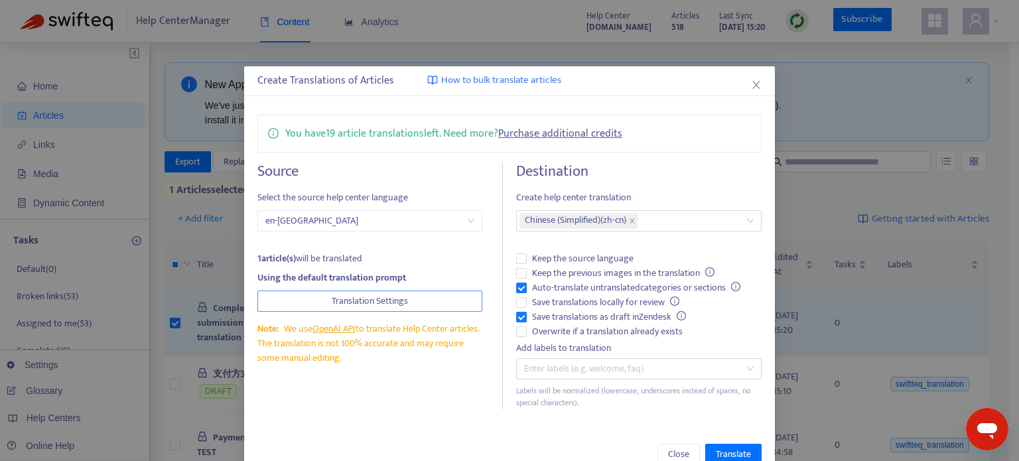
click at [398, 297] on span "Translation Settings" at bounding box center [370, 301] width 76 height 15
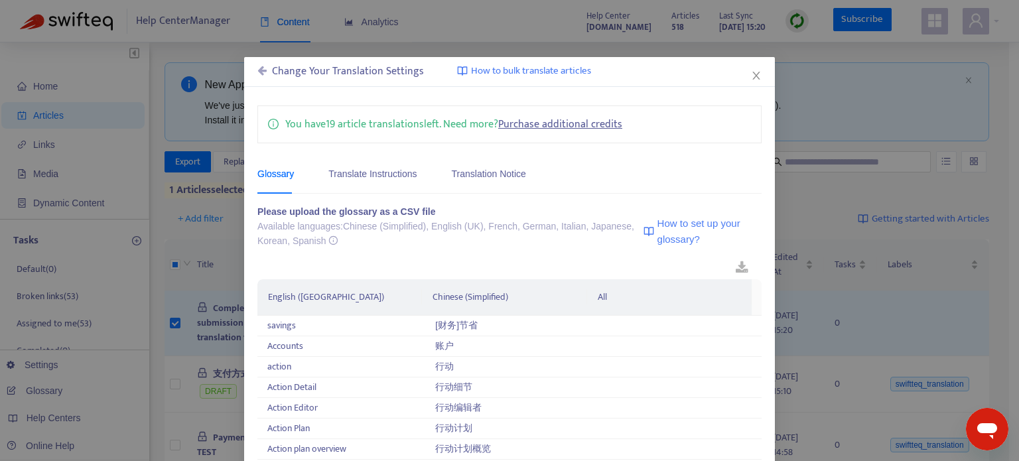
scroll to position [13, 0]
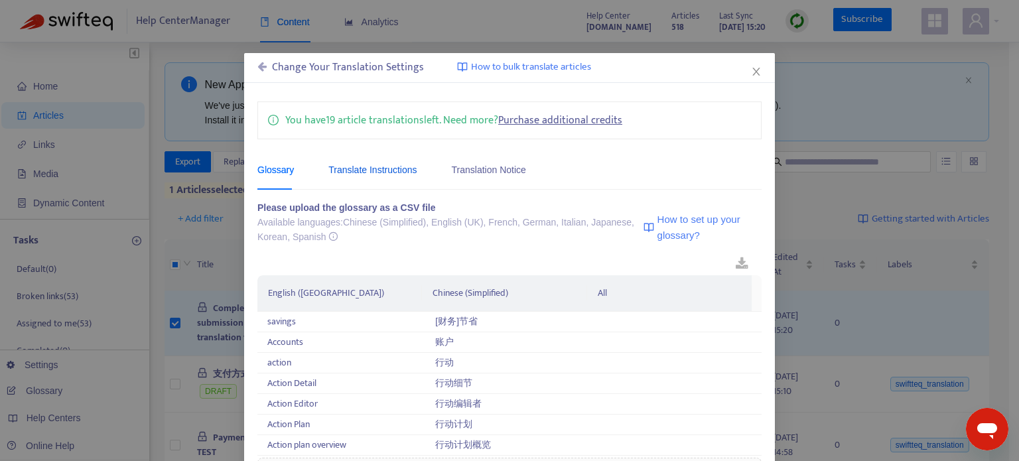
click at [372, 169] on div "Translate Instructions" at bounding box center [372, 170] width 88 height 15
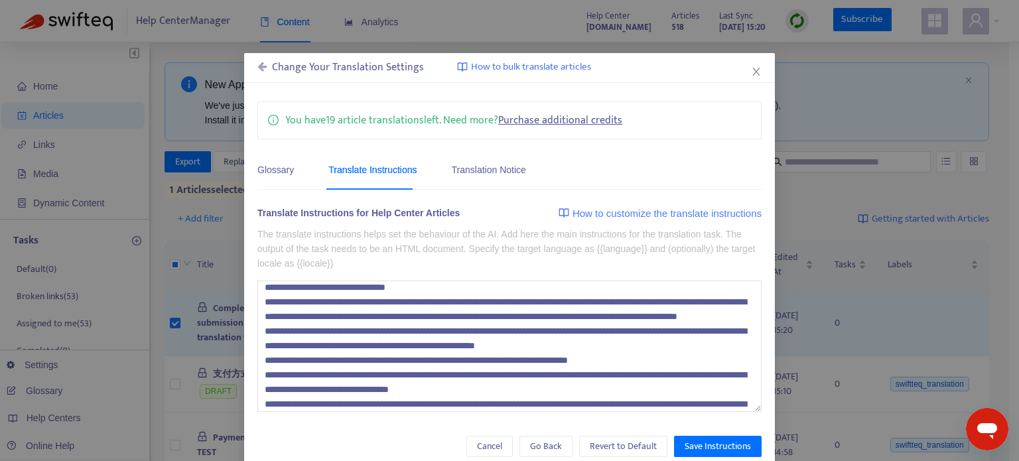
scroll to position [68, 0]
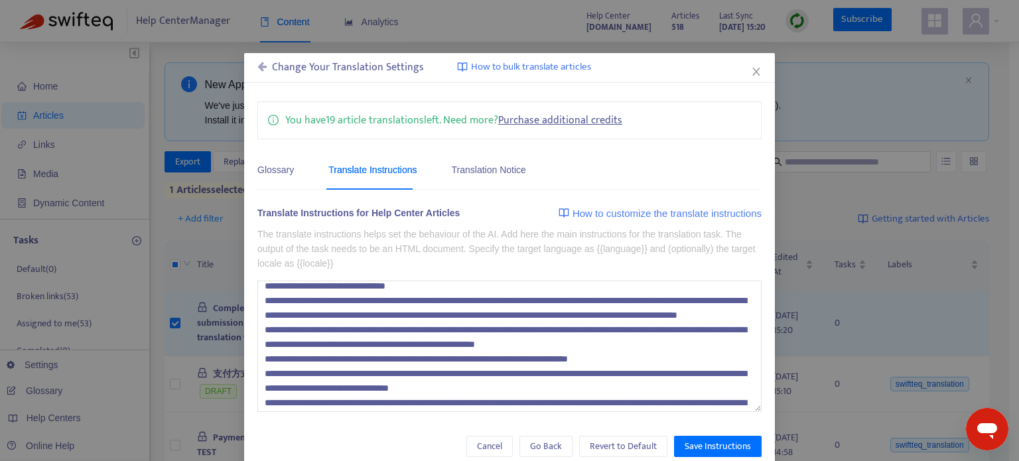
click at [409, 334] on textarea at bounding box center [509, 346] width 504 height 131
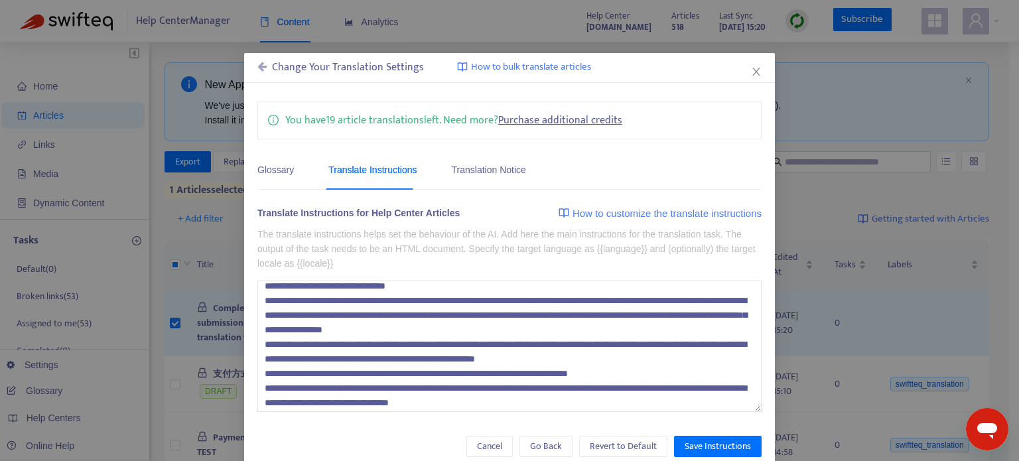
click at [626, 208] on span "How to customize the translate instructions" at bounding box center [667, 214] width 189 height 16
click at [642, 360] on textarea at bounding box center [509, 346] width 504 height 131
drag, startPoint x: 544, startPoint y: 326, endPoint x: 385, endPoint y: 325, distance: 159.3
click at [385, 325] on textarea at bounding box center [509, 346] width 504 height 131
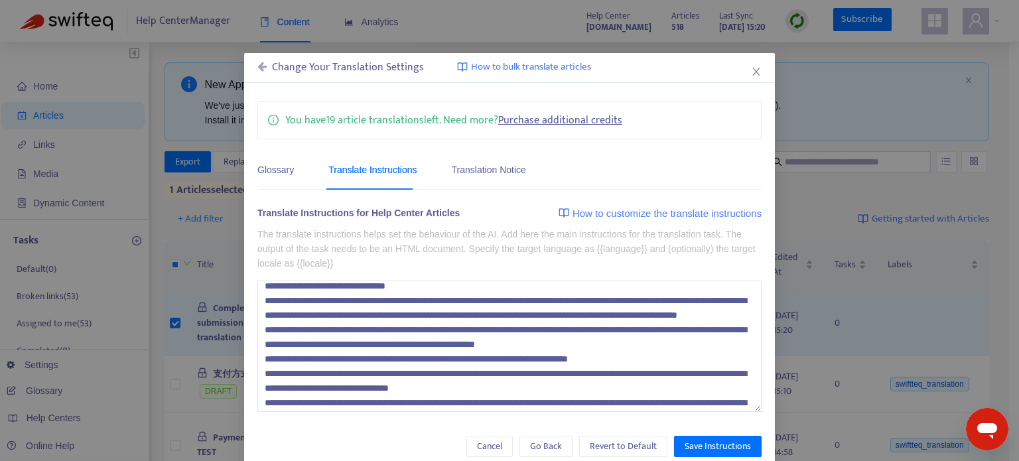
scroll to position [0, 0]
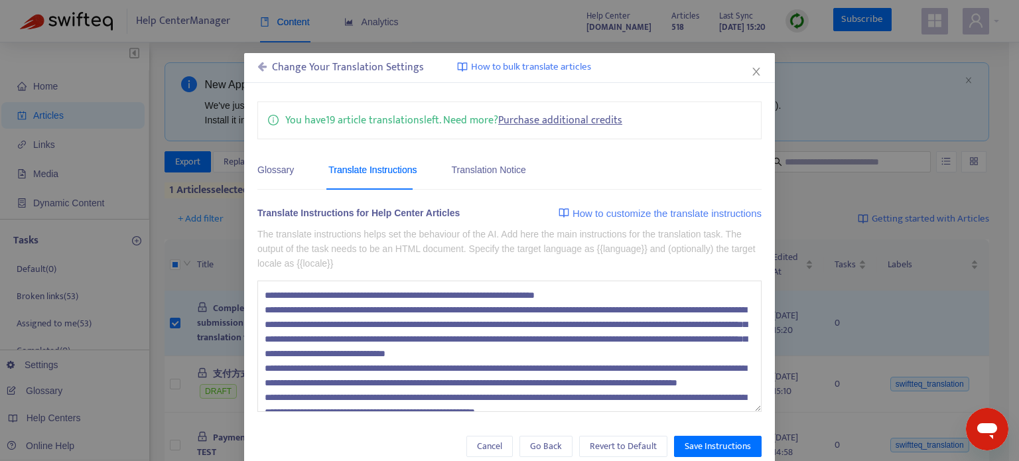
click at [654, 326] on textarea at bounding box center [509, 346] width 504 height 131
click at [656, 324] on textarea at bounding box center [509, 346] width 504 height 131
paste textarea "**********"
click at [662, 326] on textarea at bounding box center [509, 346] width 504 height 131
click at [330, 341] on textarea at bounding box center [509, 346] width 504 height 131
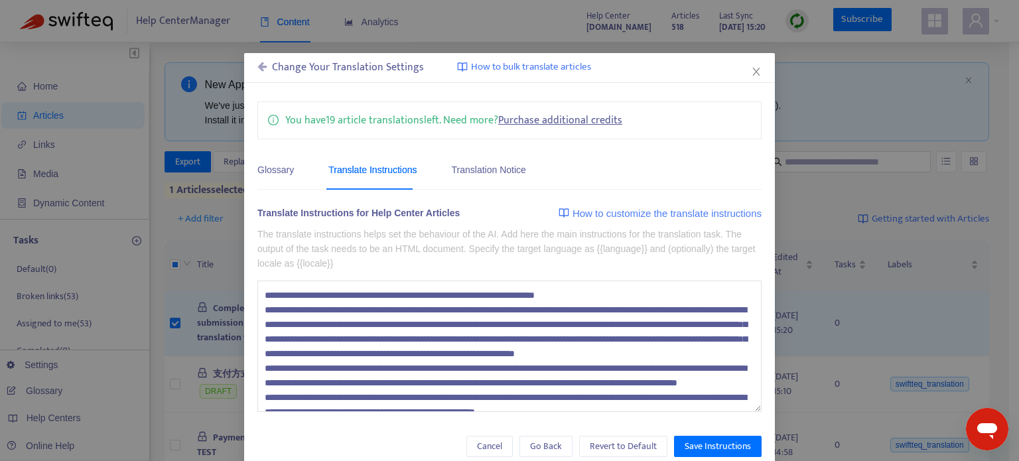
click at [677, 326] on textarea at bounding box center [509, 346] width 504 height 131
click at [330, 338] on textarea at bounding box center [509, 346] width 504 height 131
click at [451, 358] on textarea at bounding box center [509, 346] width 504 height 131
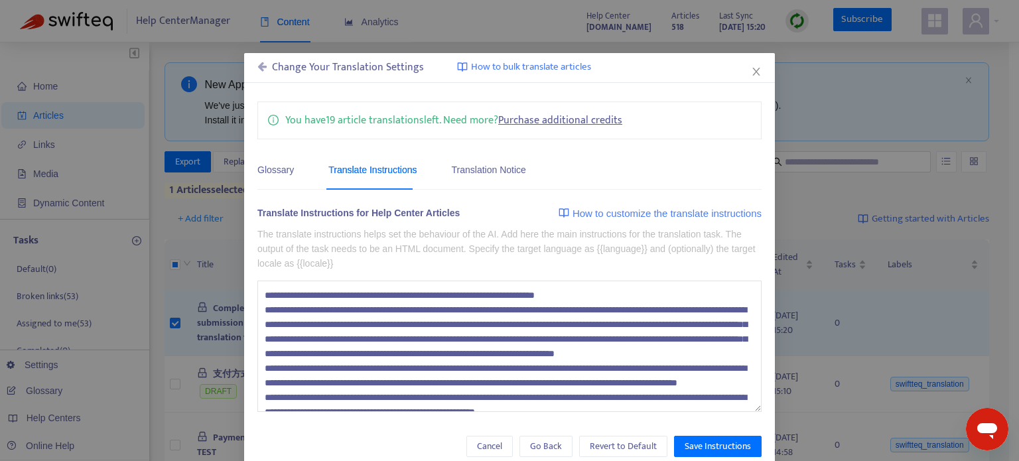
click at [391, 342] on textarea at bounding box center [509, 346] width 504 height 131
type textarea "**********"
click at [723, 442] on span "Save Instructions" at bounding box center [718, 446] width 66 height 15
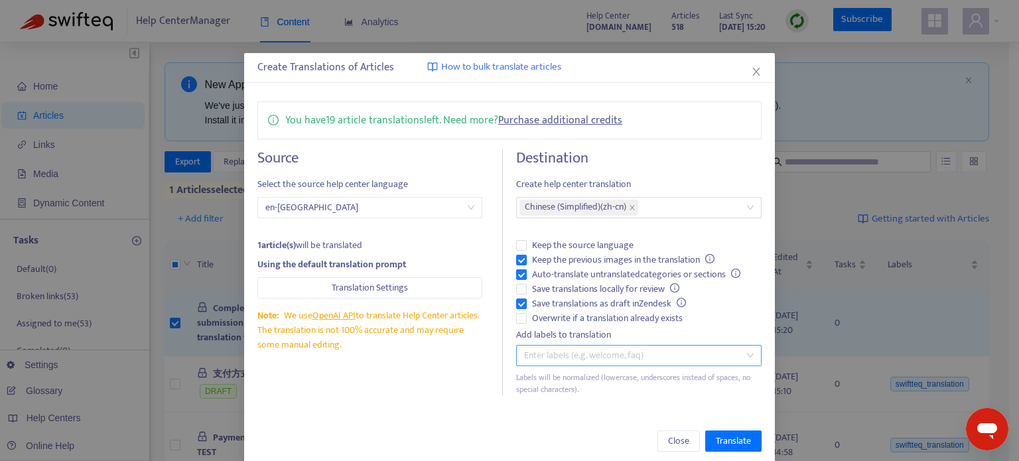
click at [685, 360] on div at bounding box center [633, 356] width 226 height 16
click at [361, 424] on div "Close Translate" at bounding box center [509, 441] width 531 height 48
click at [354, 281] on span "Translation Settings" at bounding box center [370, 288] width 76 height 15
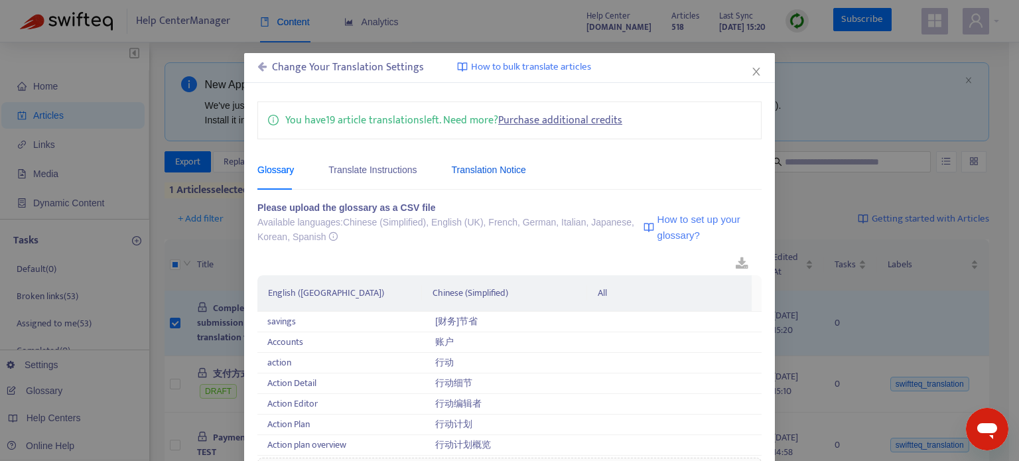
click at [462, 165] on div "Translation Notice" at bounding box center [489, 170] width 74 height 15
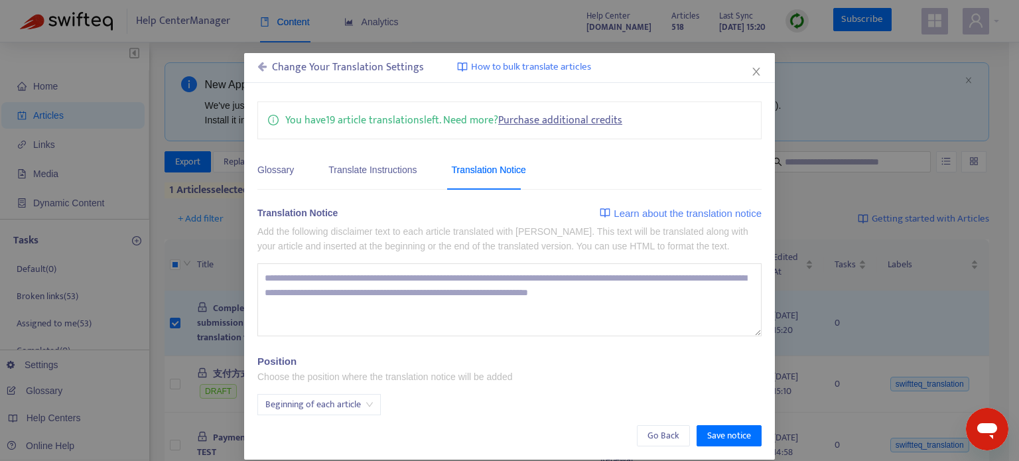
click at [447, 275] on textarea at bounding box center [509, 299] width 504 height 73
click at [358, 173] on div "Translate Instructions" at bounding box center [372, 170] width 88 height 15
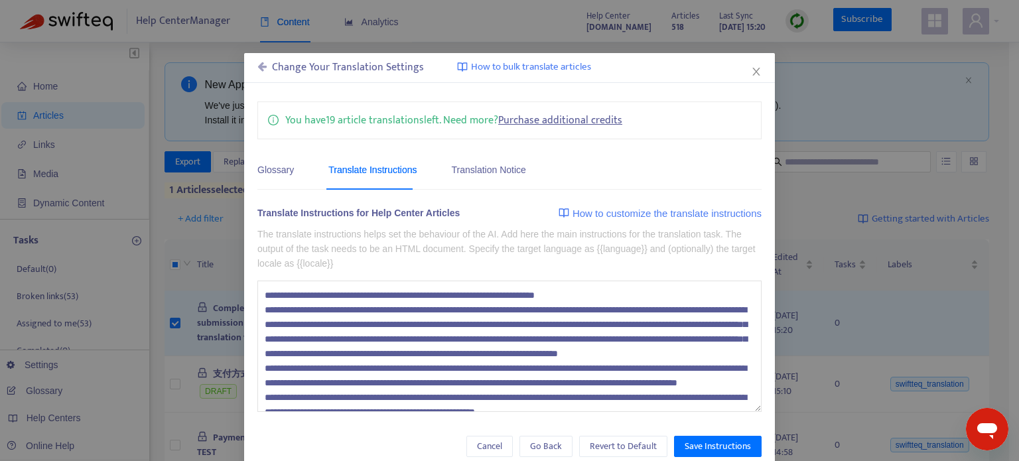
scroll to position [117, 0]
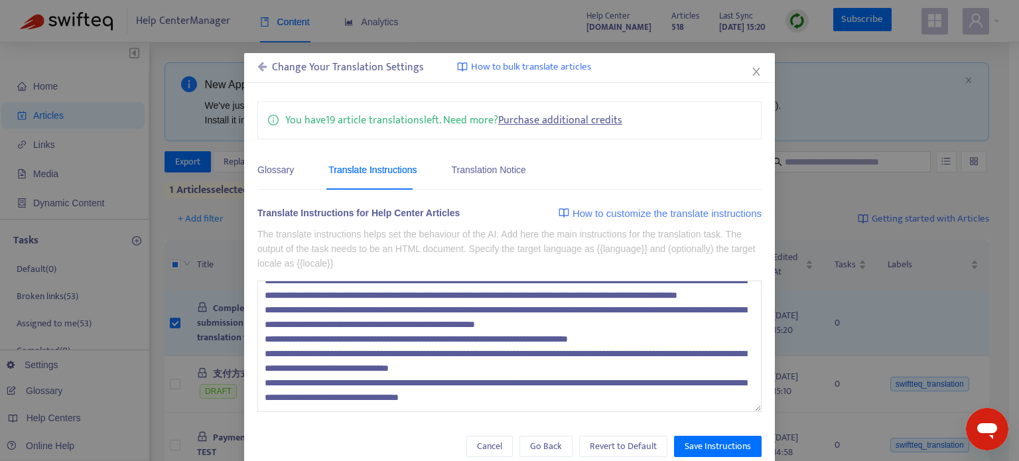
click at [257, 70] on icon at bounding box center [261, 66] width 9 height 11
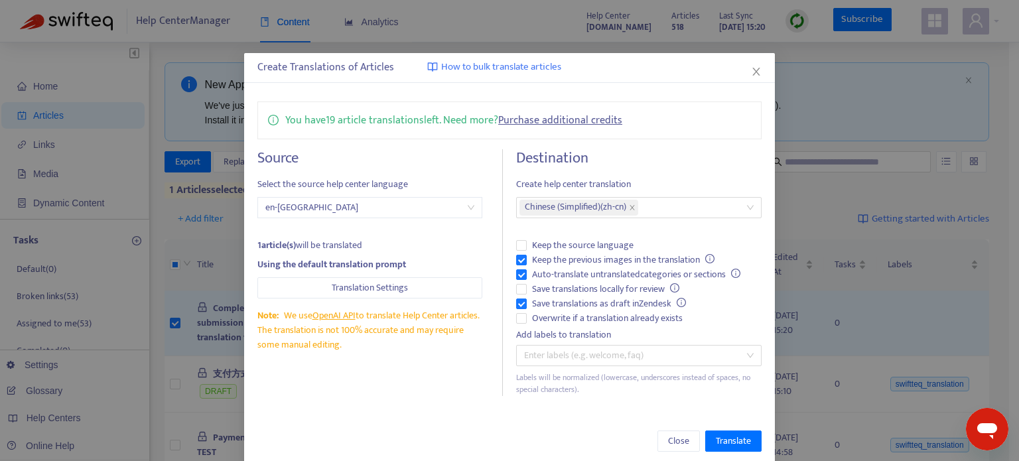
click at [534, 67] on span "How to bulk translate articles" at bounding box center [501, 67] width 120 height 15
click at [745, 434] on span "Translate" at bounding box center [733, 441] width 35 height 15
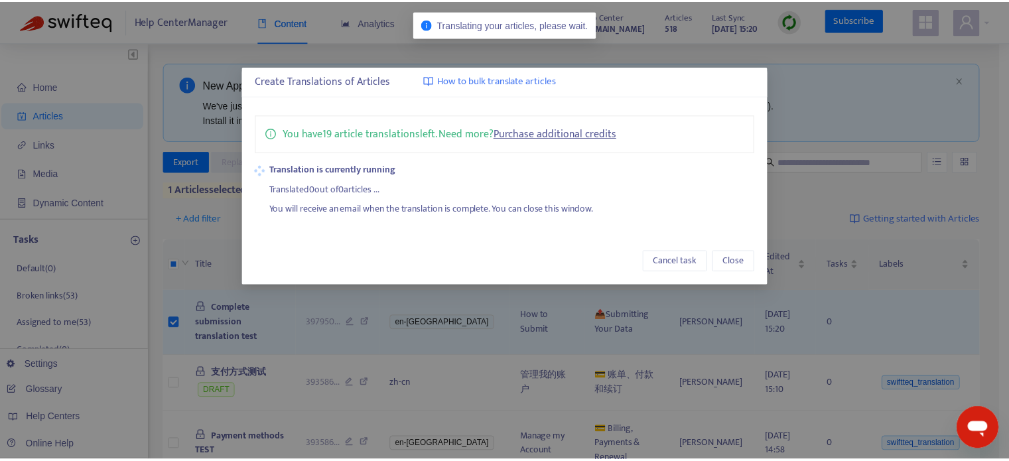
scroll to position [0, 0]
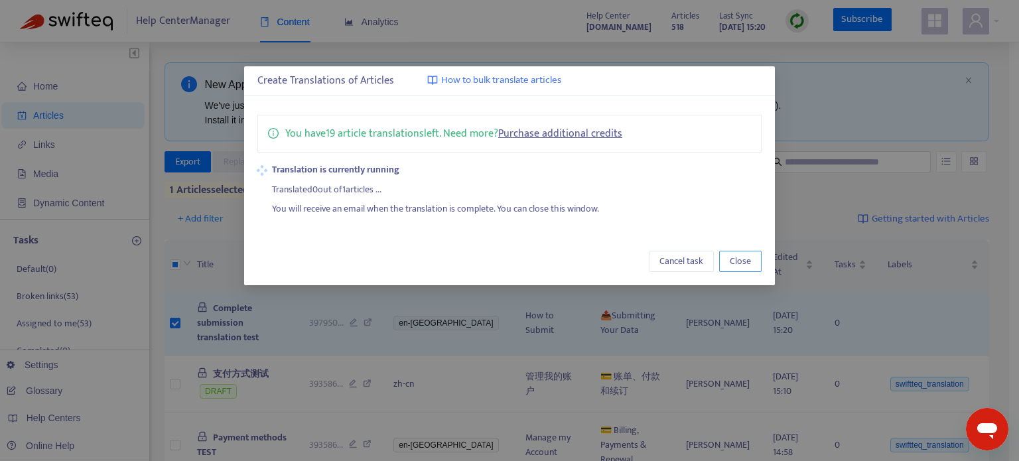
click at [733, 263] on span "Close" at bounding box center [740, 261] width 21 height 15
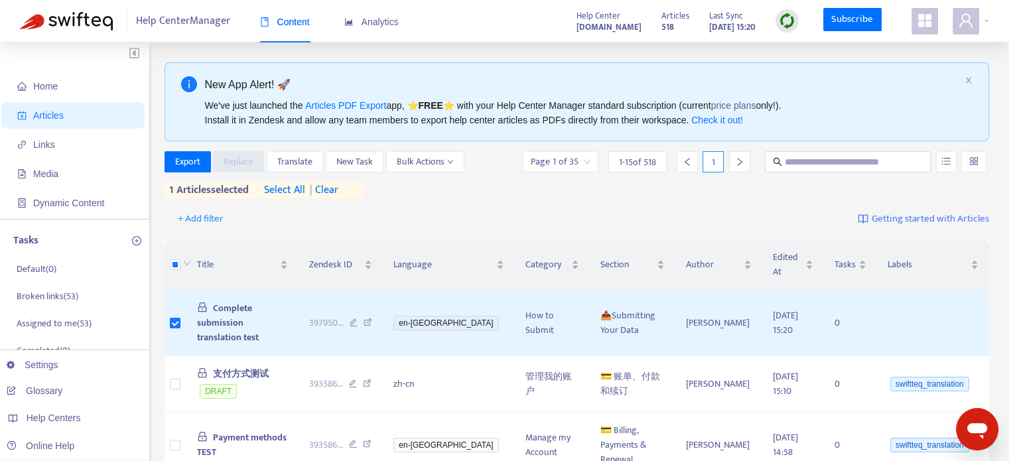
click at [687, 204] on div "+ Add filter Getting started with Articles" at bounding box center [578, 219] width 826 height 31
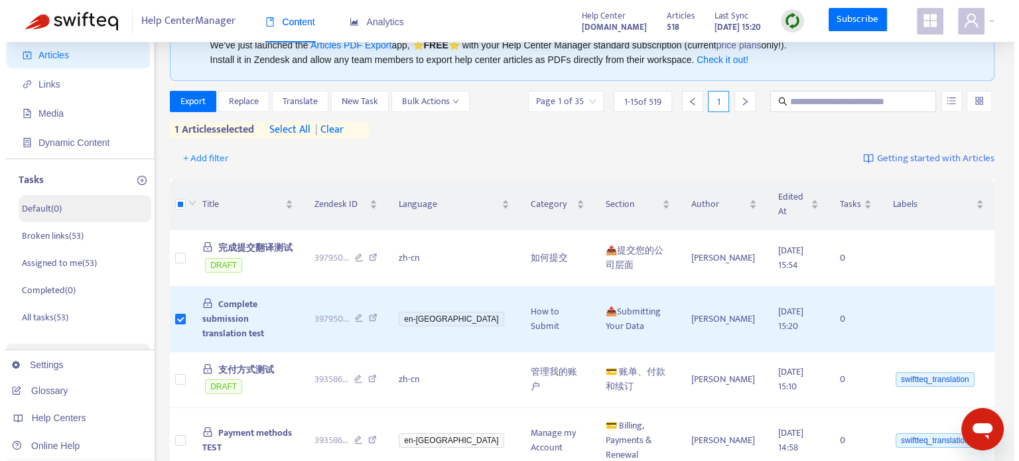
scroll to position [58, 0]
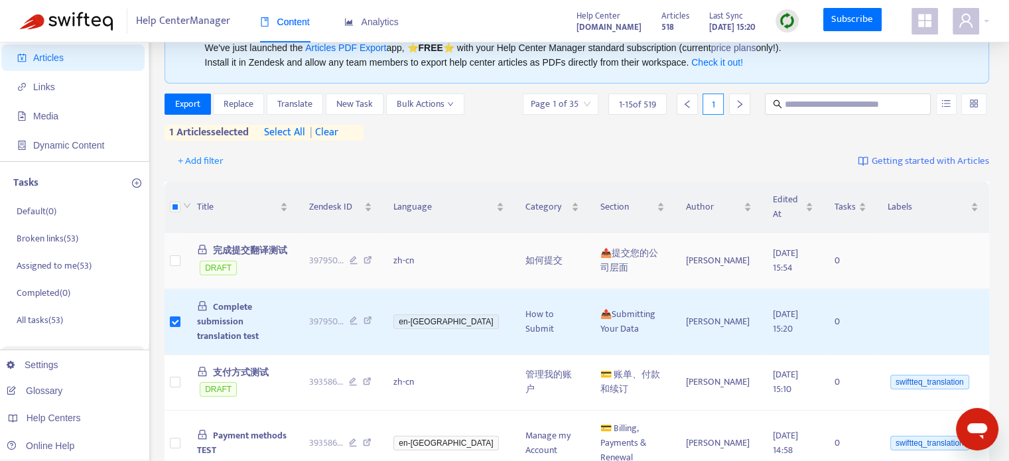
click at [244, 243] on span "完成提交翻译测试" at bounding box center [250, 250] width 74 height 15
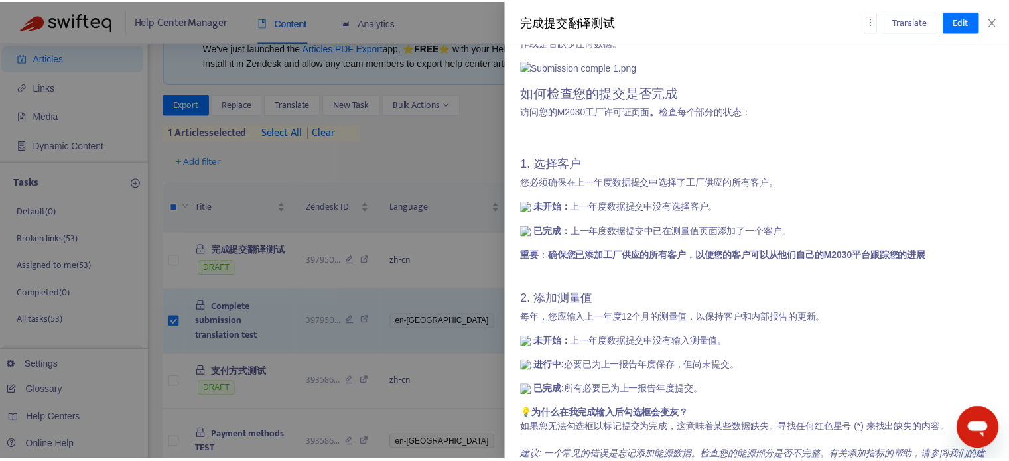
scroll to position [355, 0]
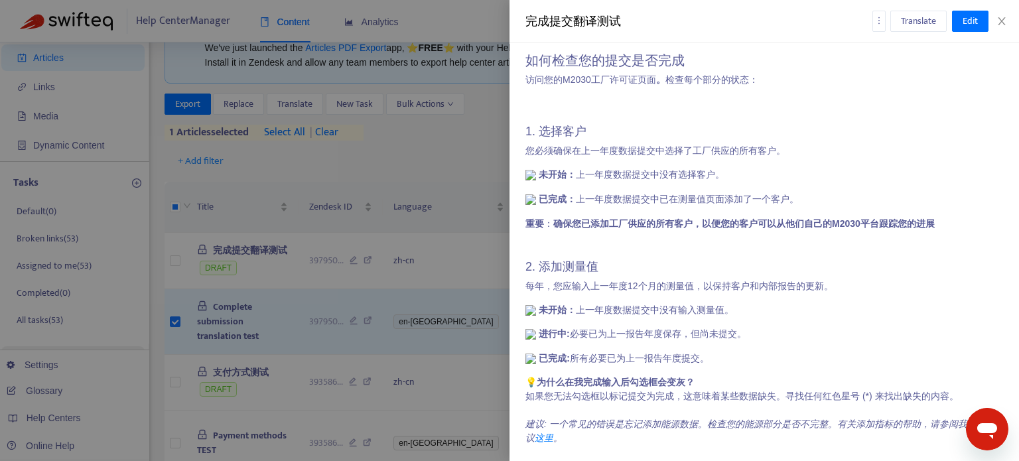
click at [408, 133] on div at bounding box center [509, 230] width 1019 height 461
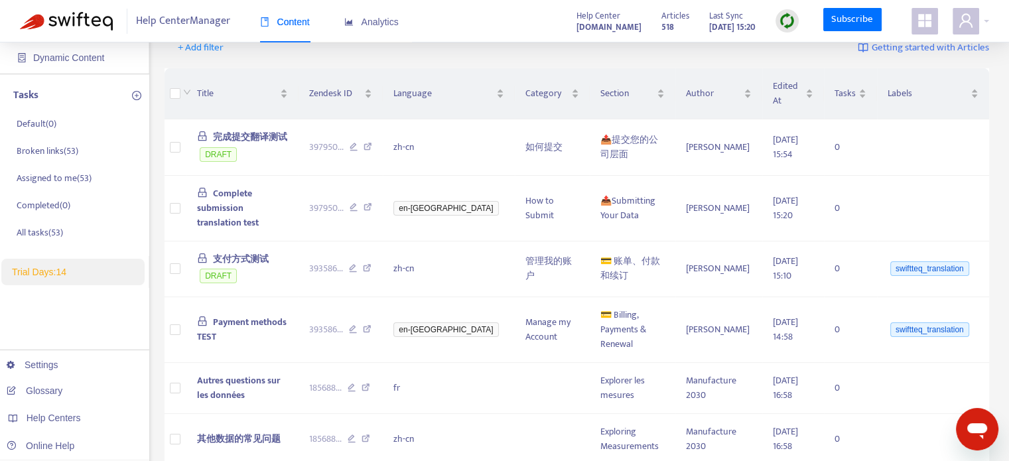
scroll to position [0, 0]
